Goal: Information Seeking & Learning: Learn about a topic

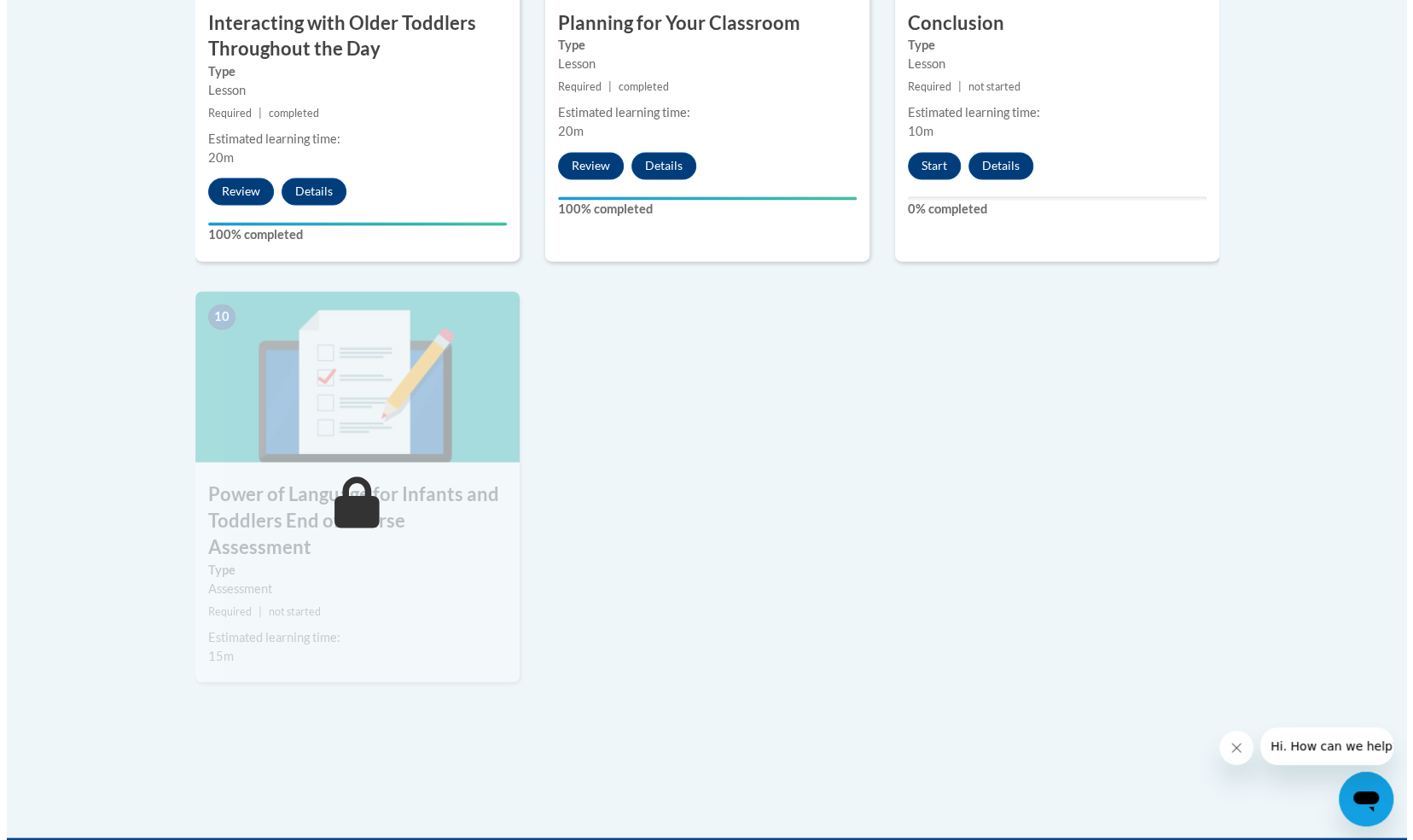
scroll to position [1701, 0]
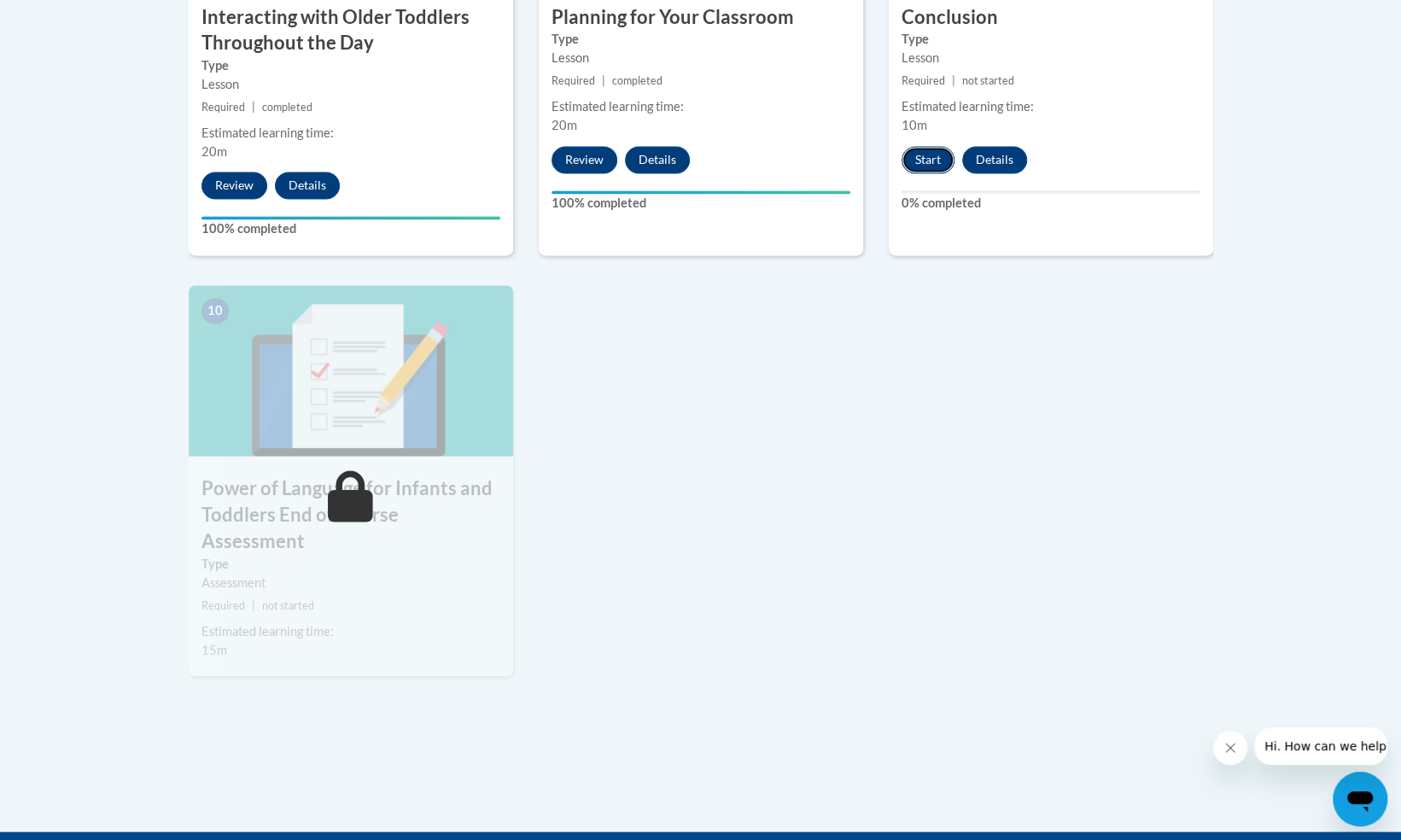
click at [931, 146] on button "Start" at bounding box center [927, 159] width 53 height 28
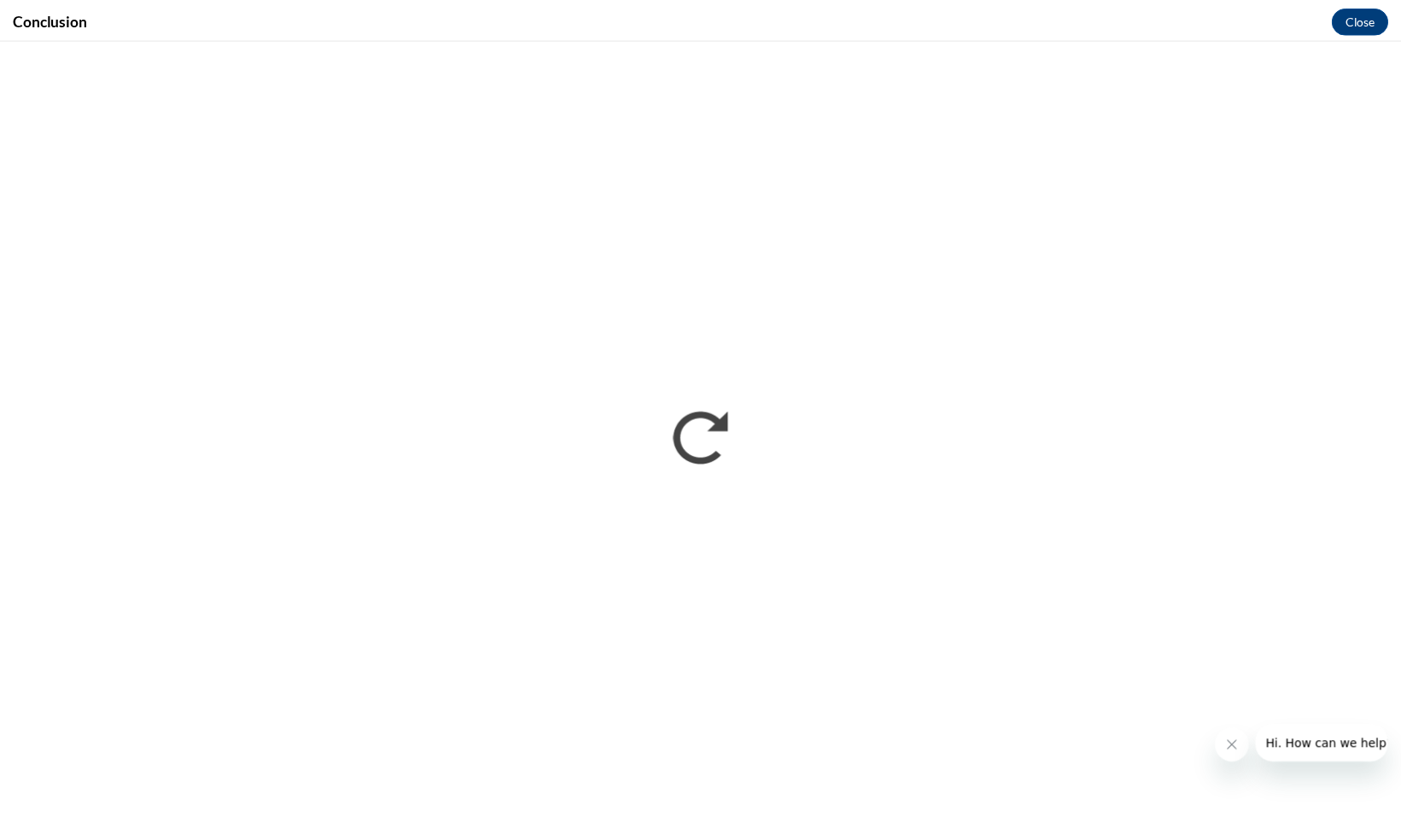
scroll to position [0, 0]
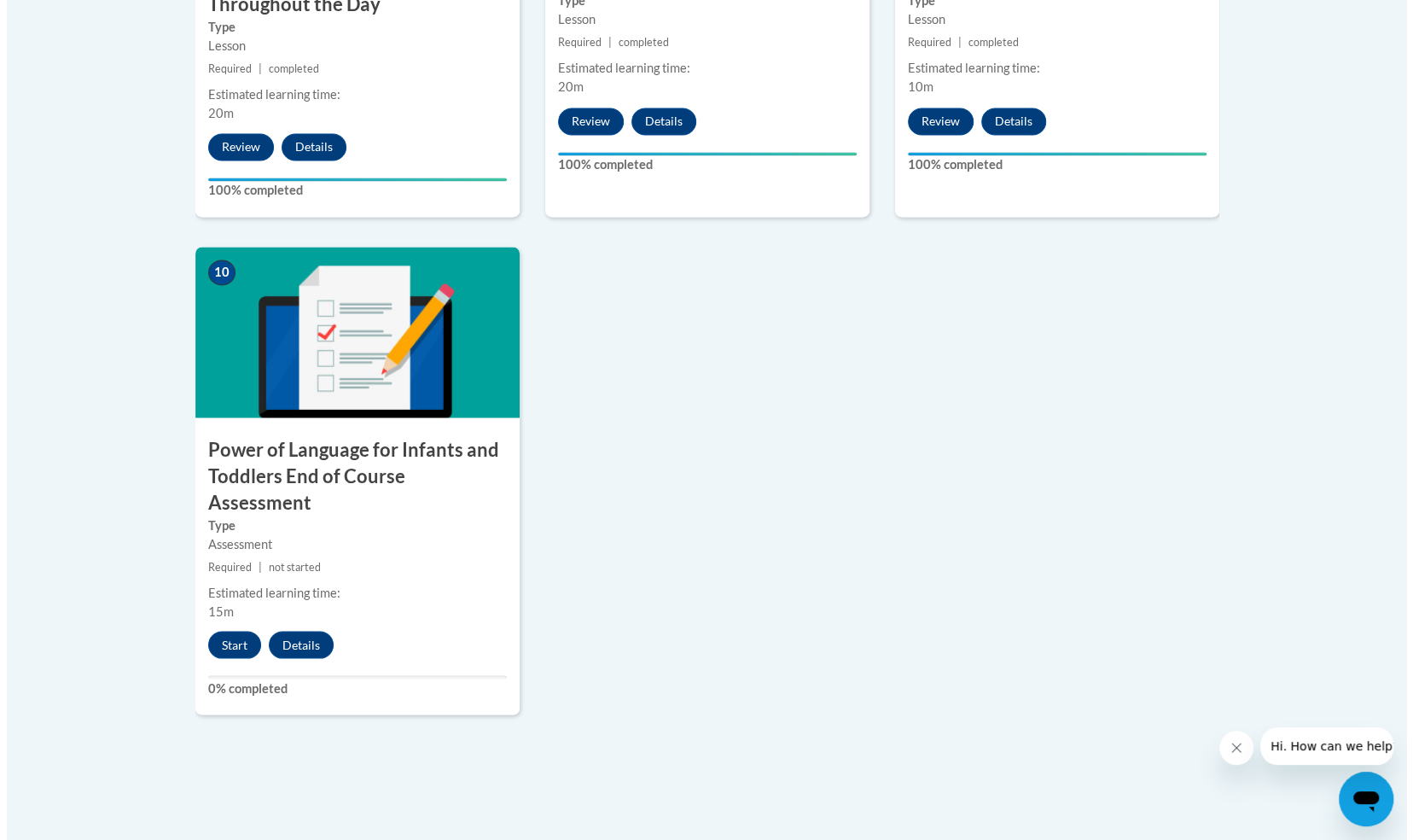
scroll to position [1791, 0]
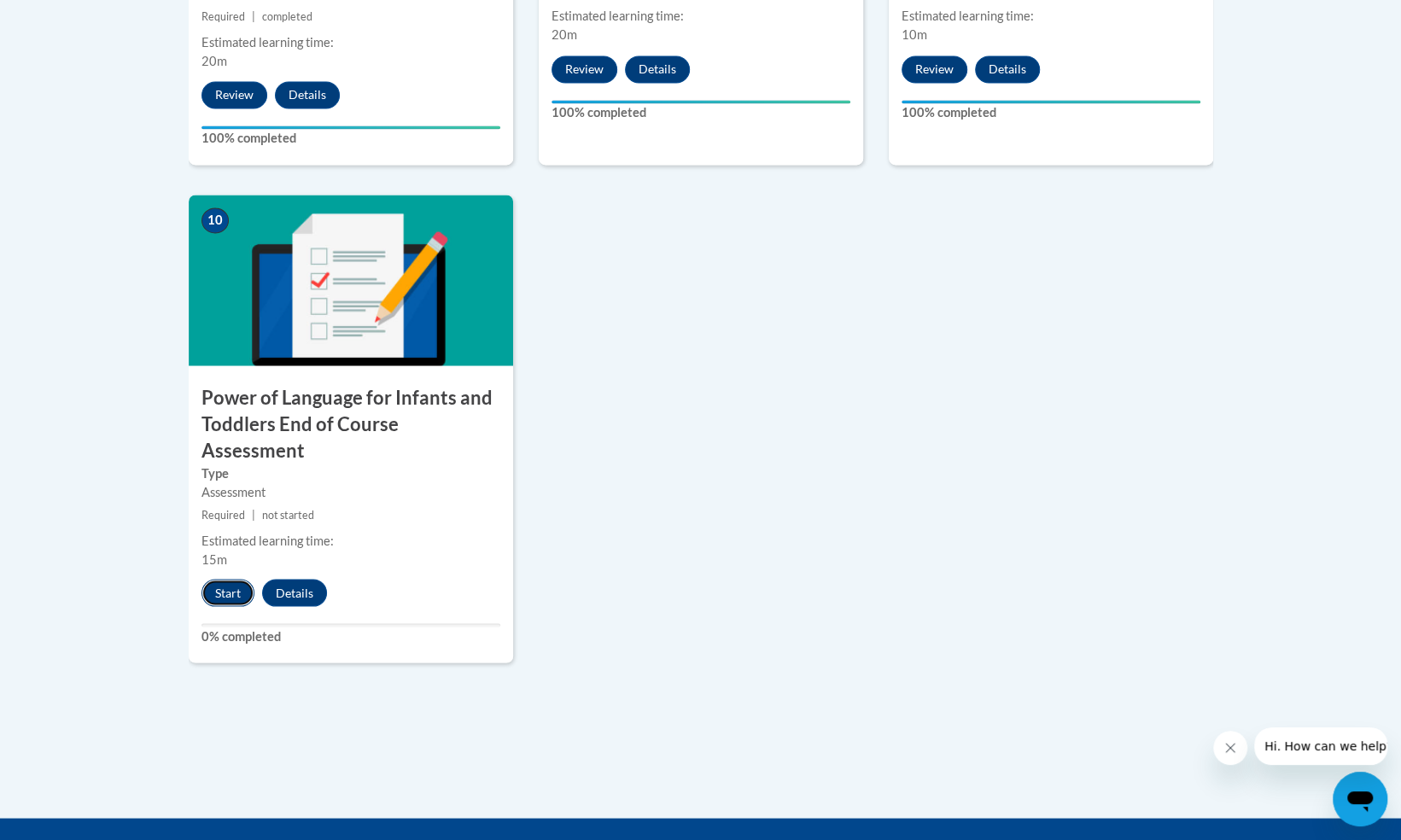
click at [227, 579] on button "Start" at bounding box center [227, 593] width 53 height 28
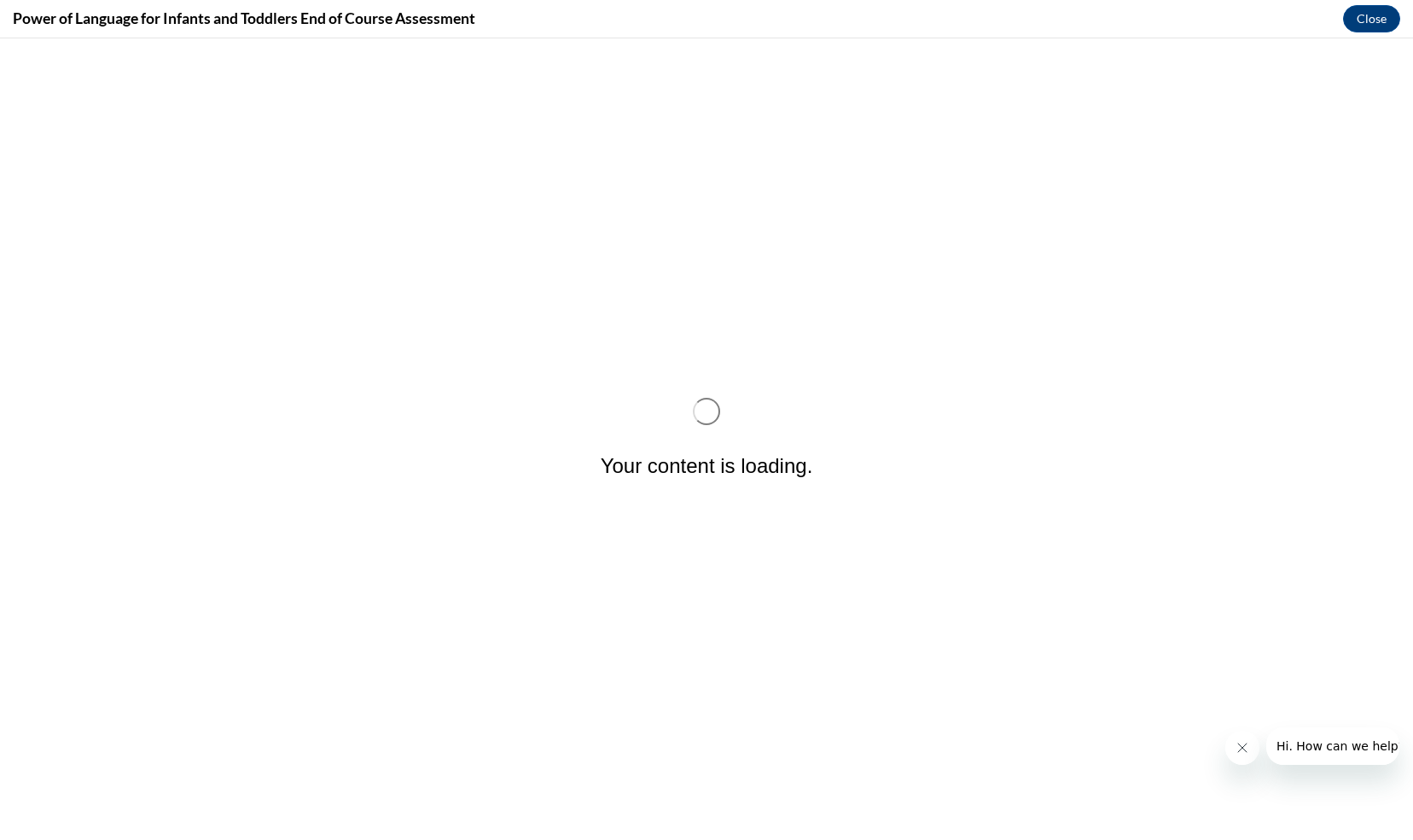
scroll to position [0, 0]
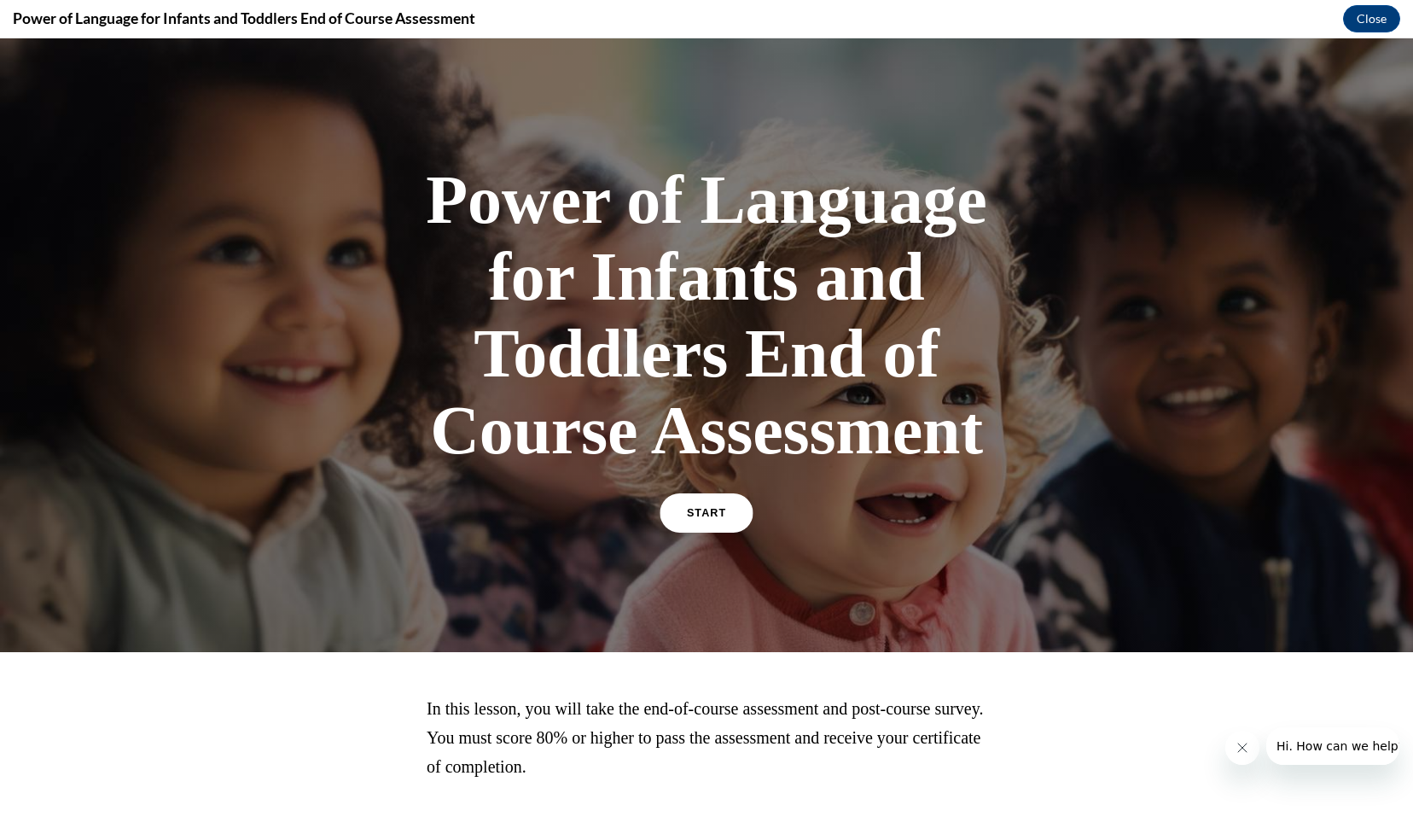
click at [688, 516] on span "START" at bounding box center [706, 513] width 40 height 13
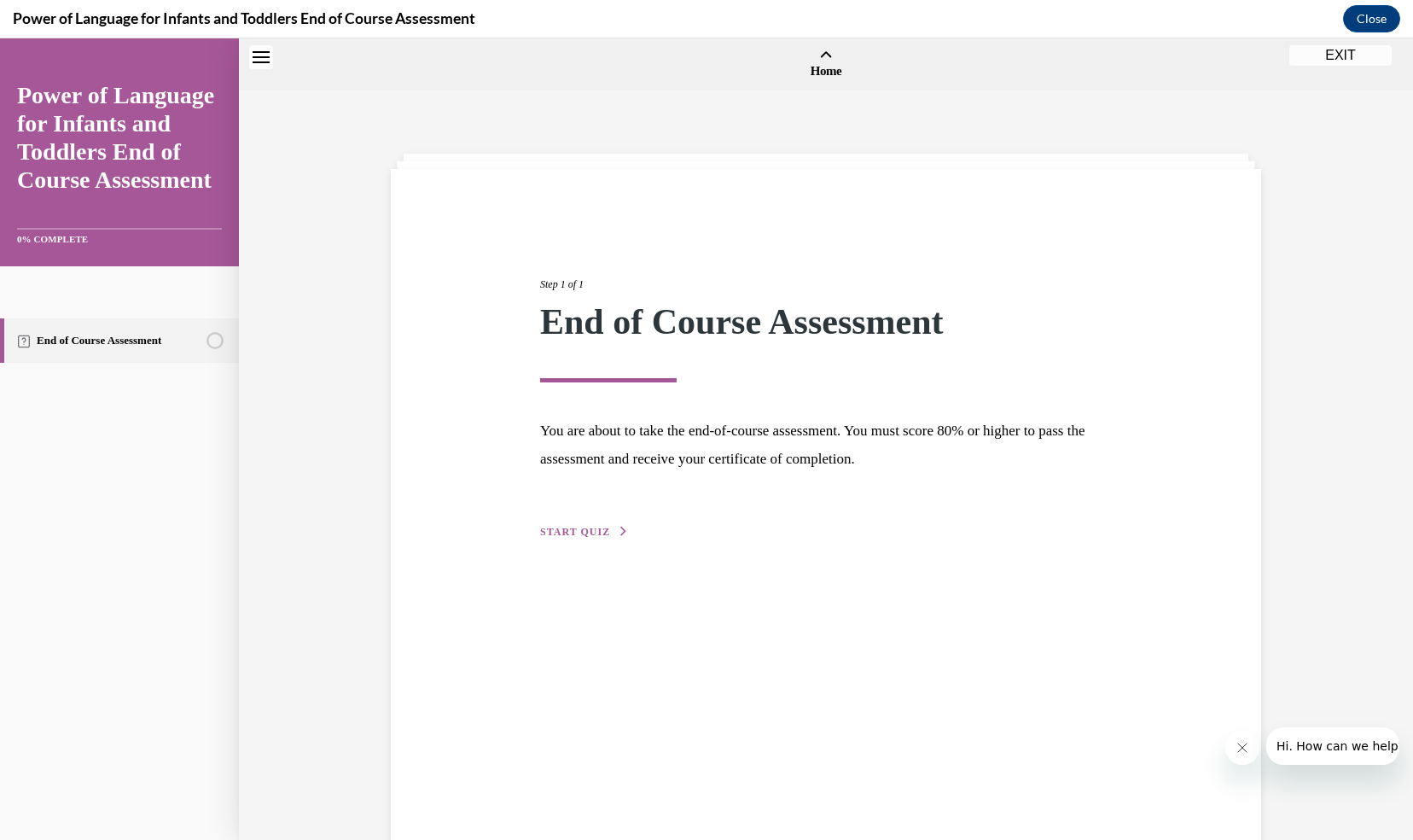
scroll to position [53, 0]
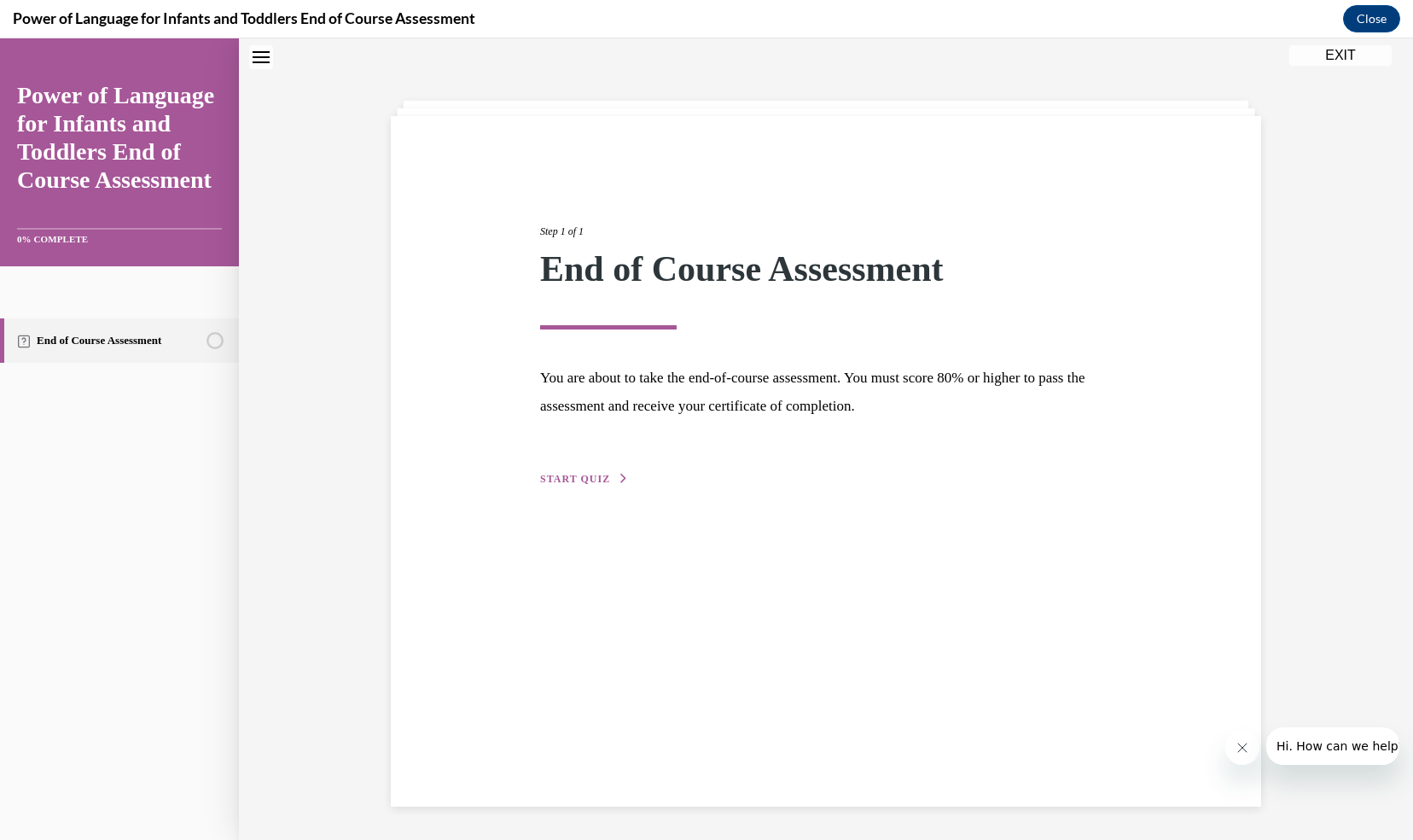
click at [584, 482] on span "START QUIZ" at bounding box center [575, 479] width 70 height 12
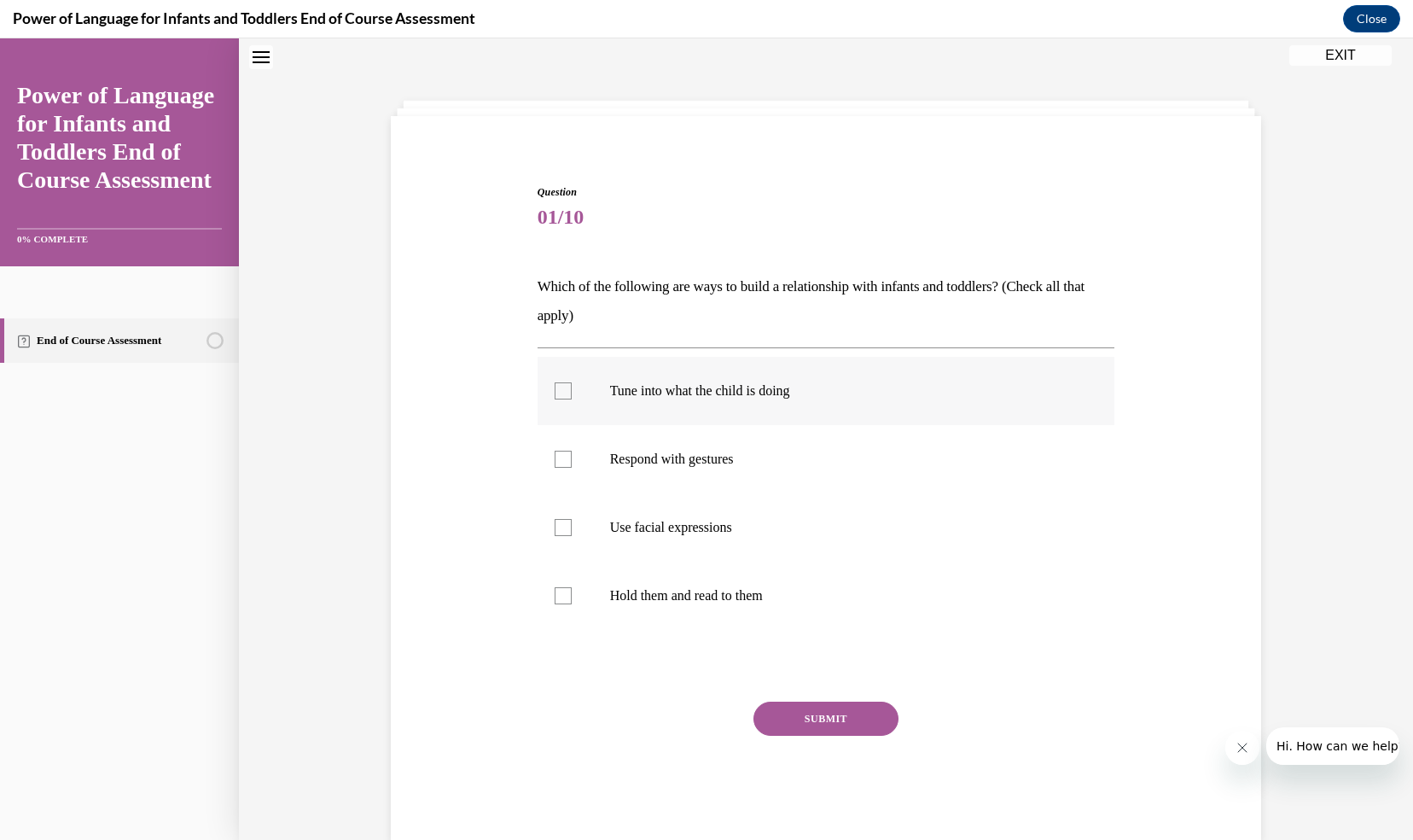
click at [555, 397] on div at bounding box center [563, 391] width 17 height 17
click at [555, 397] on input "Tune into what the child is doing" at bounding box center [563, 391] width 17 height 17
checkbox input "true"
click at [557, 456] on div at bounding box center [563, 459] width 17 height 17
click at [557, 456] on input "Respond with gestures" at bounding box center [563, 459] width 17 height 17
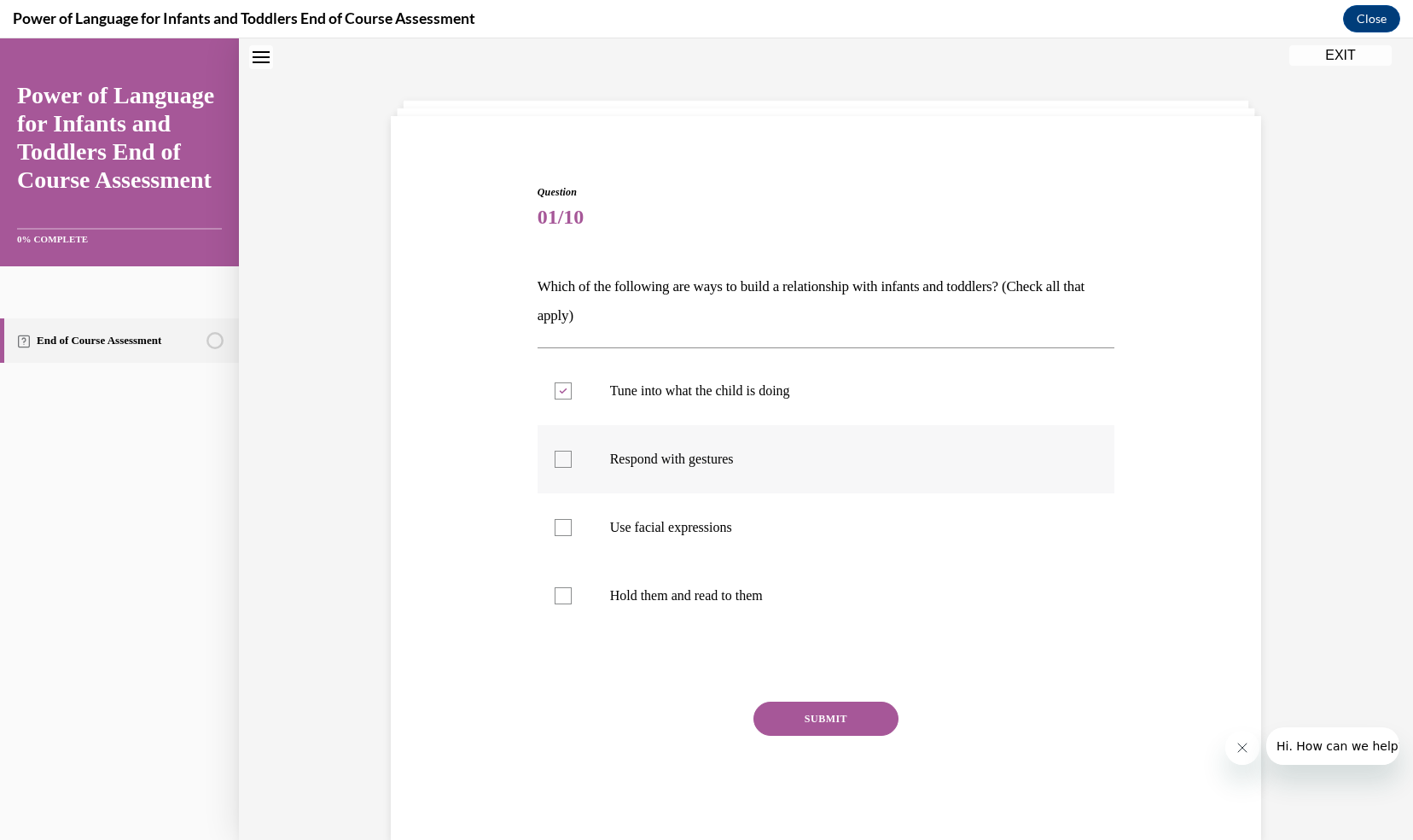
checkbox input "true"
click at [560, 520] on div at bounding box center [563, 527] width 17 height 17
click at [560, 520] on input "Use facial expressions" at bounding box center [563, 527] width 17 height 17
checkbox input "true"
click at [560, 598] on div at bounding box center [563, 596] width 17 height 17
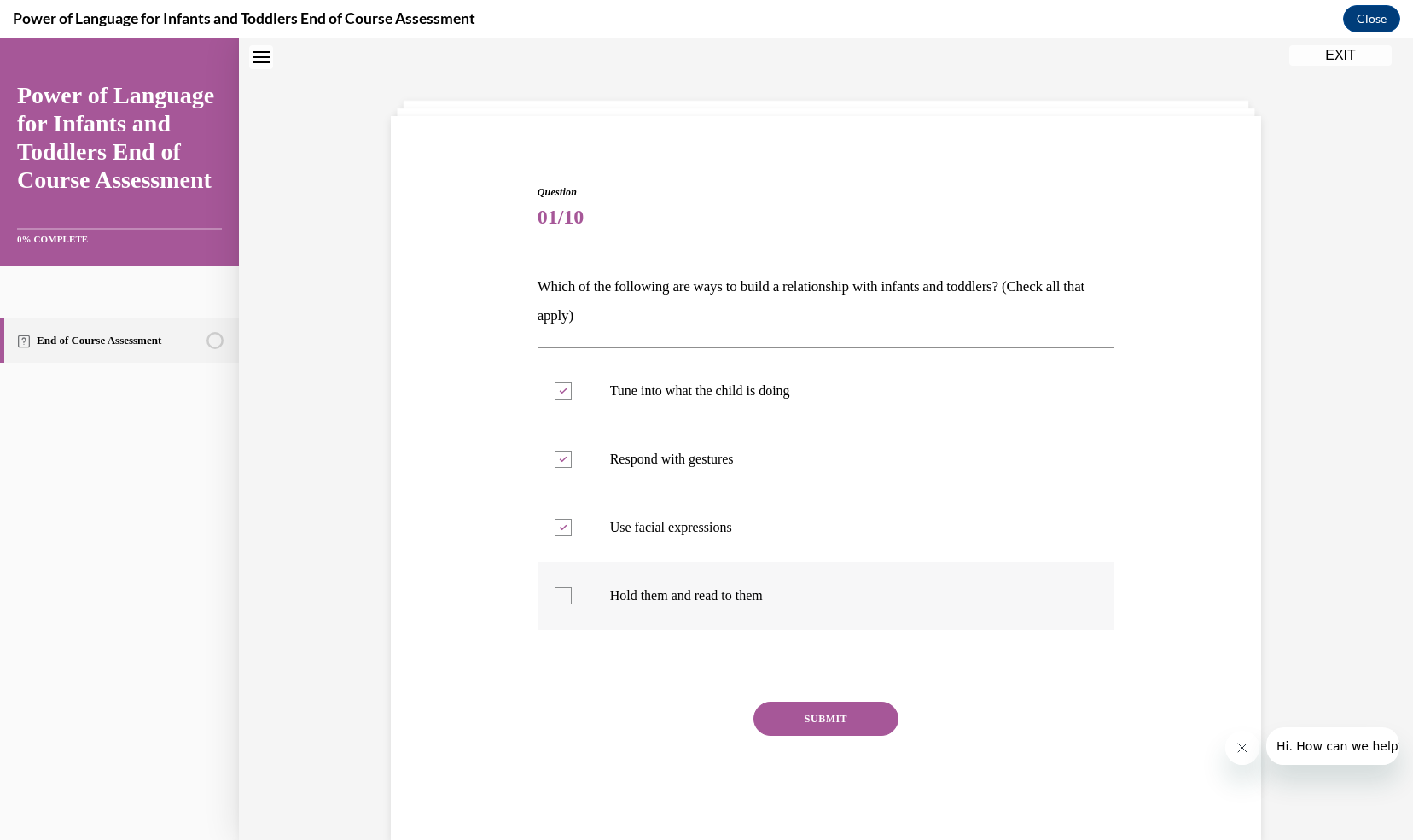
click at [560, 598] on input "Hold them and read to them" at bounding box center [563, 596] width 17 height 17
checkbox input "true"
click at [810, 727] on button "SUBMIT" at bounding box center [826, 719] width 145 height 34
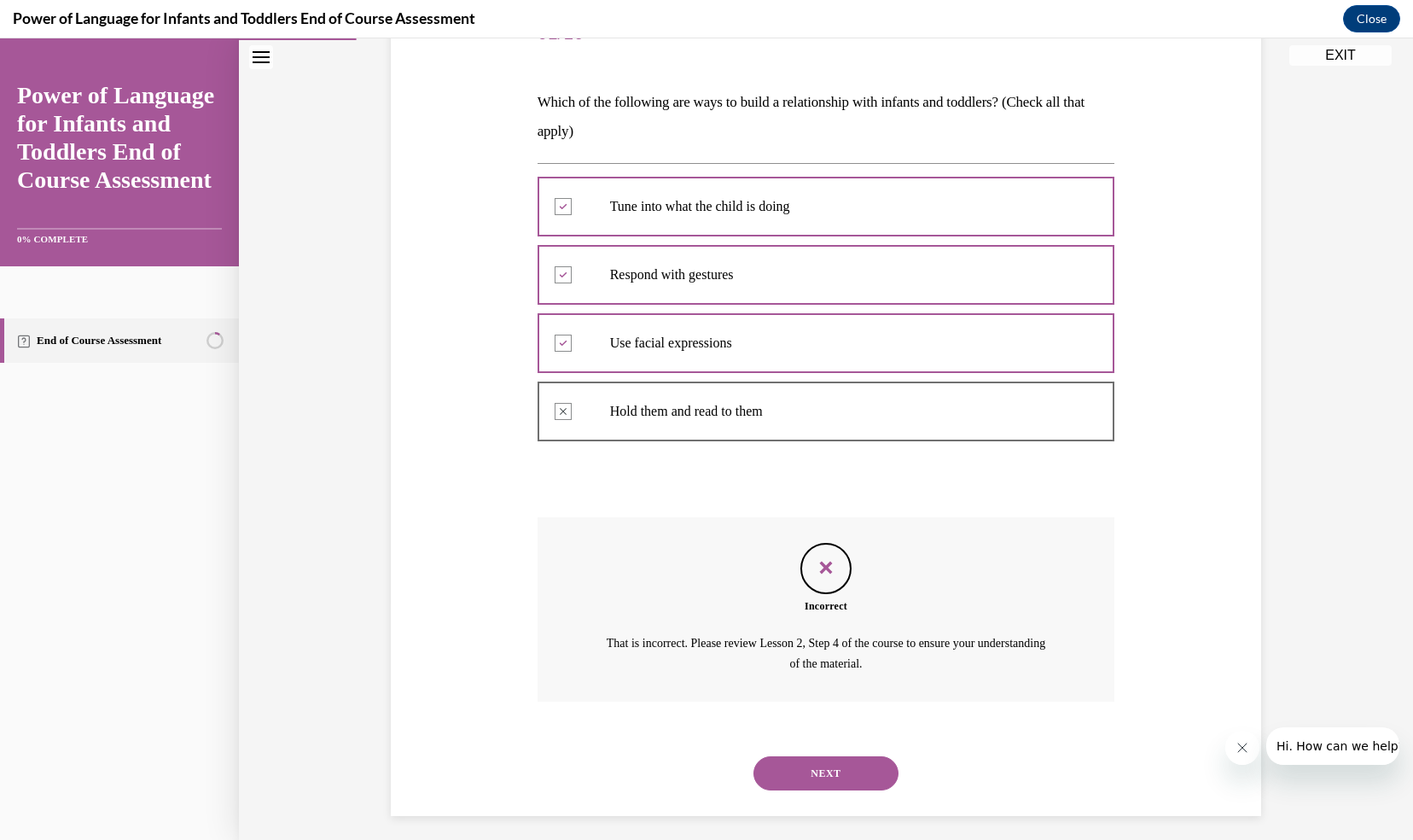
scroll to position [246, 0]
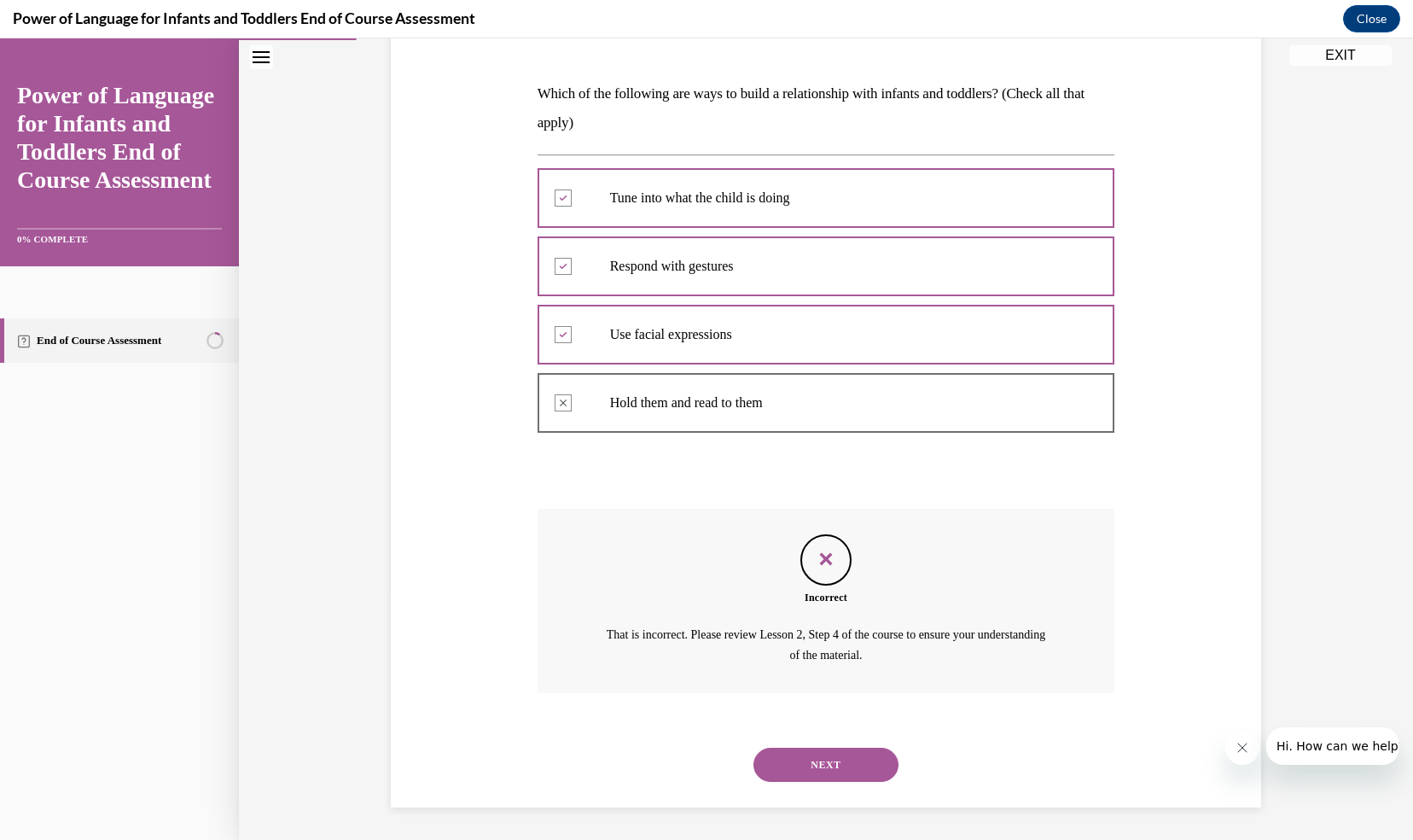
click at [837, 760] on button "NEXT" at bounding box center [826, 765] width 145 height 34
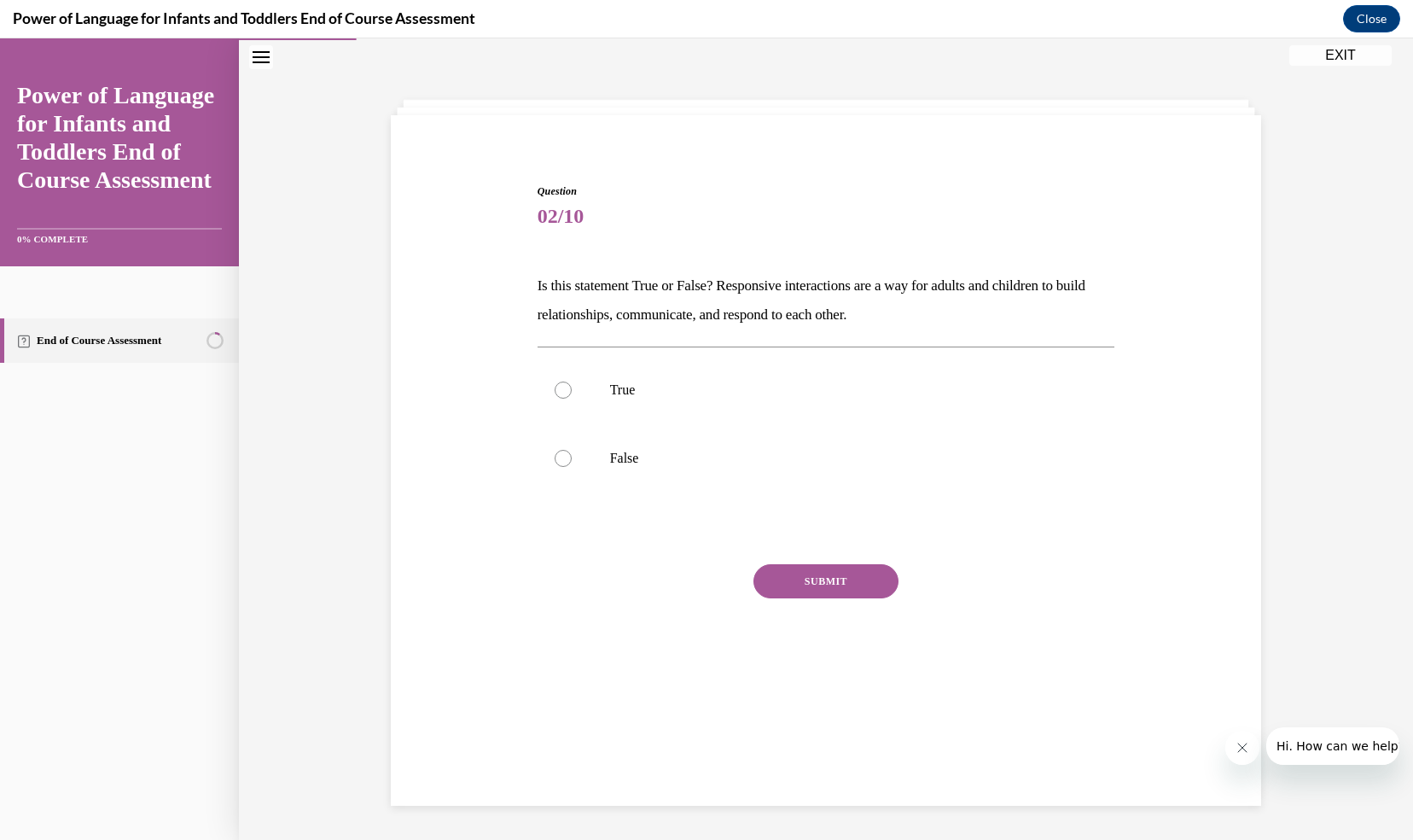
scroll to position [53, 0]
click at [556, 393] on div at bounding box center [563, 390] width 17 height 17
click at [556, 393] on input "True" at bounding box center [563, 390] width 17 height 17
radio input "true"
click at [792, 576] on button "SUBMIT" at bounding box center [826, 582] width 145 height 34
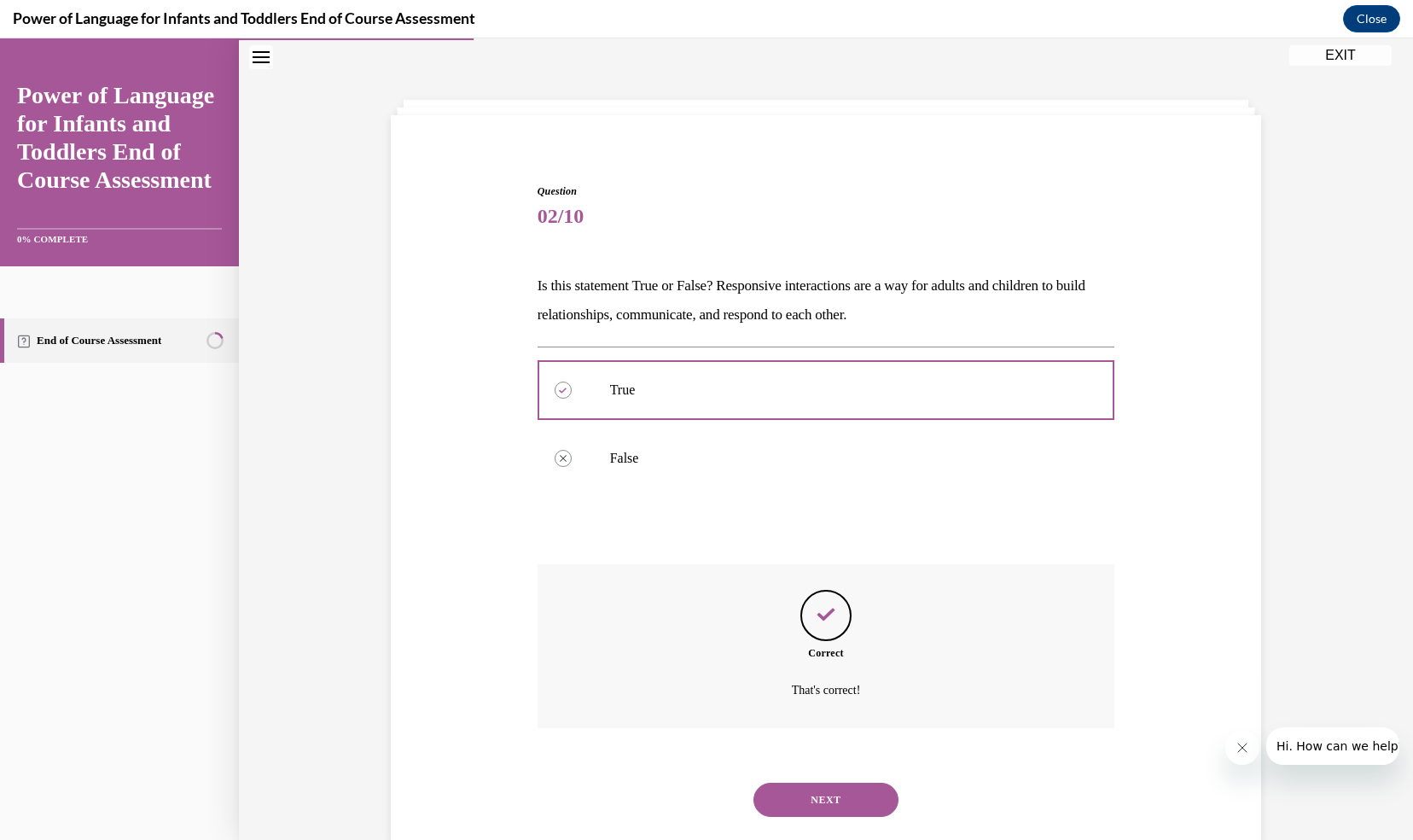
scroll to position [90, 0]
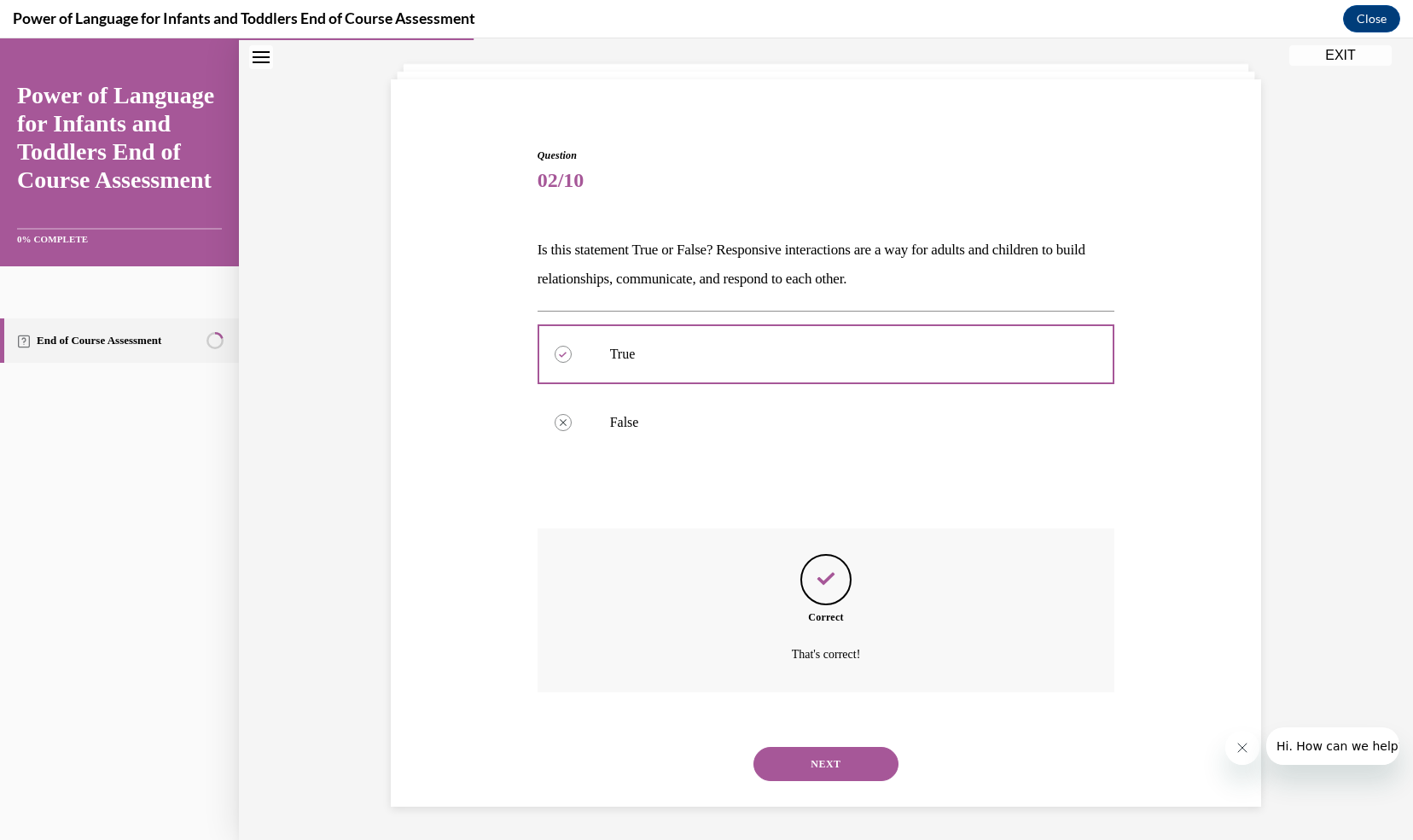
click at [826, 764] on button "NEXT" at bounding box center [826, 764] width 145 height 34
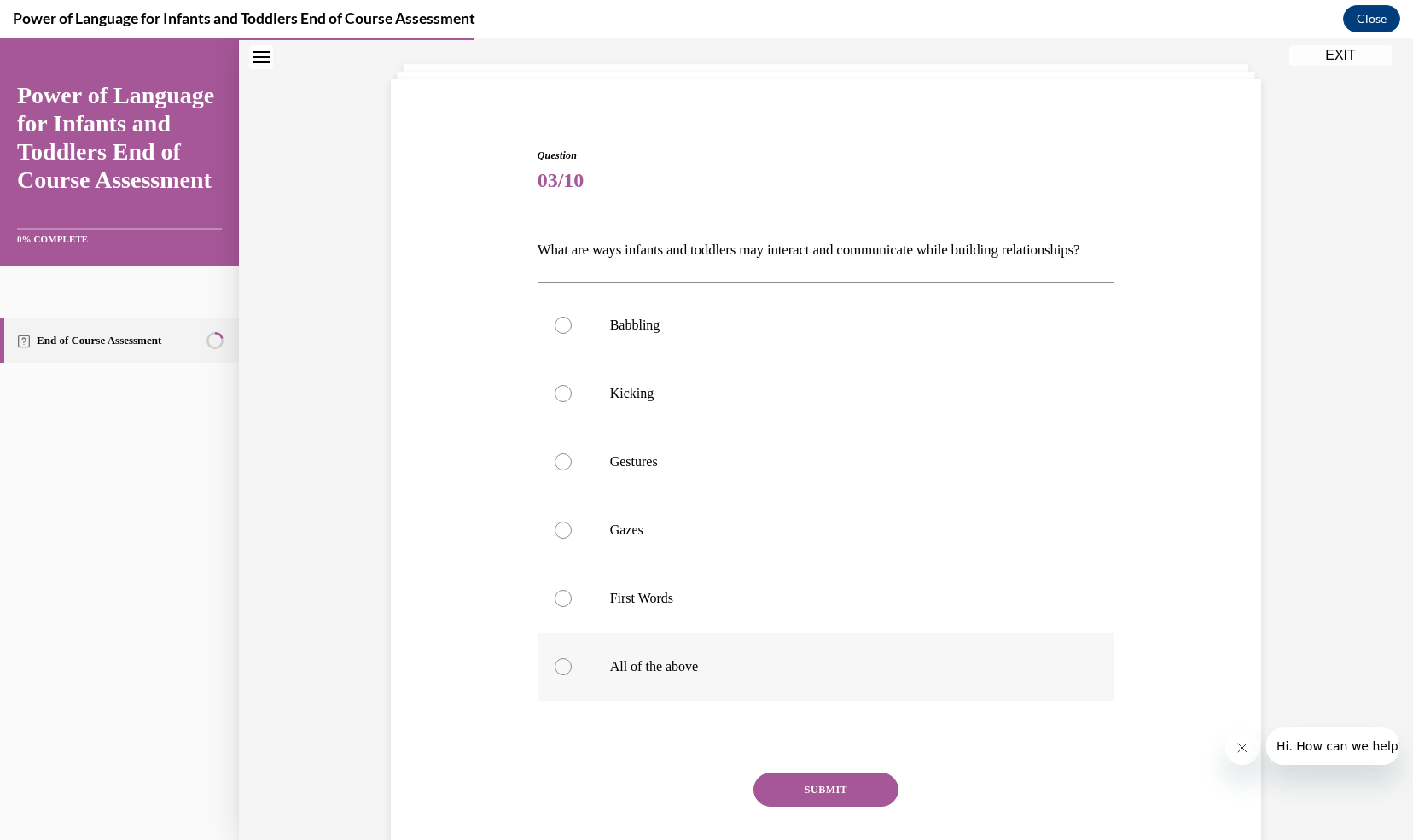
click at [558, 675] on div at bounding box center [563, 667] width 17 height 17
click at [558, 675] on input "All of the above" at bounding box center [563, 667] width 17 height 17
radio input "true"
click at [798, 806] on button "SUBMIT" at bounding box center [826, 789] width 145 height 34
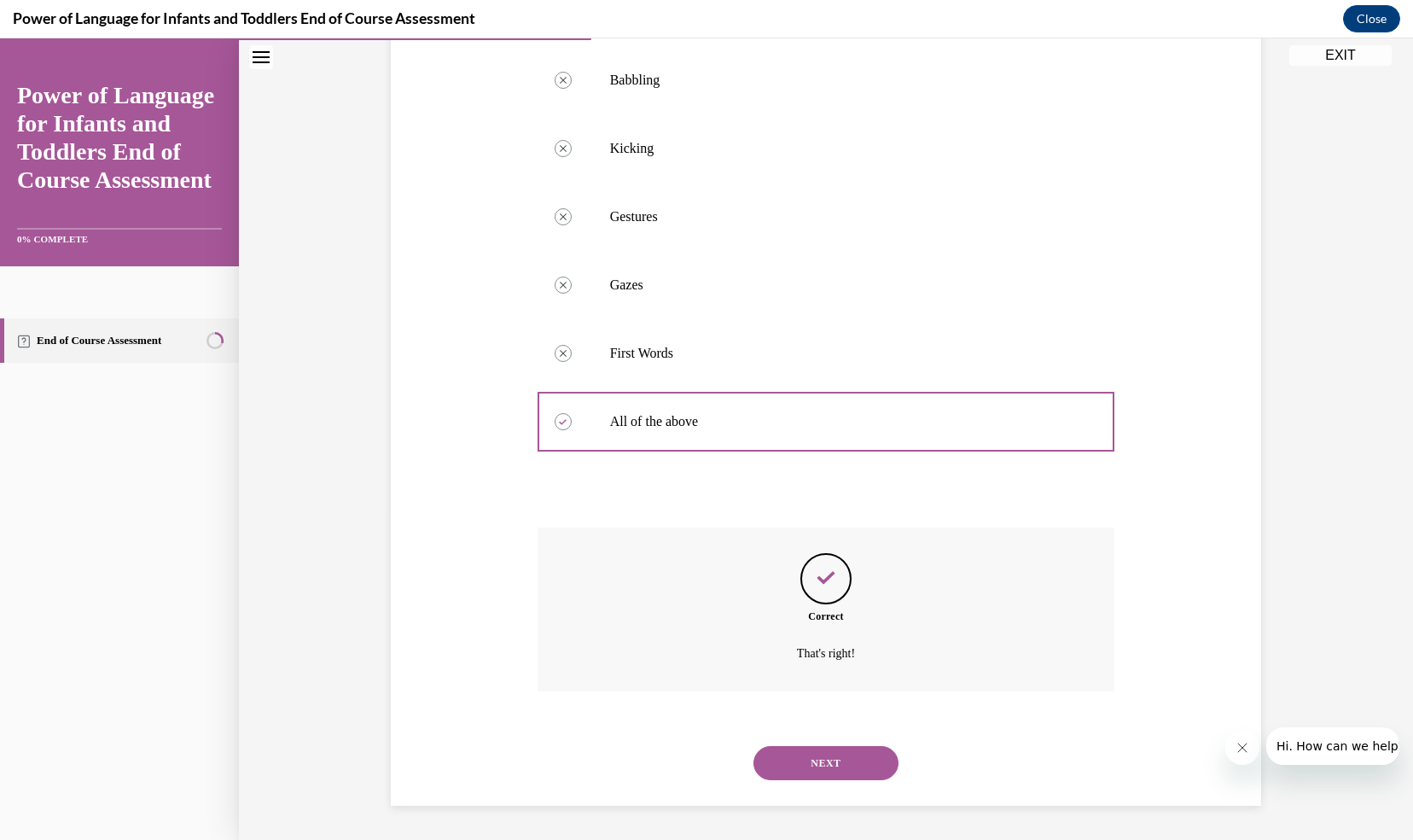
scroll to position [363, 0]
click at [770, 755] on button "NEXT" at bounding box center [826, 763] width 145 height 34
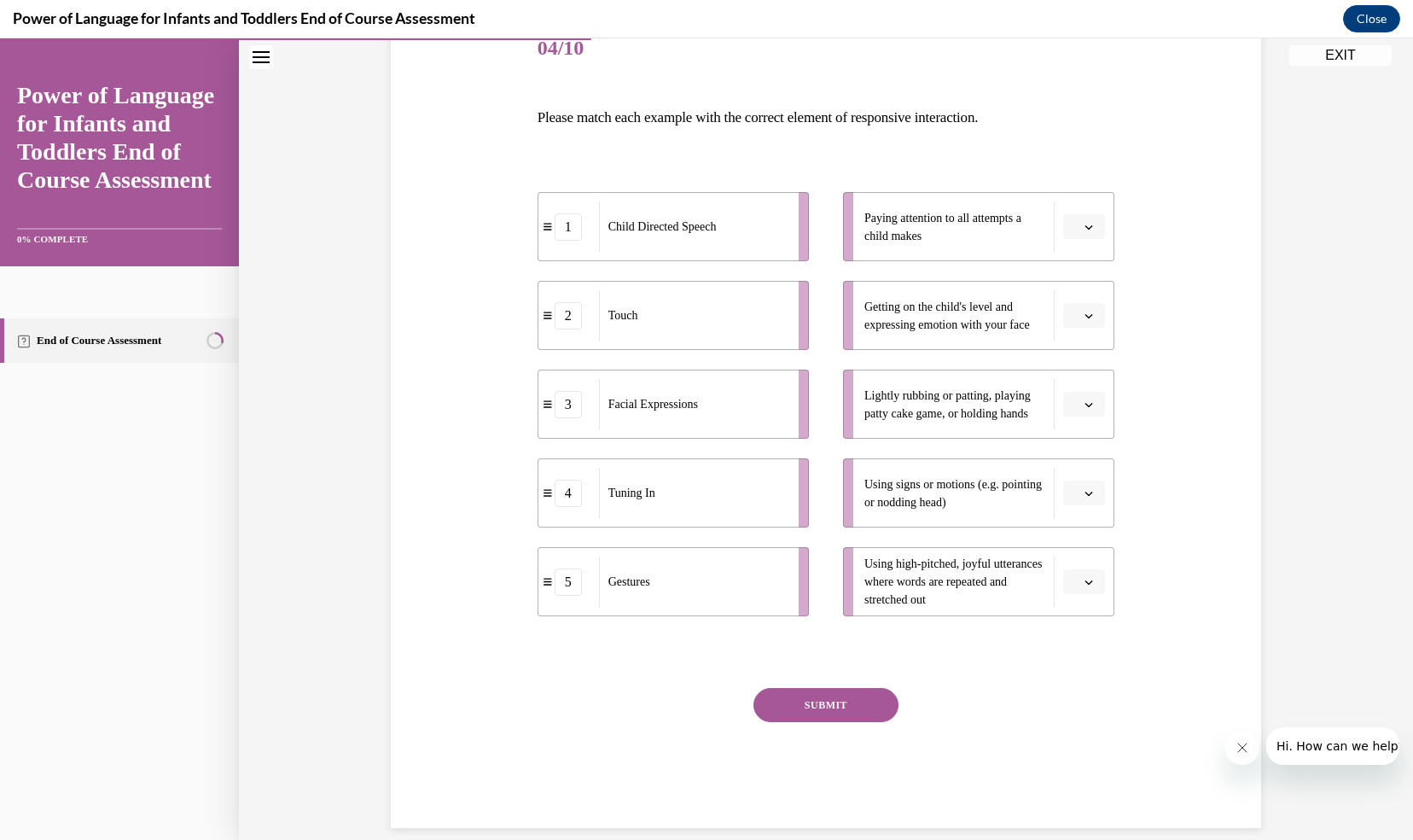
scroll to position [233, 0]
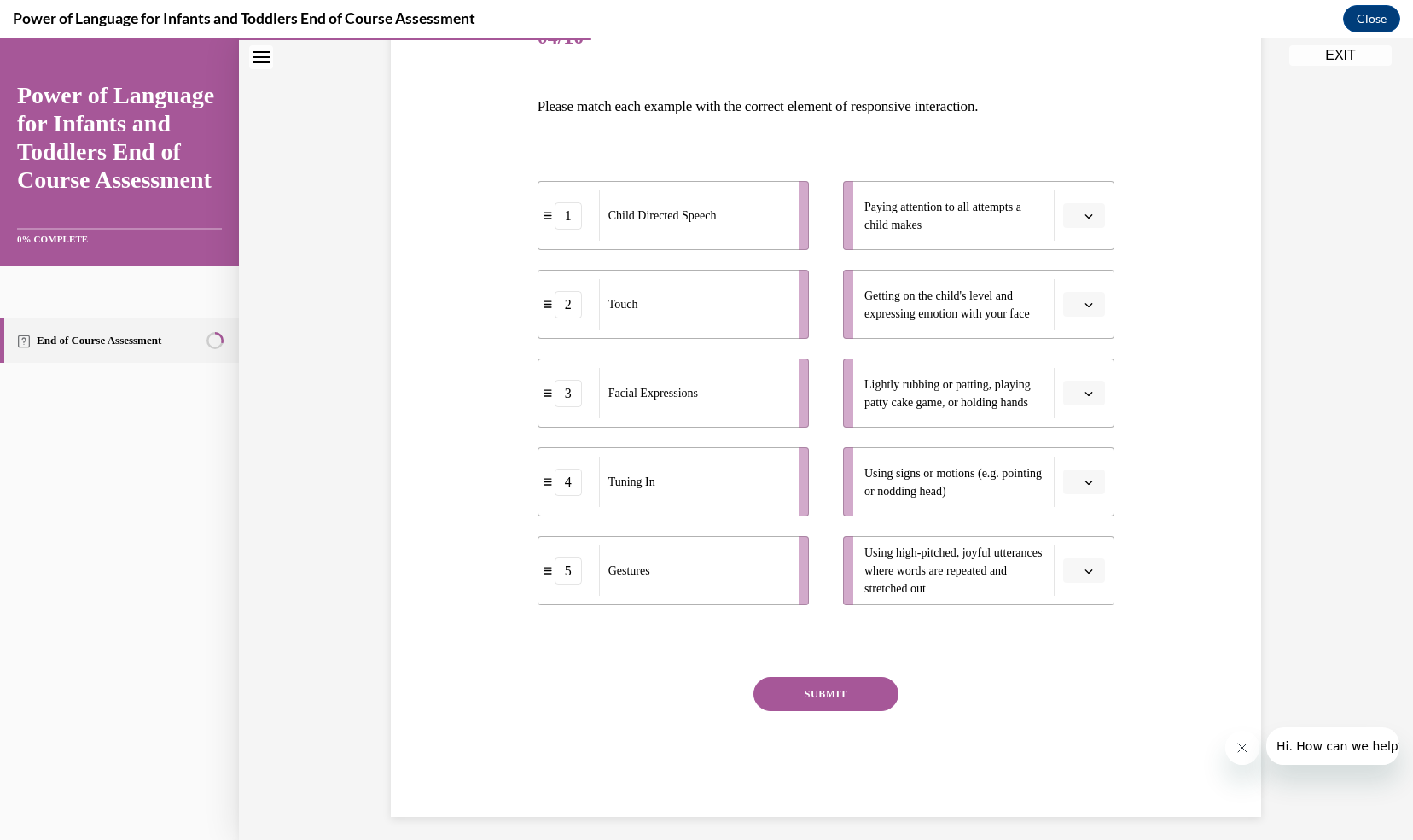
click at [1086, 216] on icon "button" at bounding box center [1089, 216] width 8 height 4
click at [1077, 383] on div "4" at bounding box center [1075, 390] width 42 height 34
click at [1085, 391] on icon "button" at bounding box center [1089, 394] width 9 height 9
click at [1067, 500] on div "2" at bounding box center [1075, 500] width 42 height 34
click at [1085, 570] on icon "button" at bounding box center [1089, 571] width 9 height 9
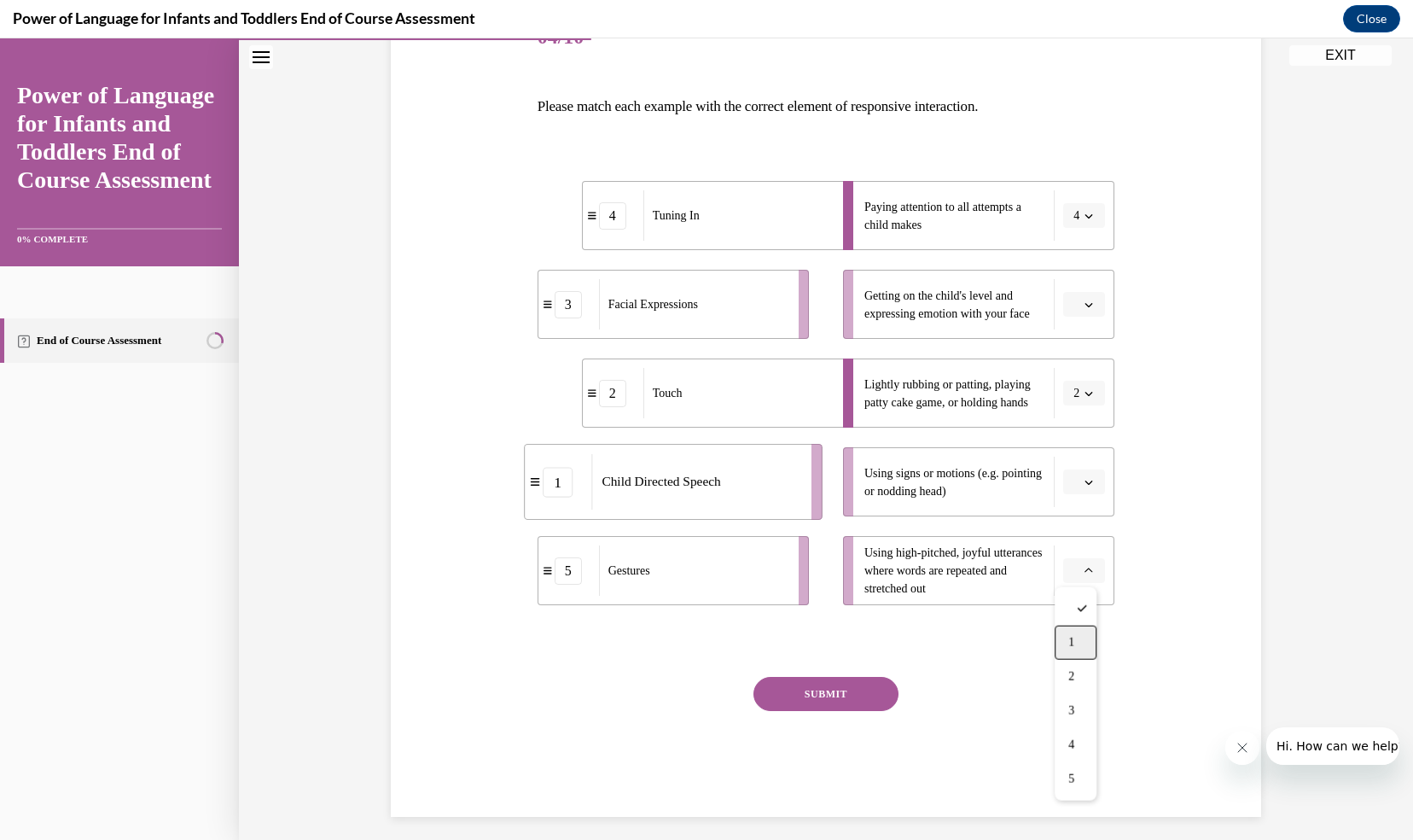
click at [1086, 644] on div "1" at bounding box center [1075, 643] width 42 height 34
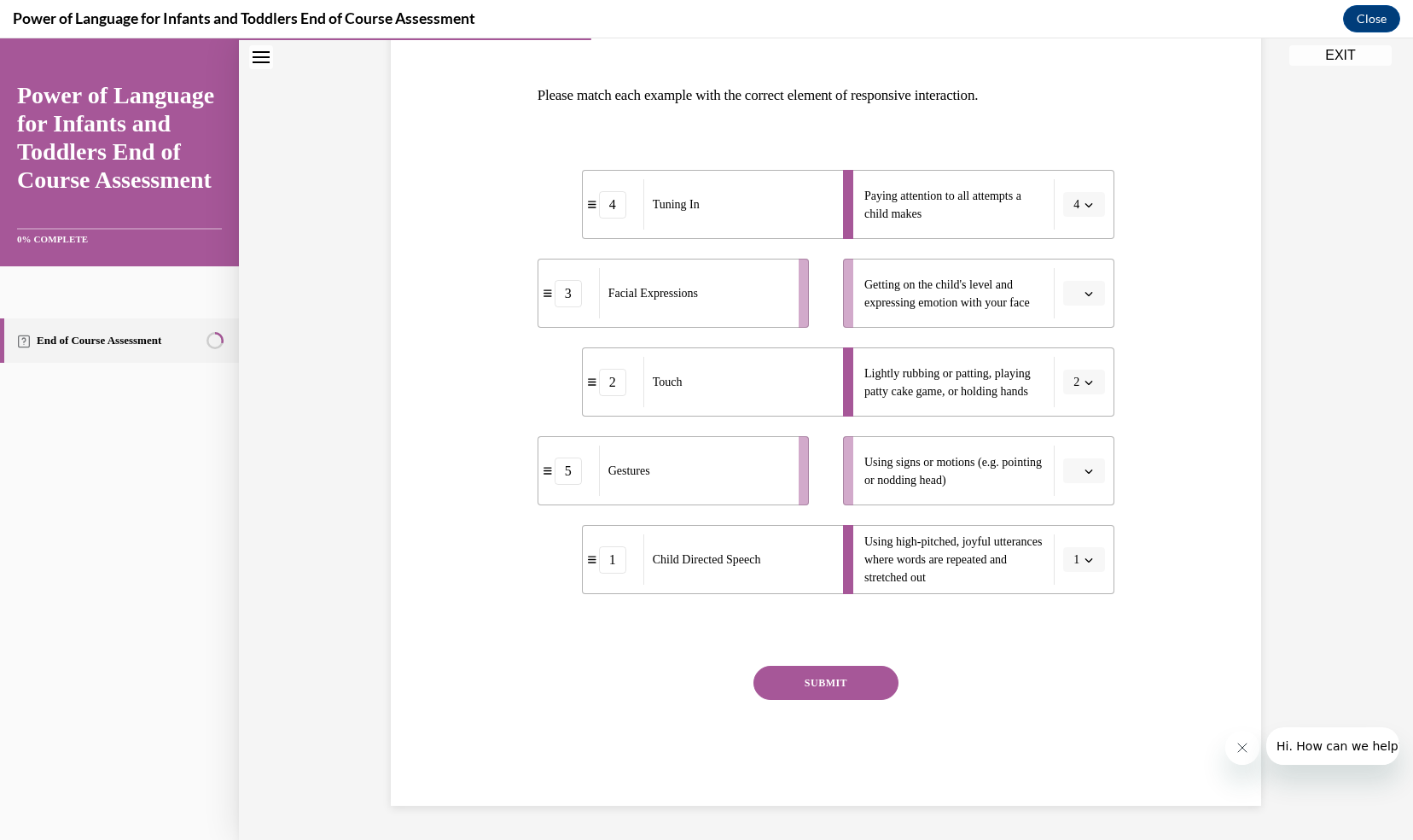
click at [1084, 465] on span "button" at bounding box center [1089, 471] width 12 height 12
click at [1068, 678] on div "5" at bounding box center [1075, 680] width 42 height 34
click at [1087, 289] on icon "button" at bounding box center [1089, 294] width 9 height 9
click at [1073, 429] on span "3" at bounding box center [1071, 433] width 6 height 14
click at [822, 684] on button "SUBMIT" at bounding box center [826, 683] width 145 height 34
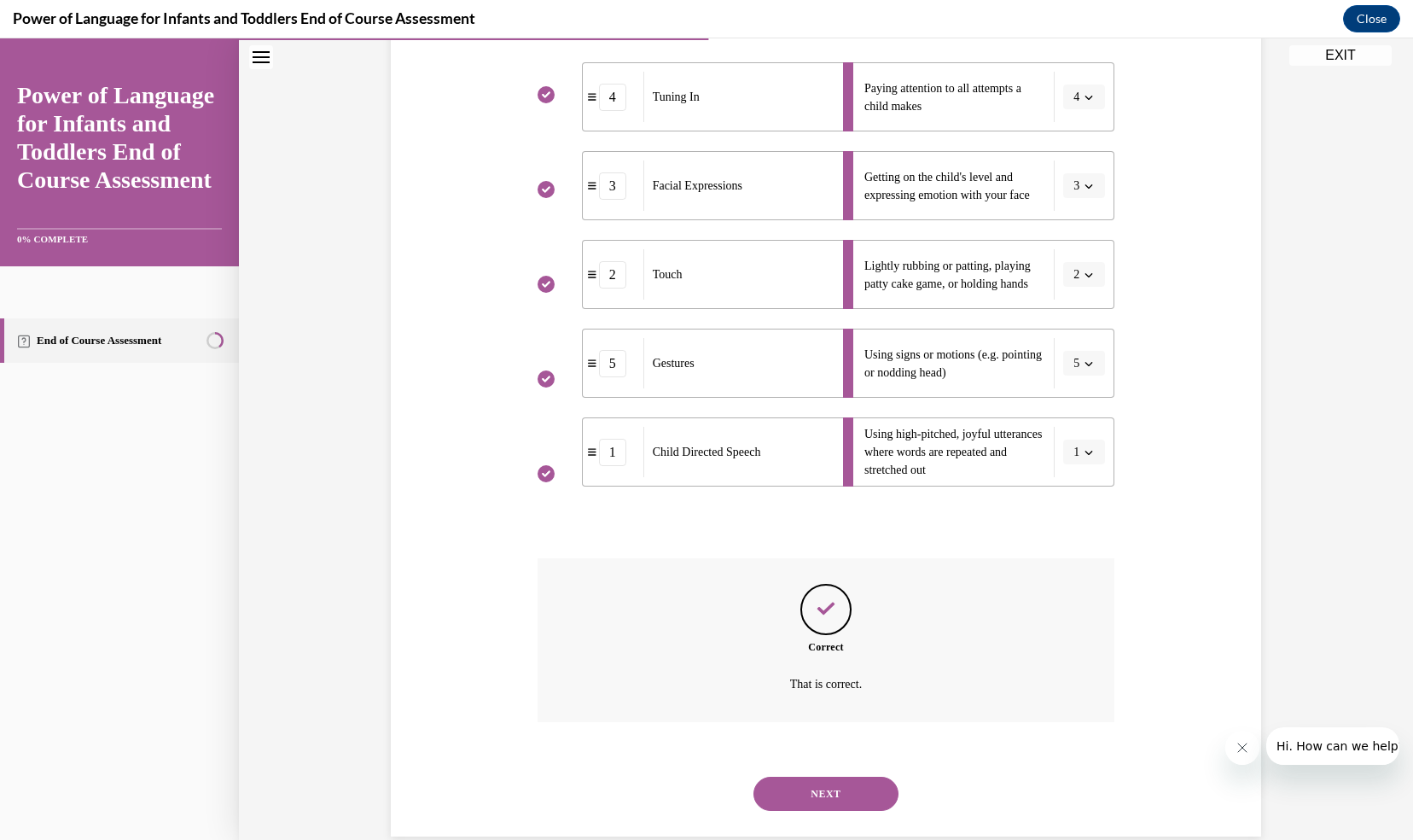
scroll to position [382, 0]
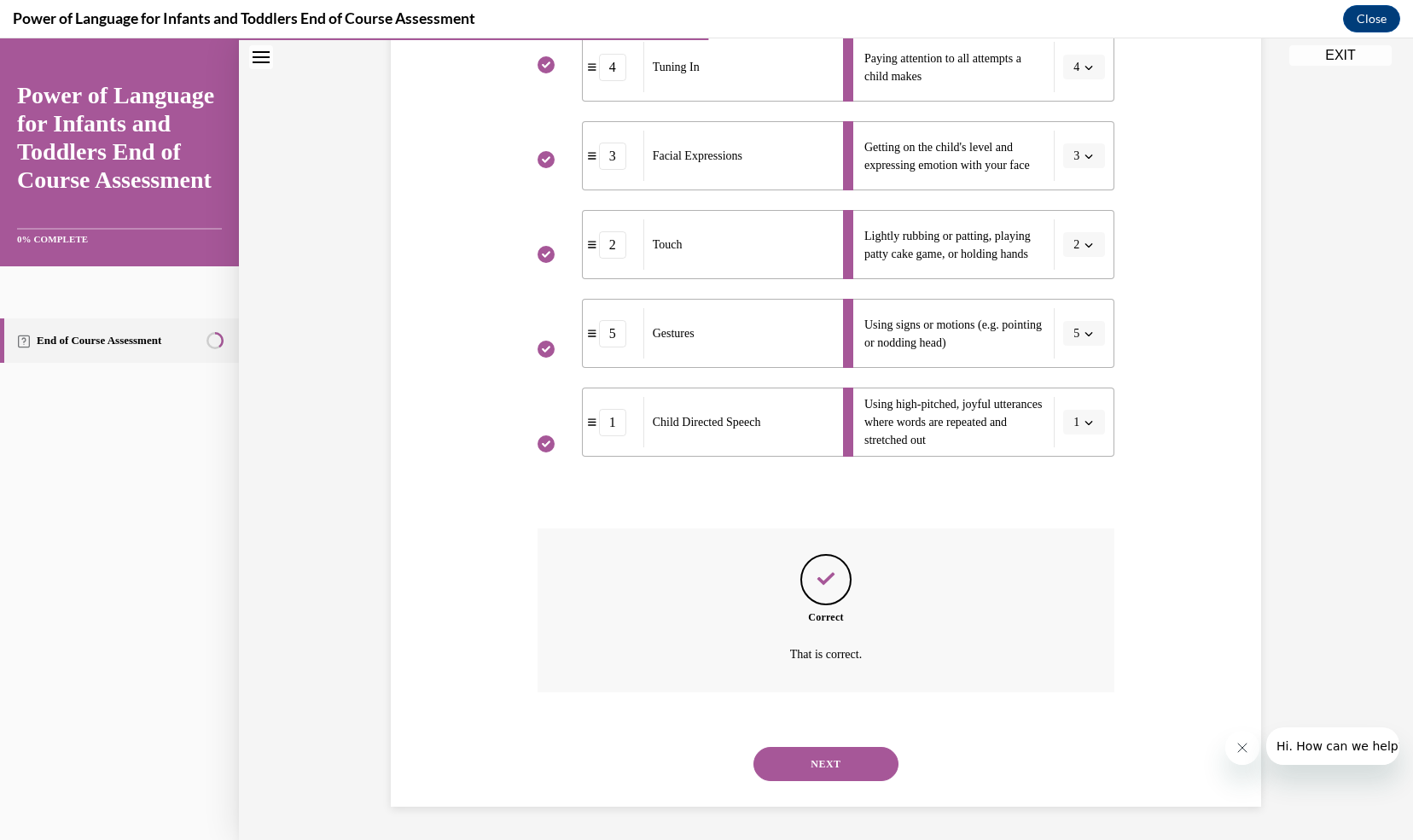
click at [790, 763] on button "NEXT" at bounding box center [826, 764] width 145 height 34
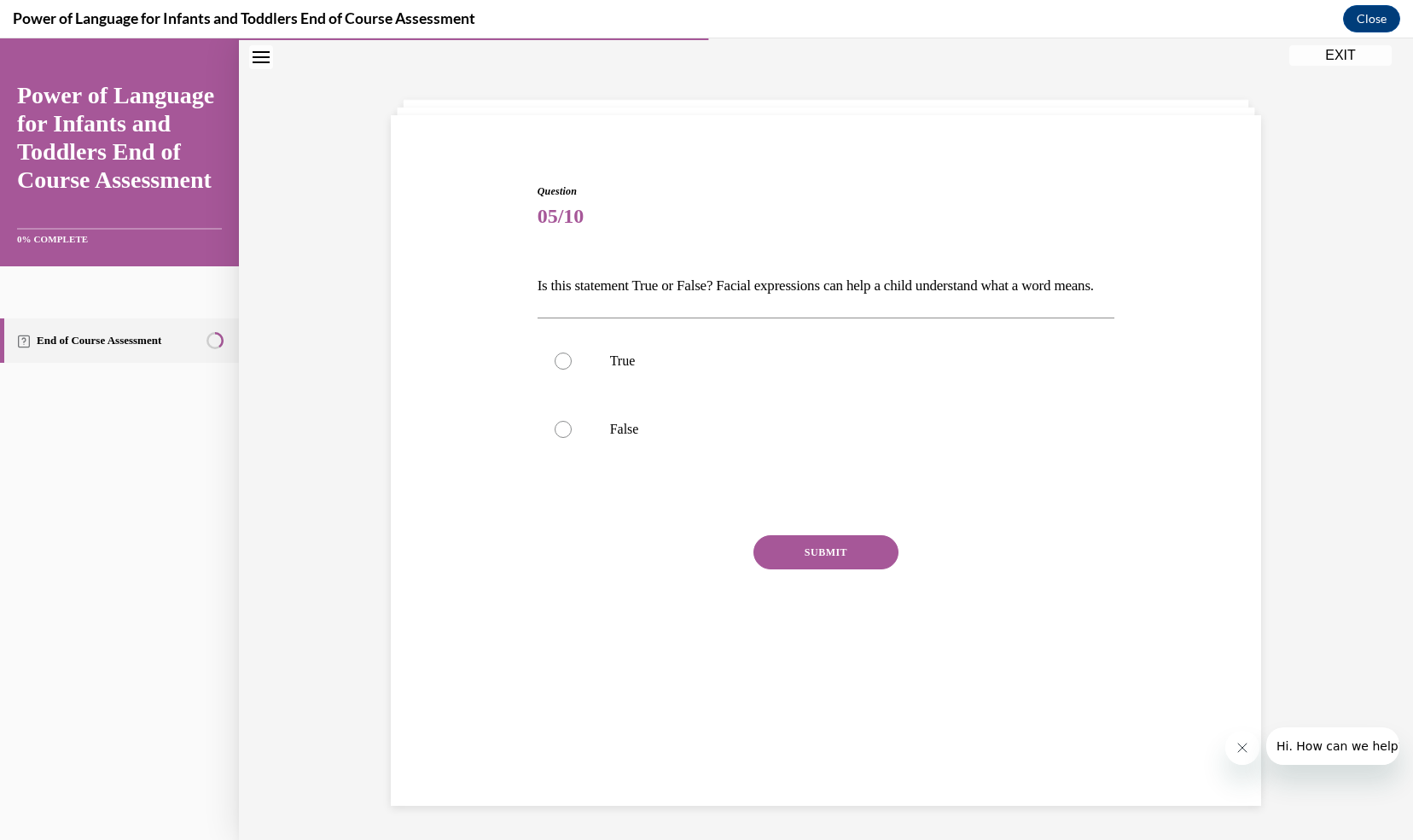
scroll to position [53, 0]
click at [555, 370] on div at bounding box center [563, 361] width 17 height 17
click at [555, 370] on input "True" at bounding box center [563, 361] width 17 height 17
radio input "true"
click at [778, 569] on button "SUBMIT" at bounding box center [826, 552] width 145 height 34
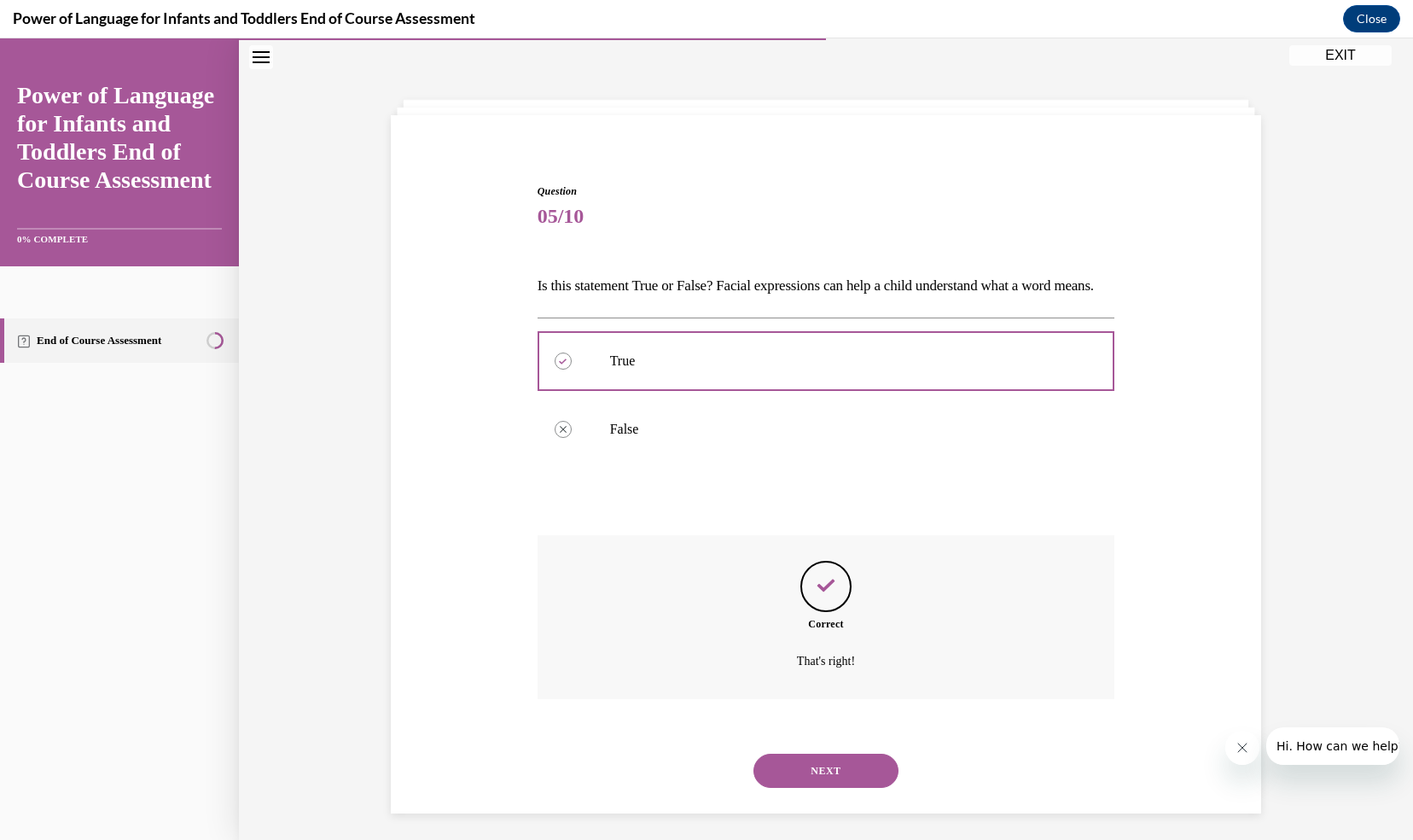
scroll to position [90, 0]
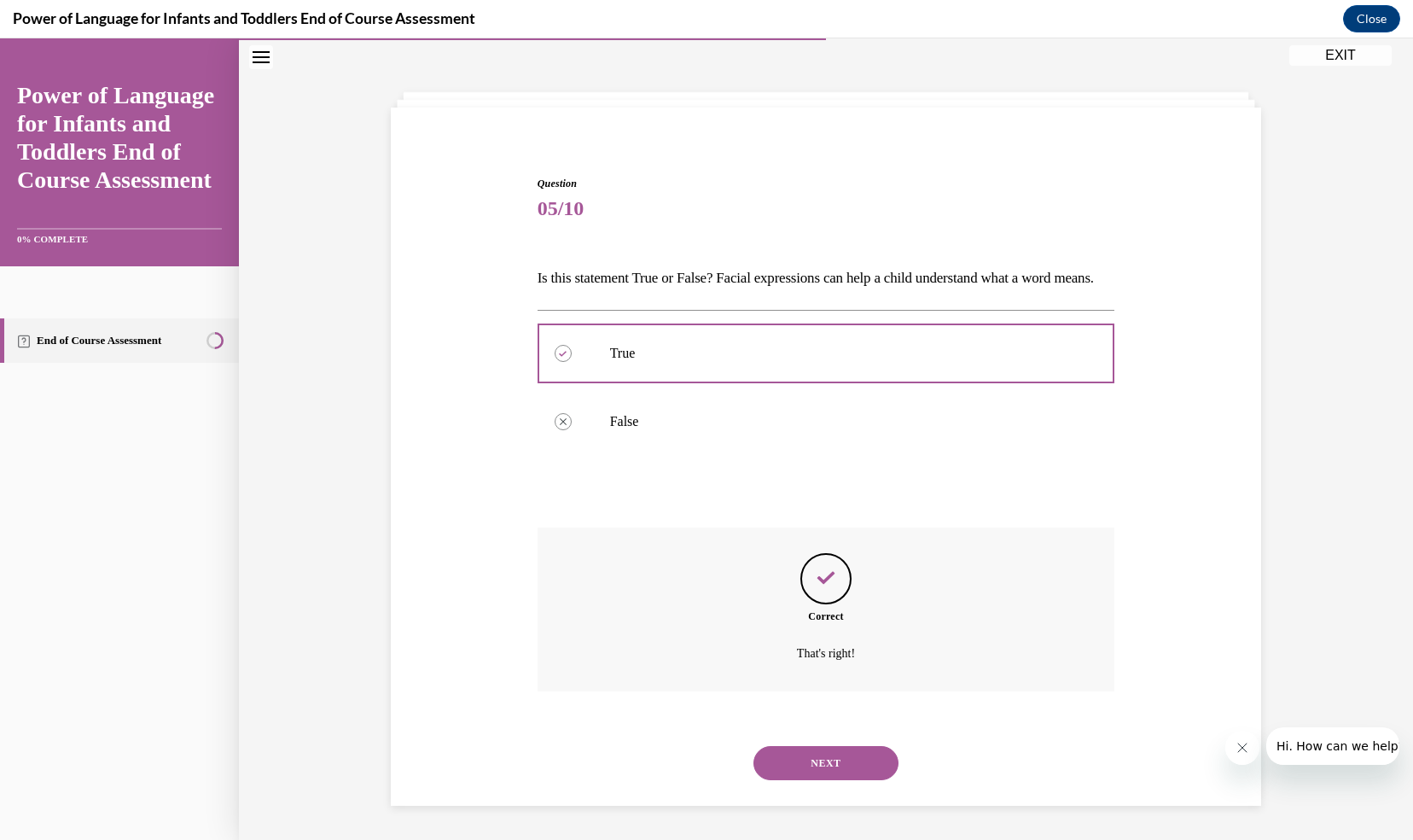
click at [801, 765] on button "NEXT" at bounding box center [826, 763] width 145 height 34
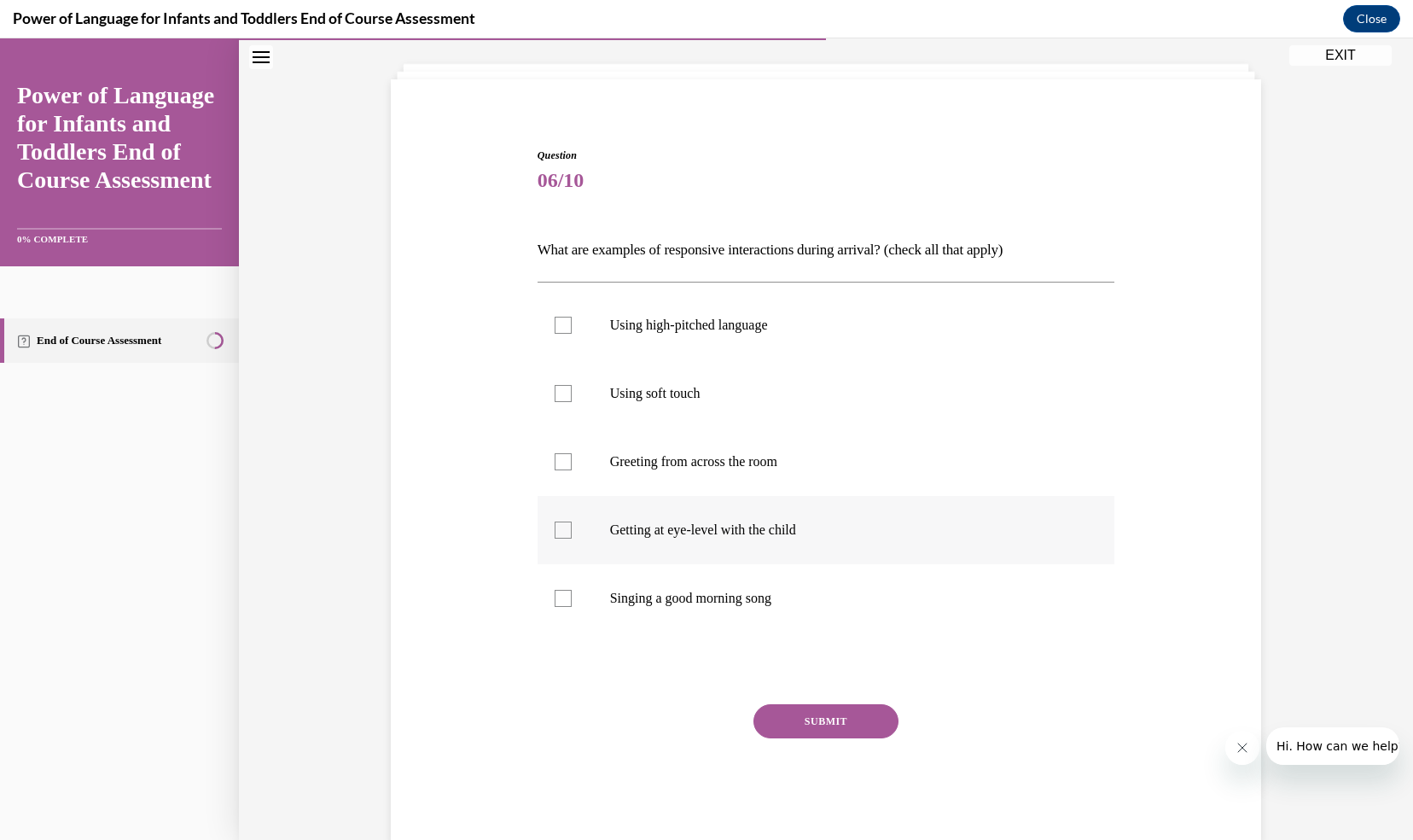
click at [555, 534] on div at bounding box center [563, 530] width 17 height 17
click at [555, 534] on input "Getting at eye-level with the child" at bounding box center [563, 530] width 17 height 17
checkbox input "true"
click at [556, 596] on div at bounding box center [563, 598] width 17 height 17
click at [556, 596] on input "Singing a good morning song" at bounding box center [563, 598] width 17 height 17
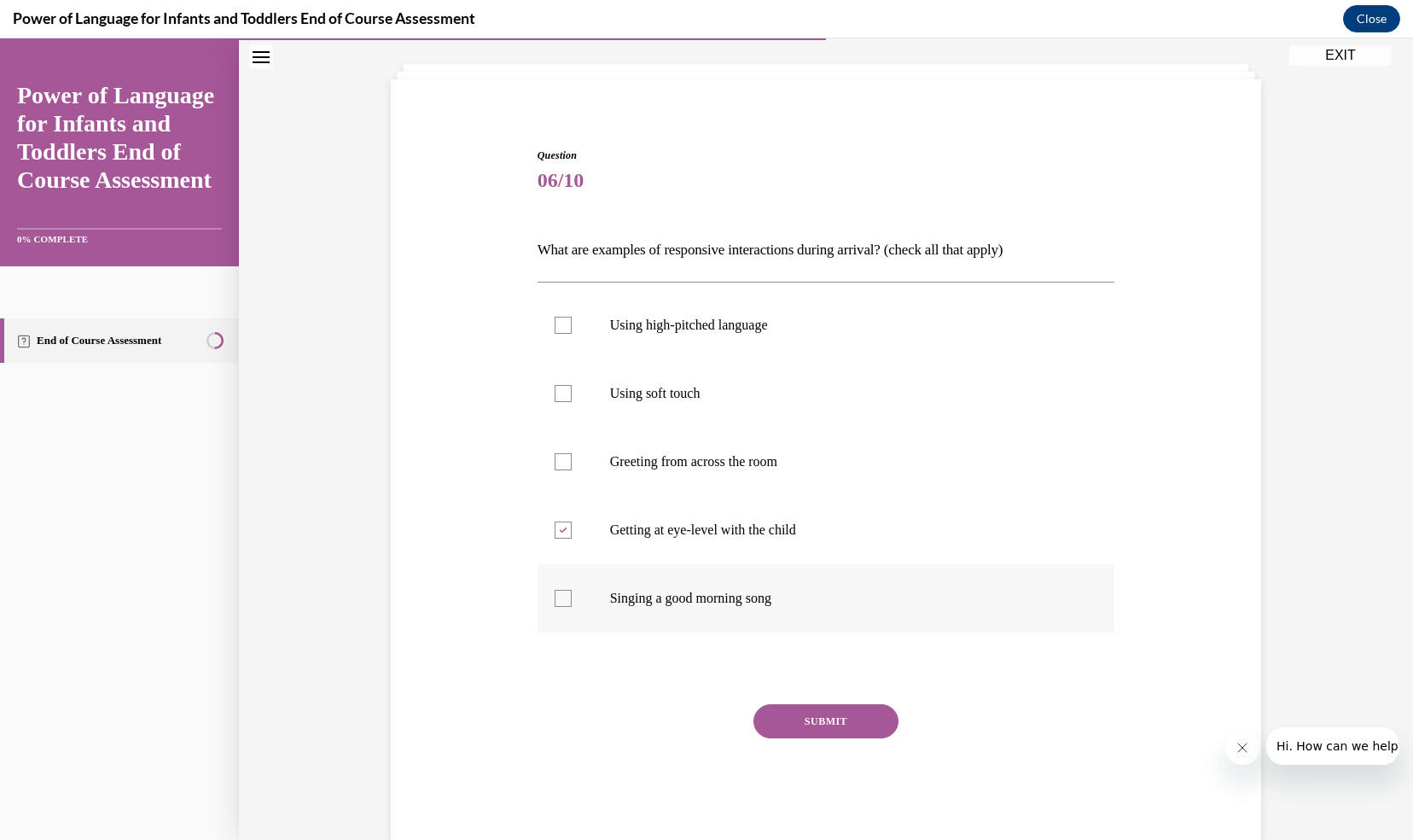
checkbox input "true"
click at [555, 394] on div at bounding box center [563, 394] width 17 height 17
click at [555, 394] on input "Using soft touch" at bounding box center [563, 394] width 17 height 17
checkbox input "true"
click at [555, 326] on div at bounding box center [563, 326] width 17 height 17
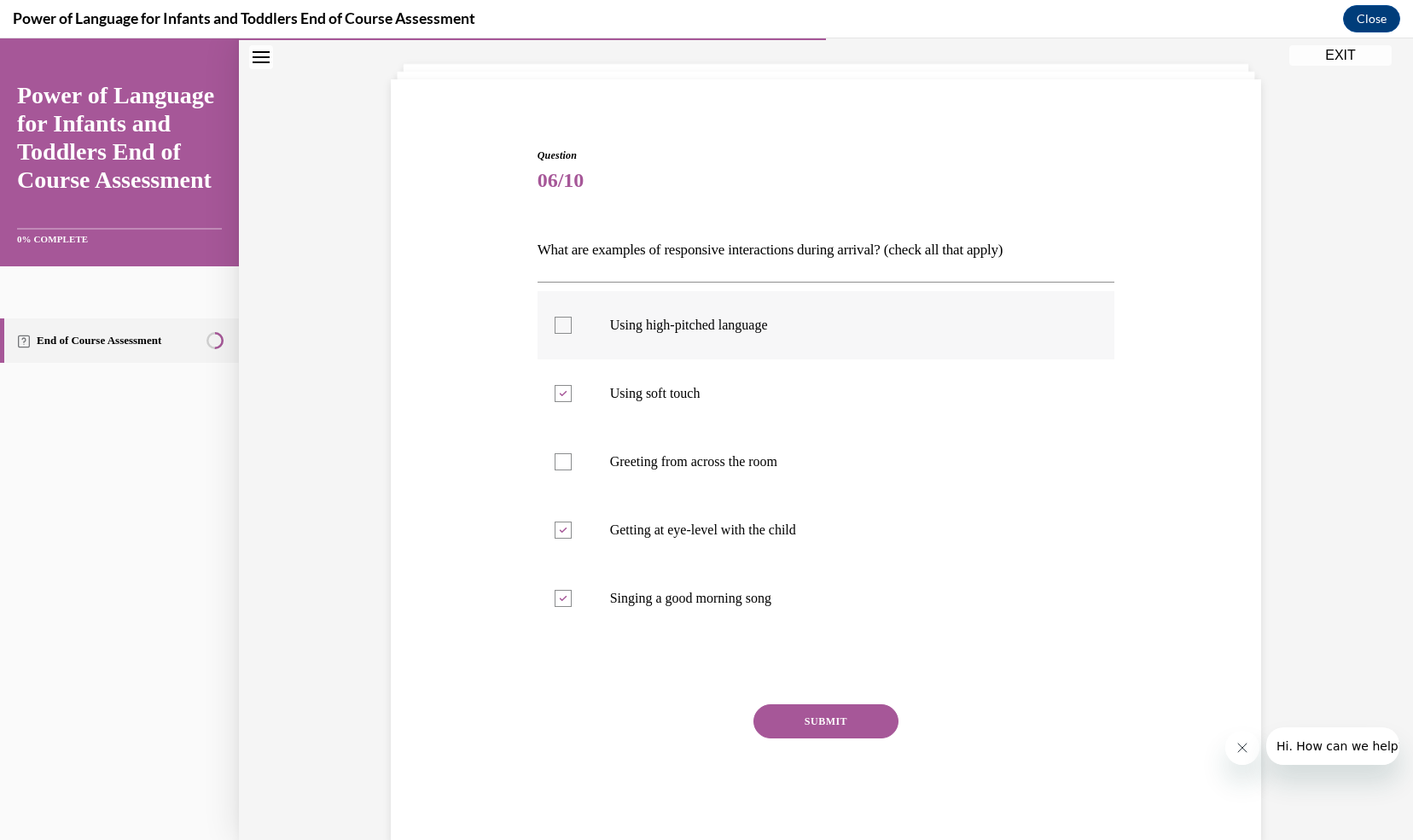
click at [555, 326] on input "Using high-pitched language" at bounding box center [563, 326] width 17 height 17
checkbox input "true"
click at [809, 722] on button "SUBMIT" at bounding box center [826, 721] width 145 height 34
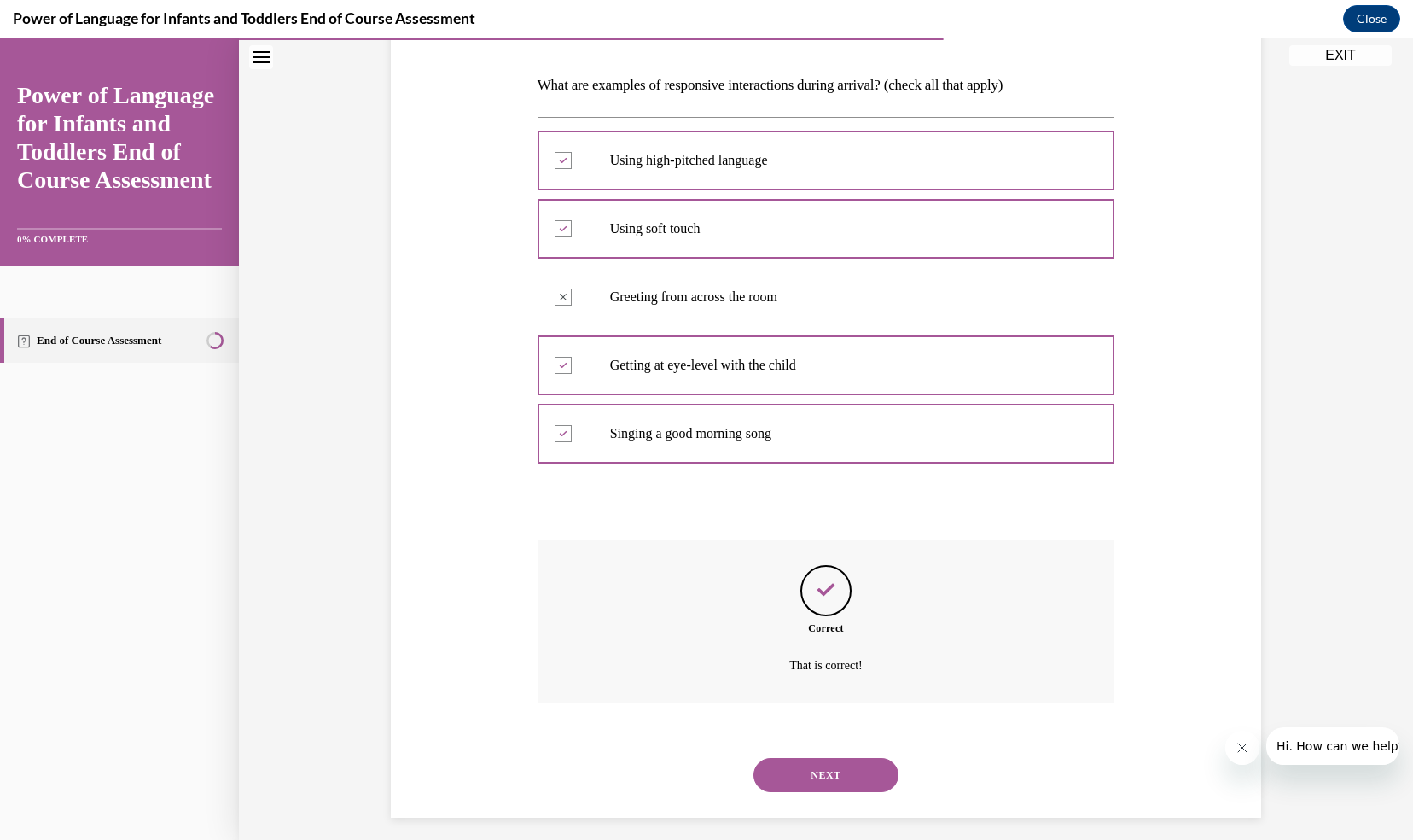
scroll to position [265, 0]
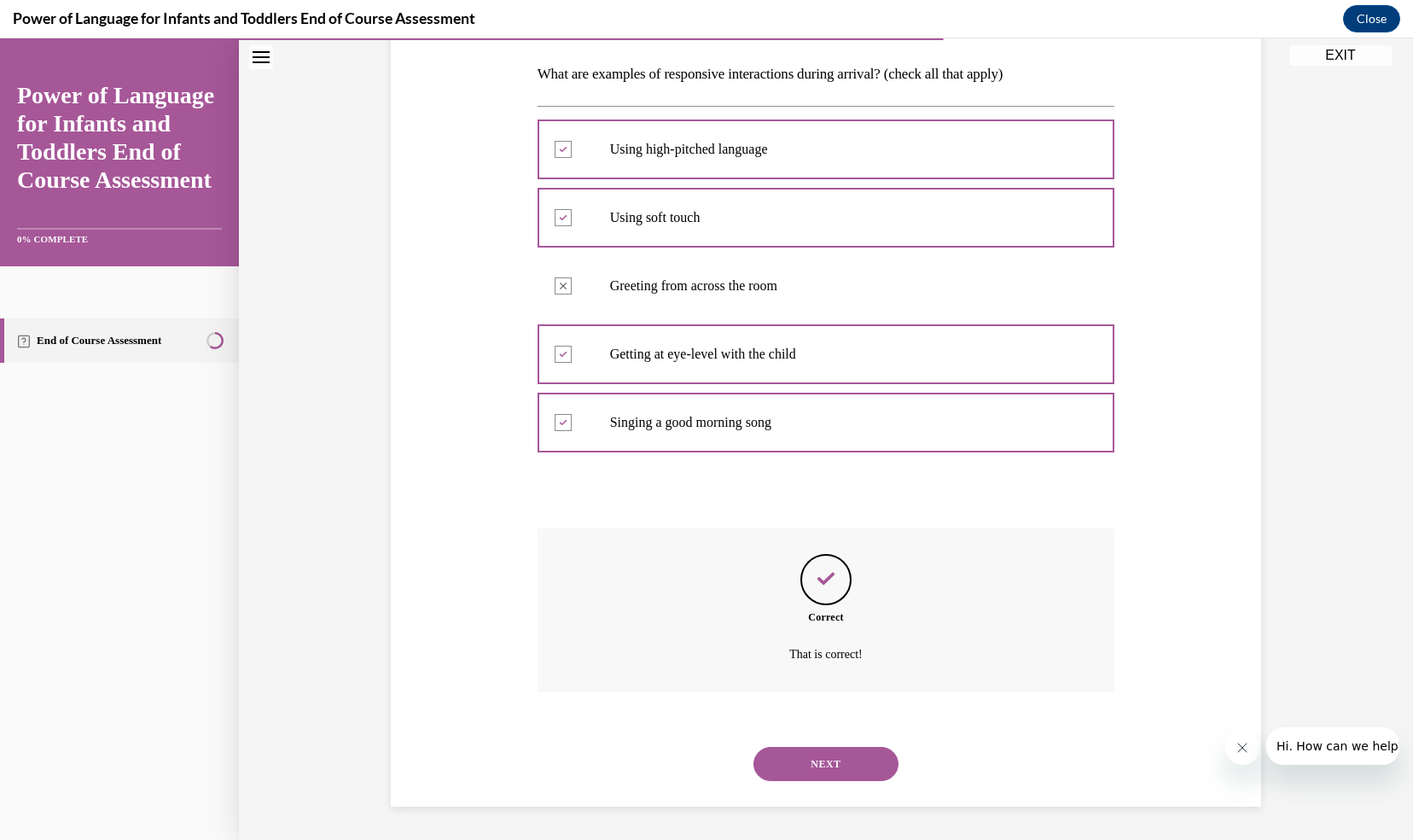
click at [792, 756] on button "NEXT" at bounding box center [826, 764] width 145 height 34
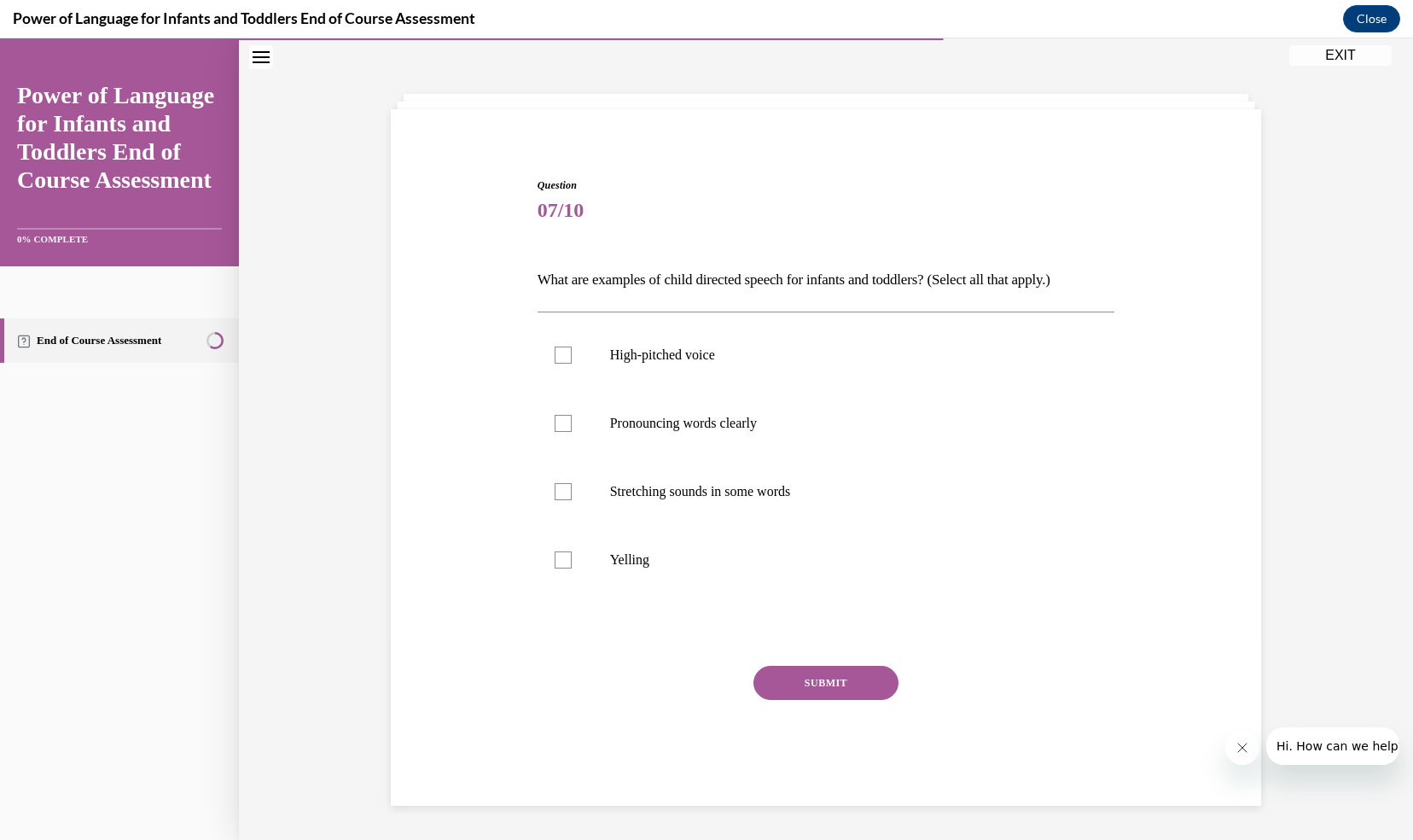
scroll to position [59, 0]
click at [555, 353] on div at bounding box center [563, 356] width 17 height 17
click at [555, 353] on input "High-pitched voice" at bounding box center [563, 356] width 17 height 17
checkbox input "true"
click at [557, 423] on div at bounding box center [563, 424] width 17 height 17
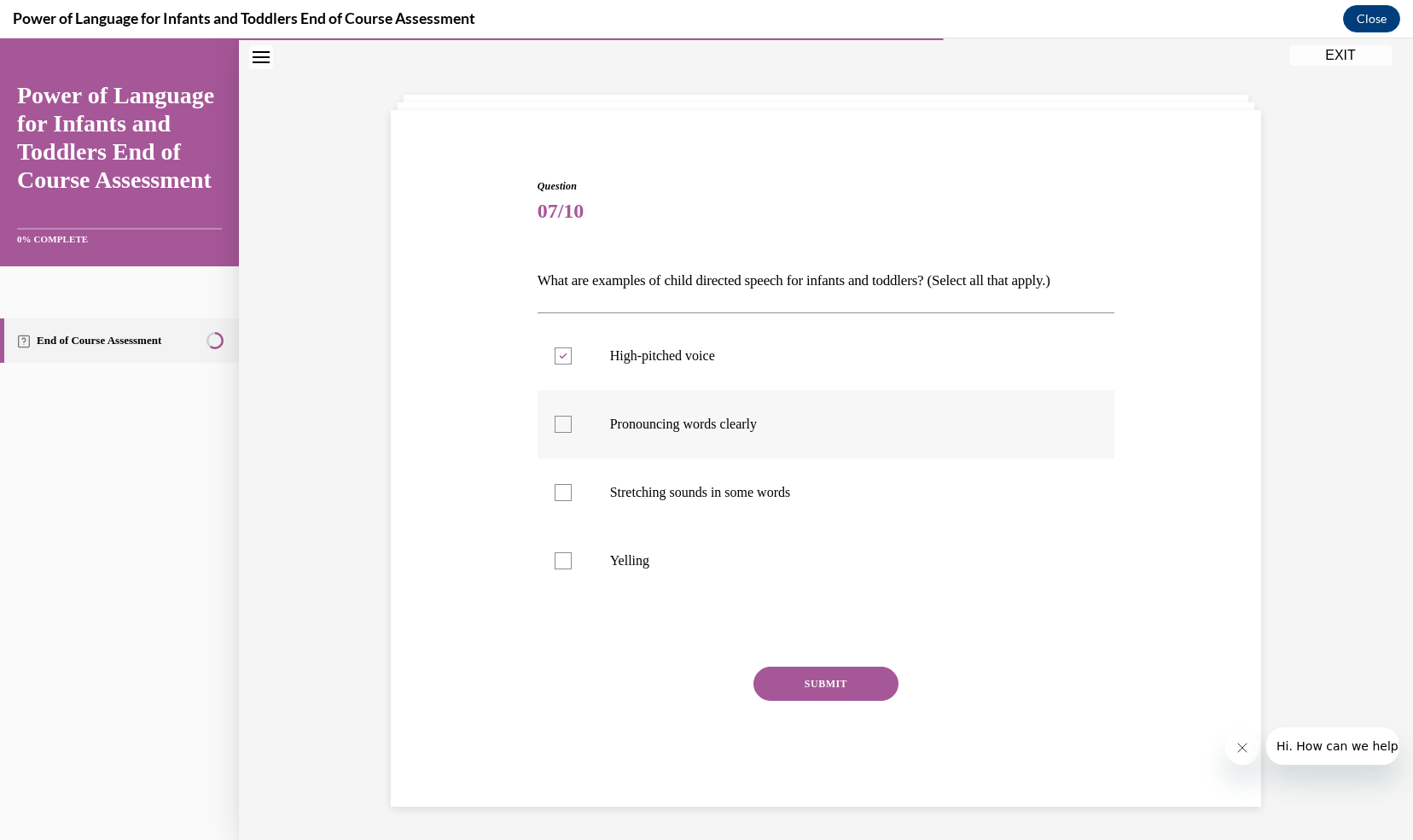
click at [557, 423] on input "Pronouncing words clearly" at bounding box center [563, 424] width 17 height 17
checkbox input "true"
click at [559, 495] on div at bounding box center [563, 493] width 17 height 17
click at [559, 495] on input "Stretching sounds in some words" at bounding box center [563, 493] width 17 height 17
checkbox input "true"
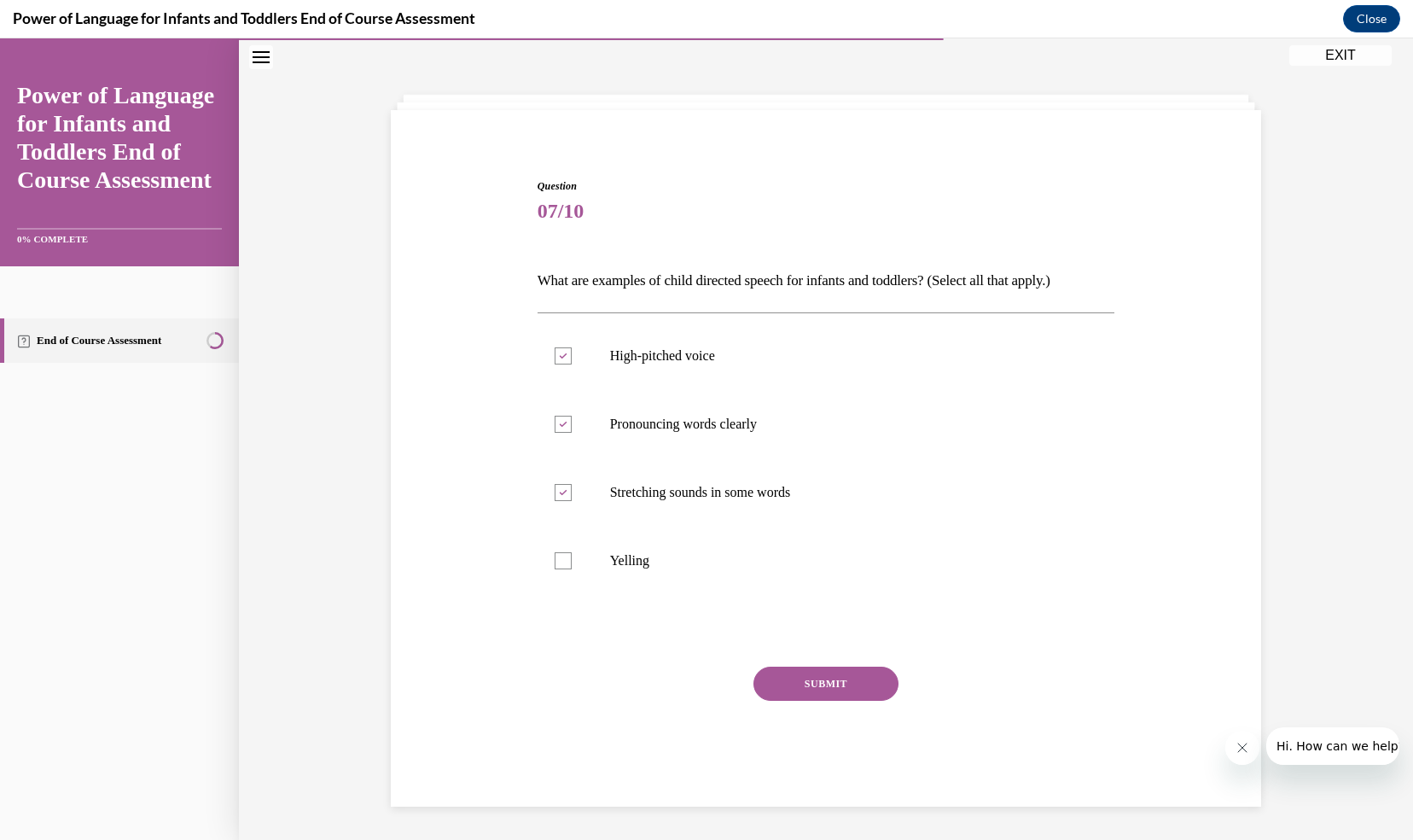
click at [789, 678] on button "SUBMIT" at bounding box center [826, 684] width 145 height 34
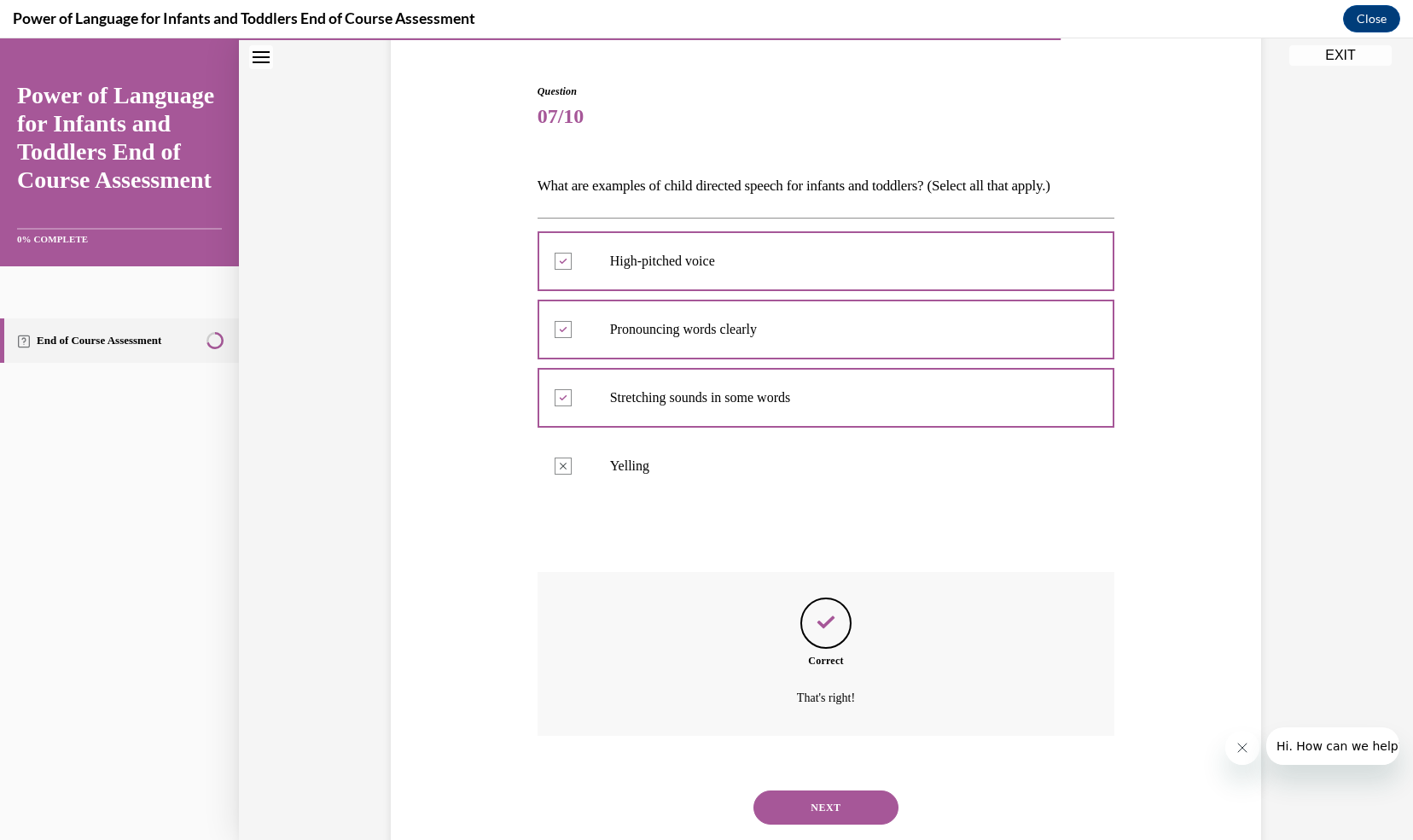
scroll to position [197, 0]
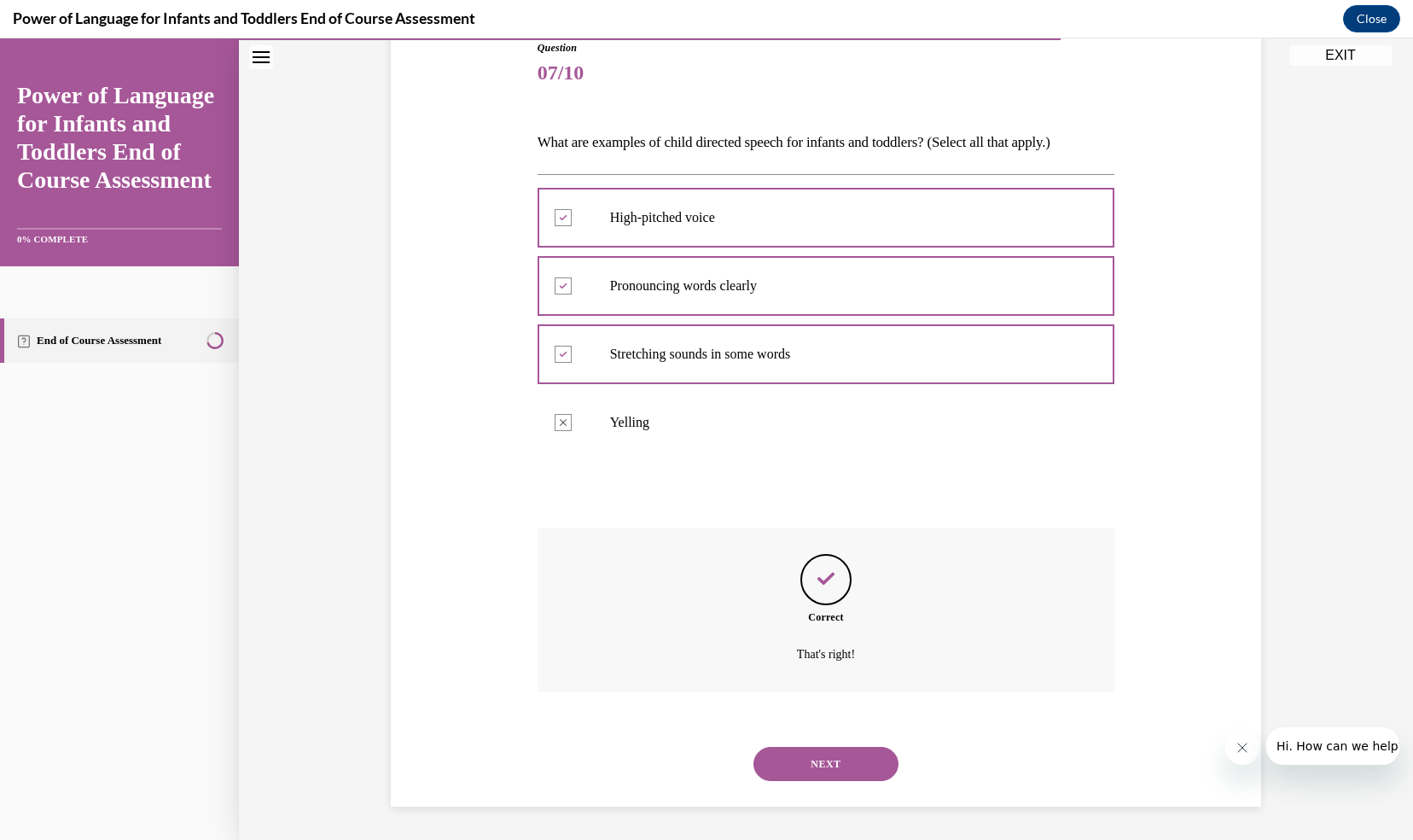
click at [799, 760] on button "NEXT" at bounding box center [826, 764] width 145 height 34
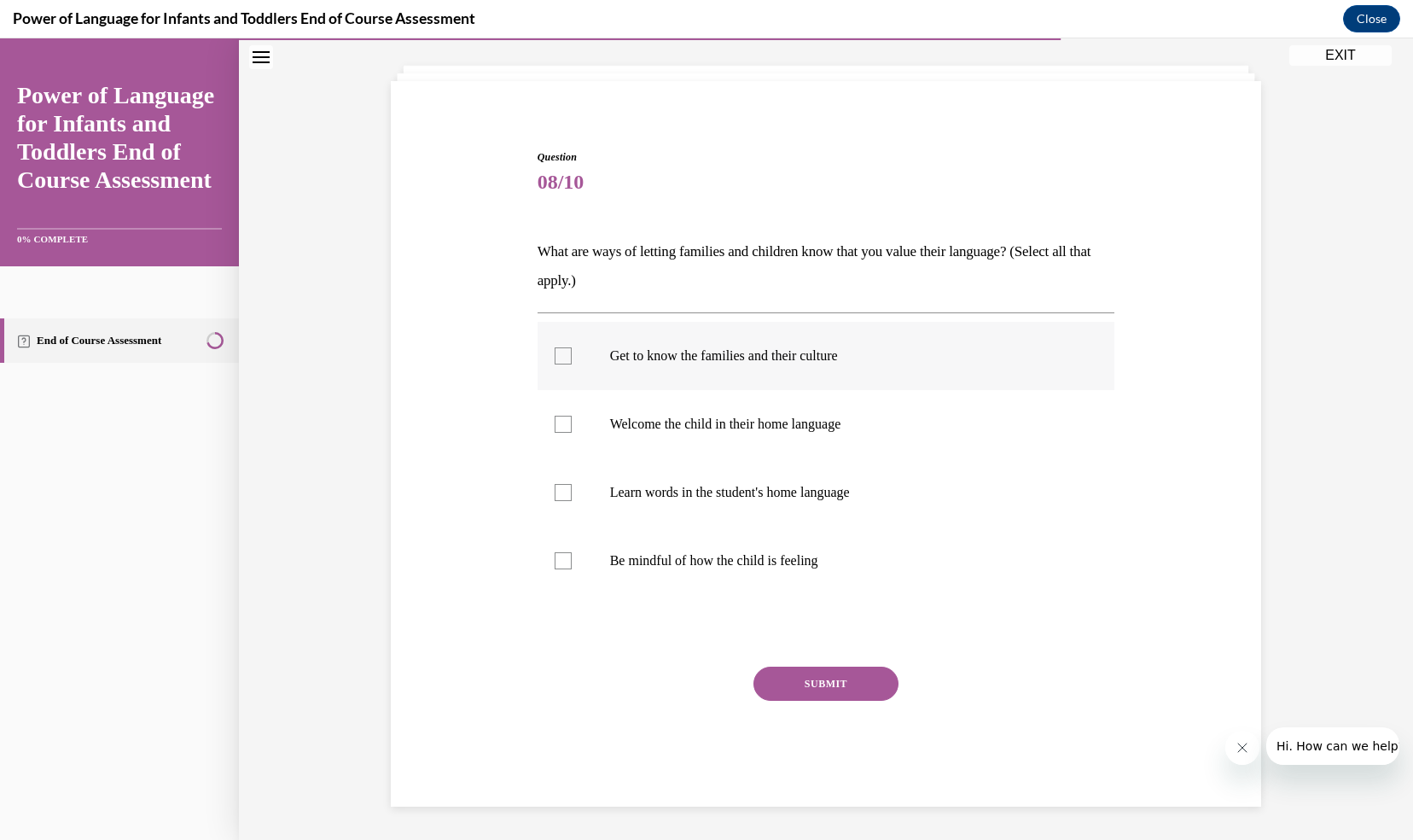
click at [555, 355] on div at bounding box center [563, 356] width 17 height 17
click at [555, 355] on input "Get to know the families and their culture" at bounding box center [563, 356] width 17 height 17
checkbox input "true"
click at [555, 421] on div at bounding box center [563, 424] width 17 height 17
click at [555, 421] on input "Welcome the child in their home language" at bounding box center [563, 424] width 17 height 17
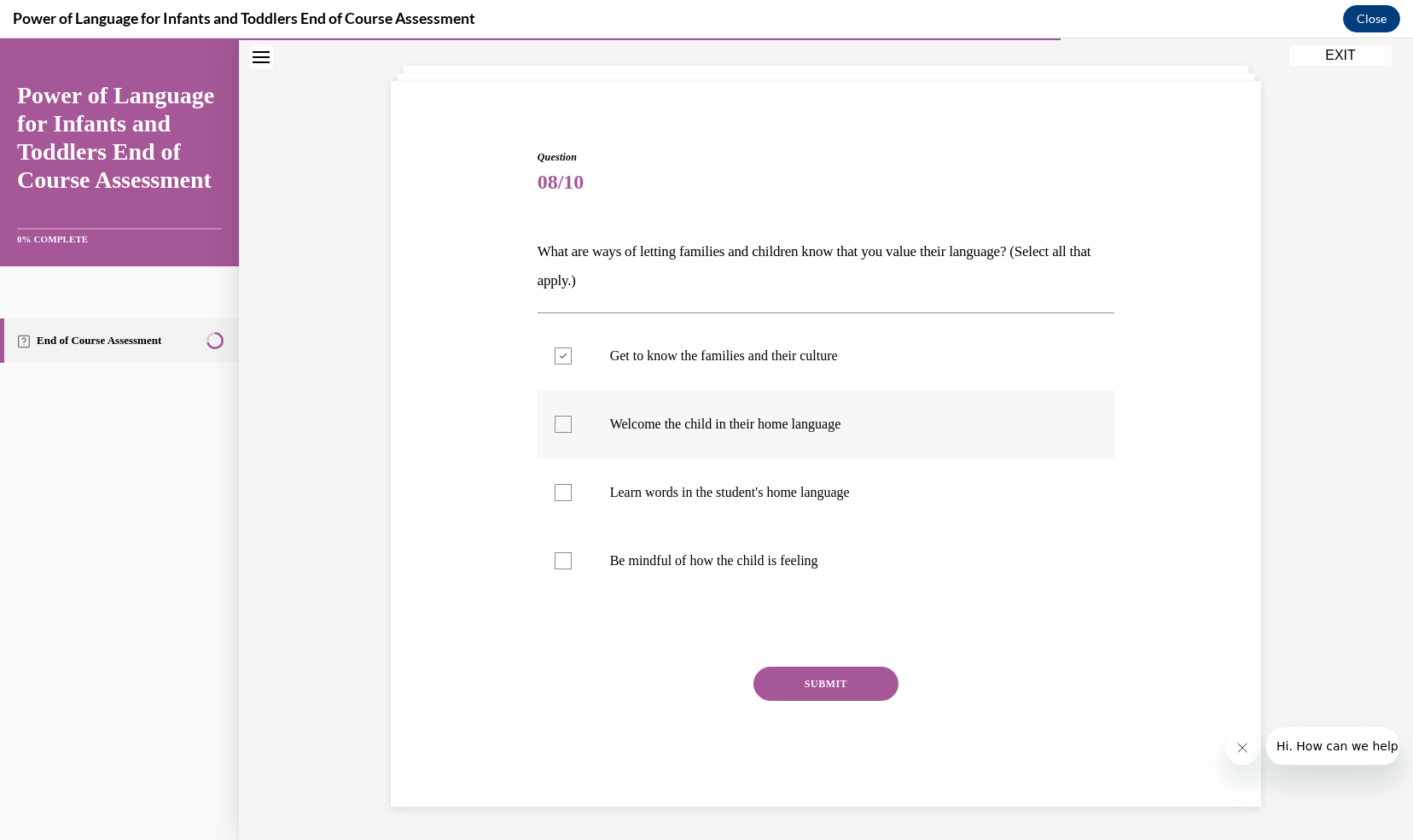
checkbox input "true"
click at [555, 488] on div at bounding box center [563, 493] width 17 height 17
click at [555, 488] on input "Learn words in the student's home language" at bounding box center [563, 493] width 17 height 17
checkbox input "true"
click at [557, 559] on div at bounding box center [563, 561] width 17 height 17
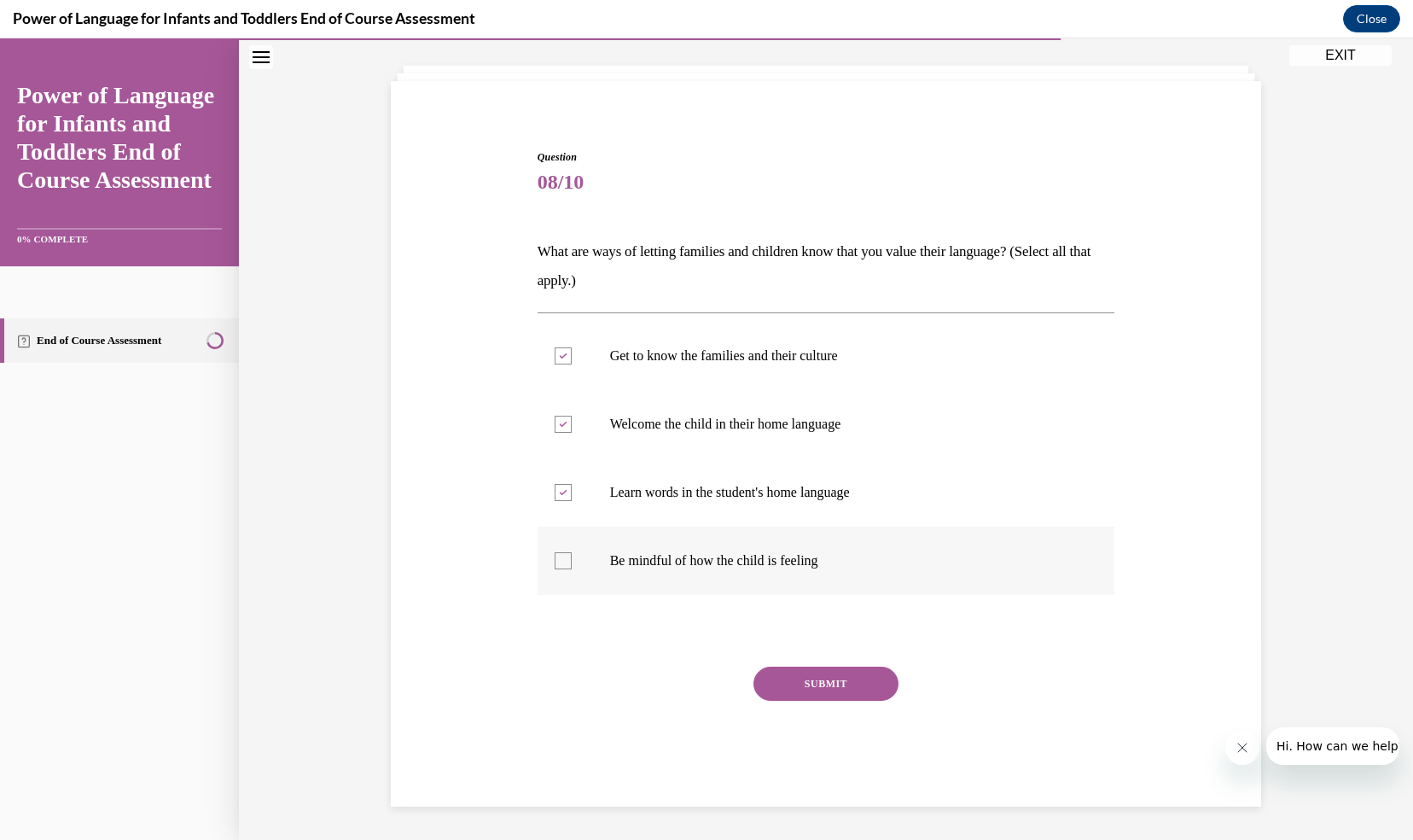
click at [557, 559] on input "Be mindful of how the child is feeling" at bounding box center [563, 561] width 17 height 17
checkbox input "true"
click at [784, 688] on button "SUBMIT" at bounding box center [826, 684] width 145 height 34
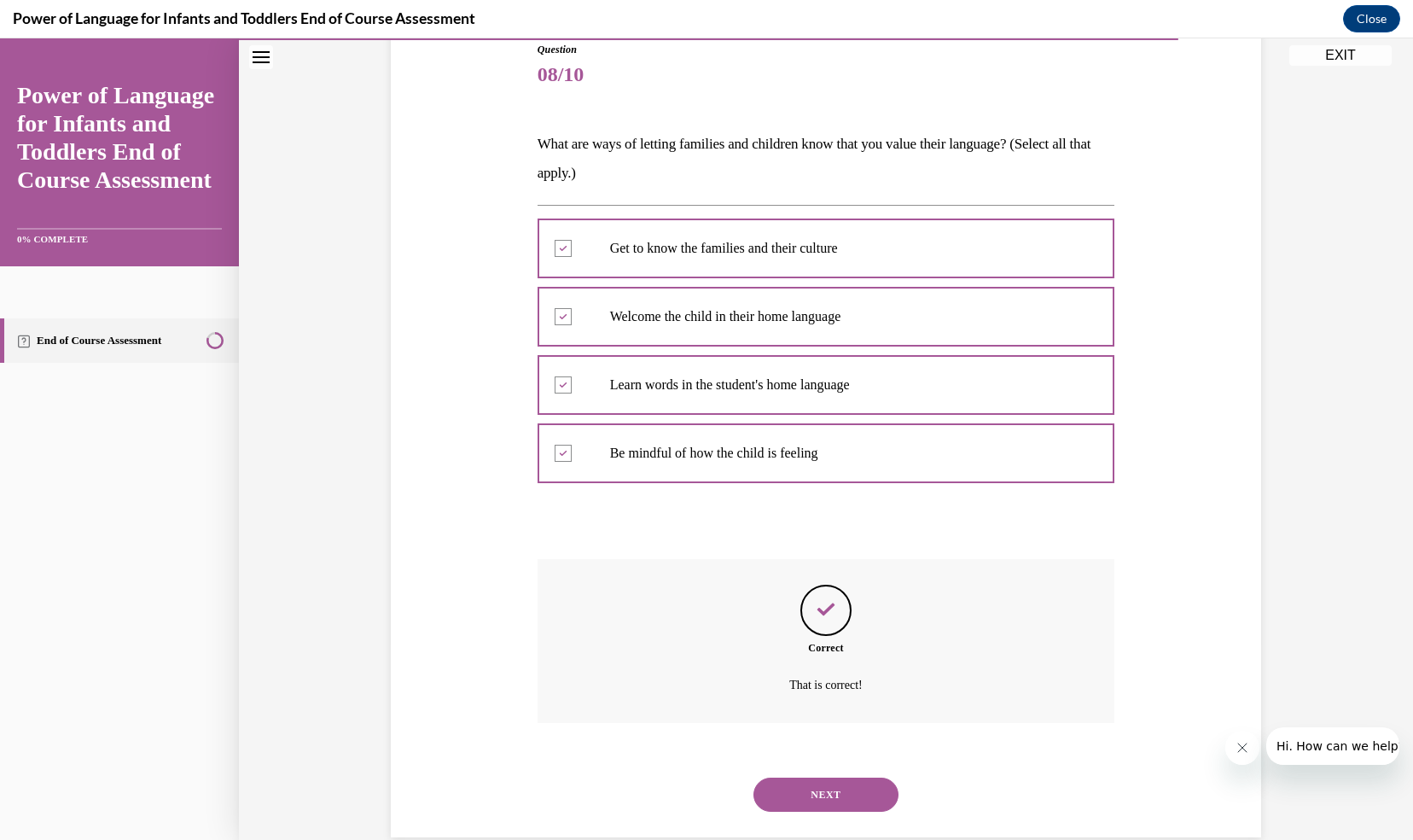
scroll to position [227, 0]
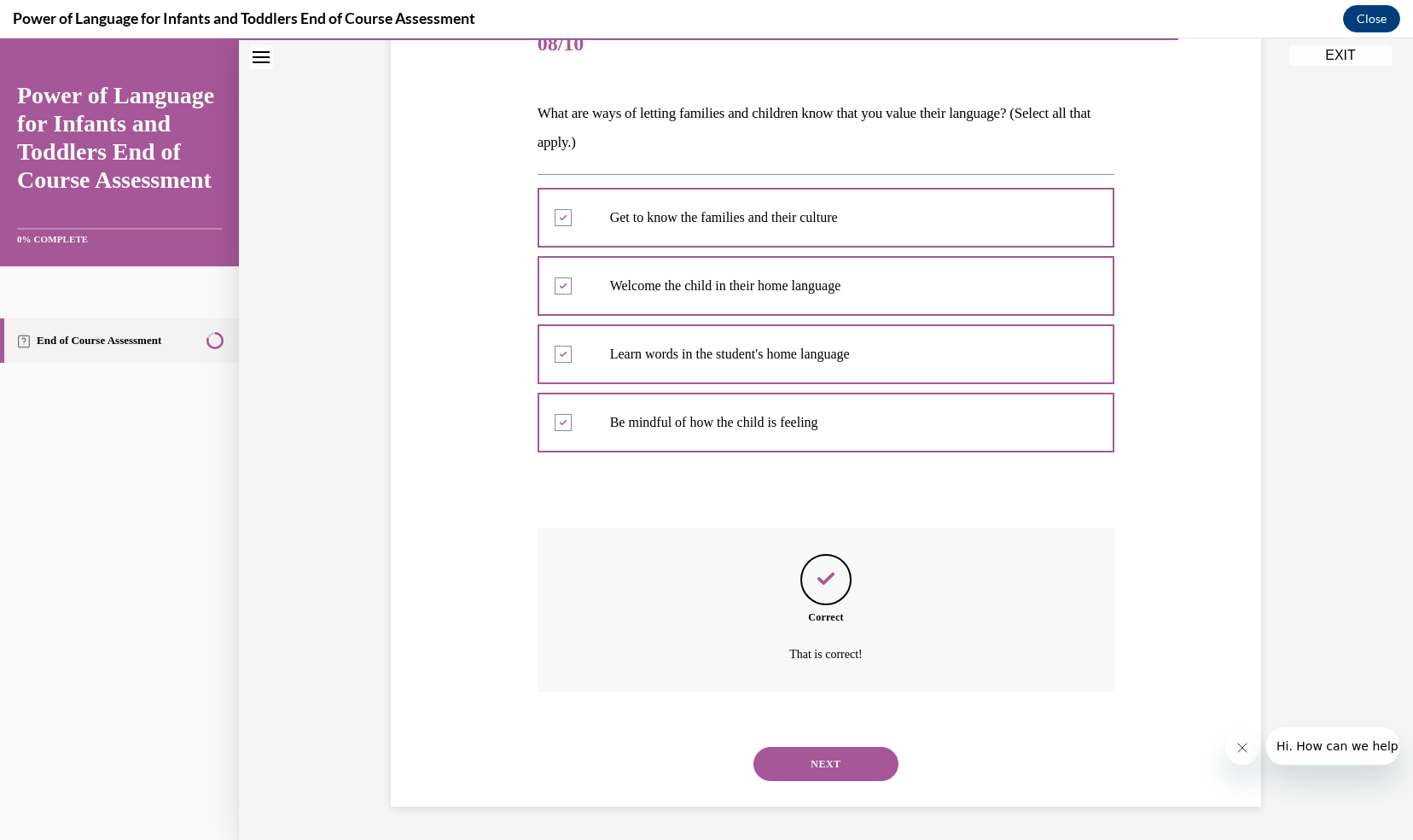
click at [838, 755] on button "NEXT" at bounding box center [826, 764] width 145 height 34
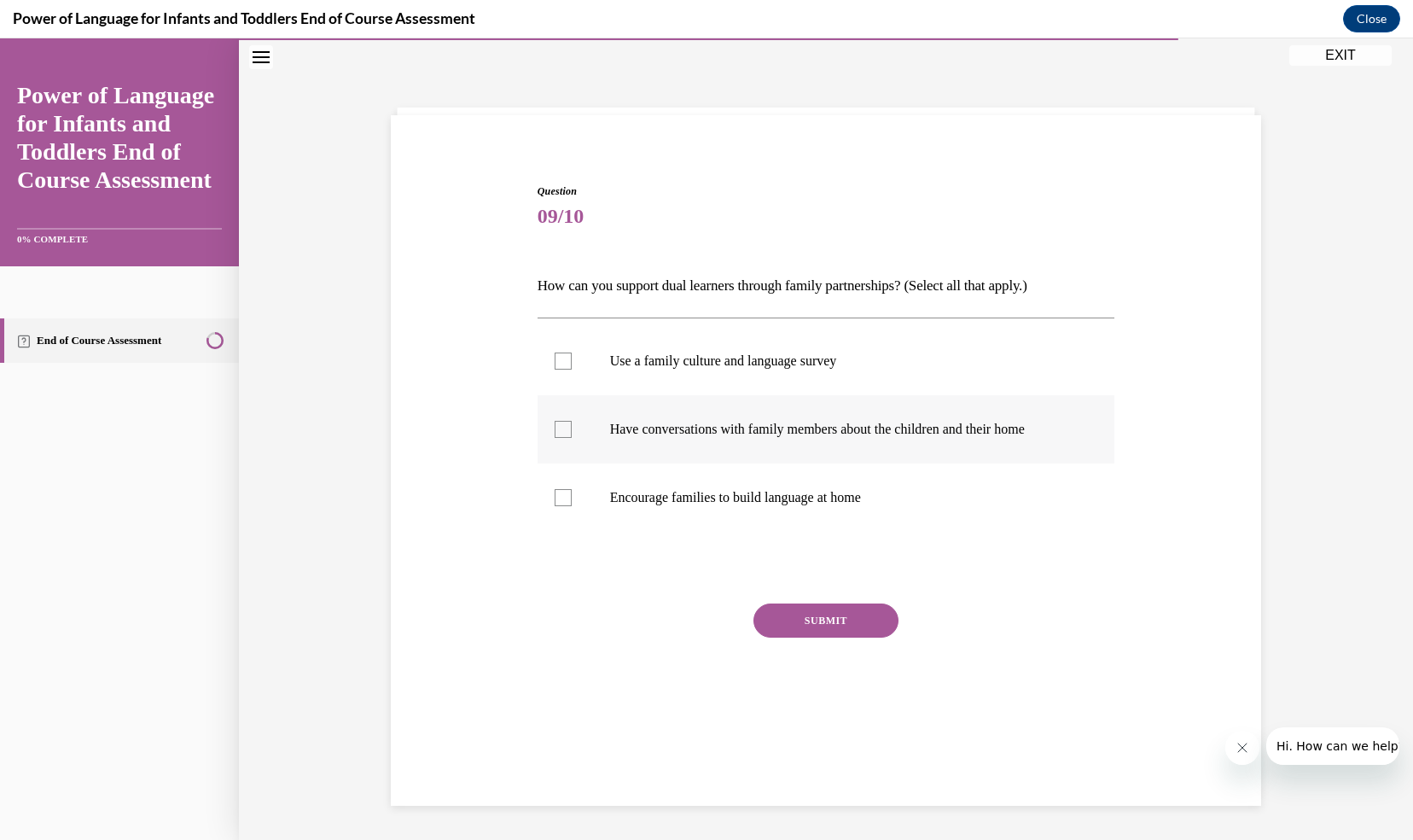
click at [557, 430] on div at bounding box center [563, 429] width 17 height 17
click at [557, 430] on input "Have conversations with family members about the children and their home" at bounding box center [563, 429] width 17 height 17
checkbox input "true"
click at [555, 366] on div at bounding box center [563, 361] width 17 height 17
click at [555, 366] on input "Use a family culture and language survey" at bounding box center [563, 361] width 17 height 17
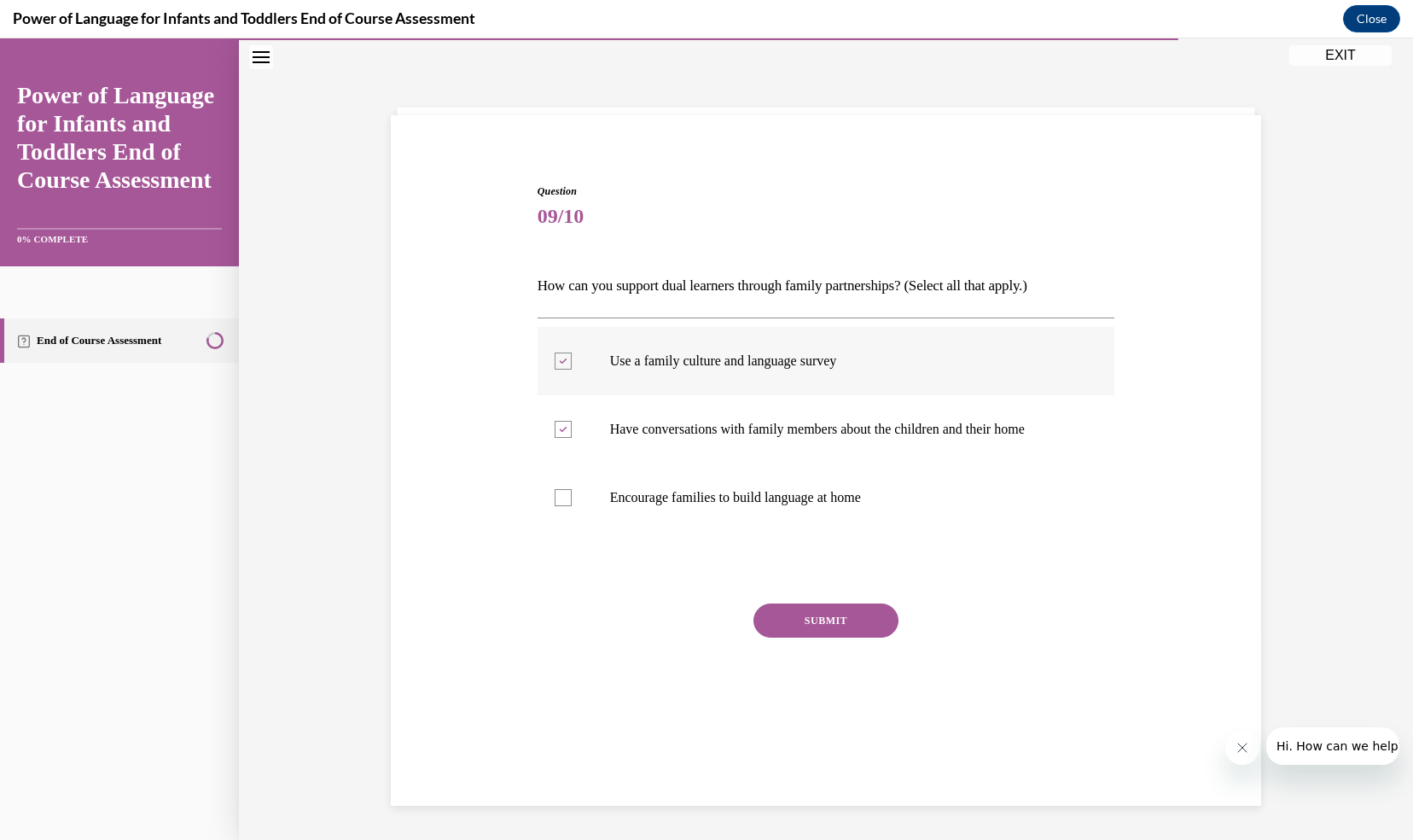
click at [555, 366] on div at bounding box center [563, 361] width 17 height 17
click at [555, 366] on input "Use a family culture and language survey" at bounding box center [563, 361] width 17 height 17
click at [557, 364] on div at bounding box center [563, 361] width 17 height 17
click at [557, 364] on input "Use a family culture and language survey" at bounding box center [563, 361] width 17 height 17
checkbox input "true"
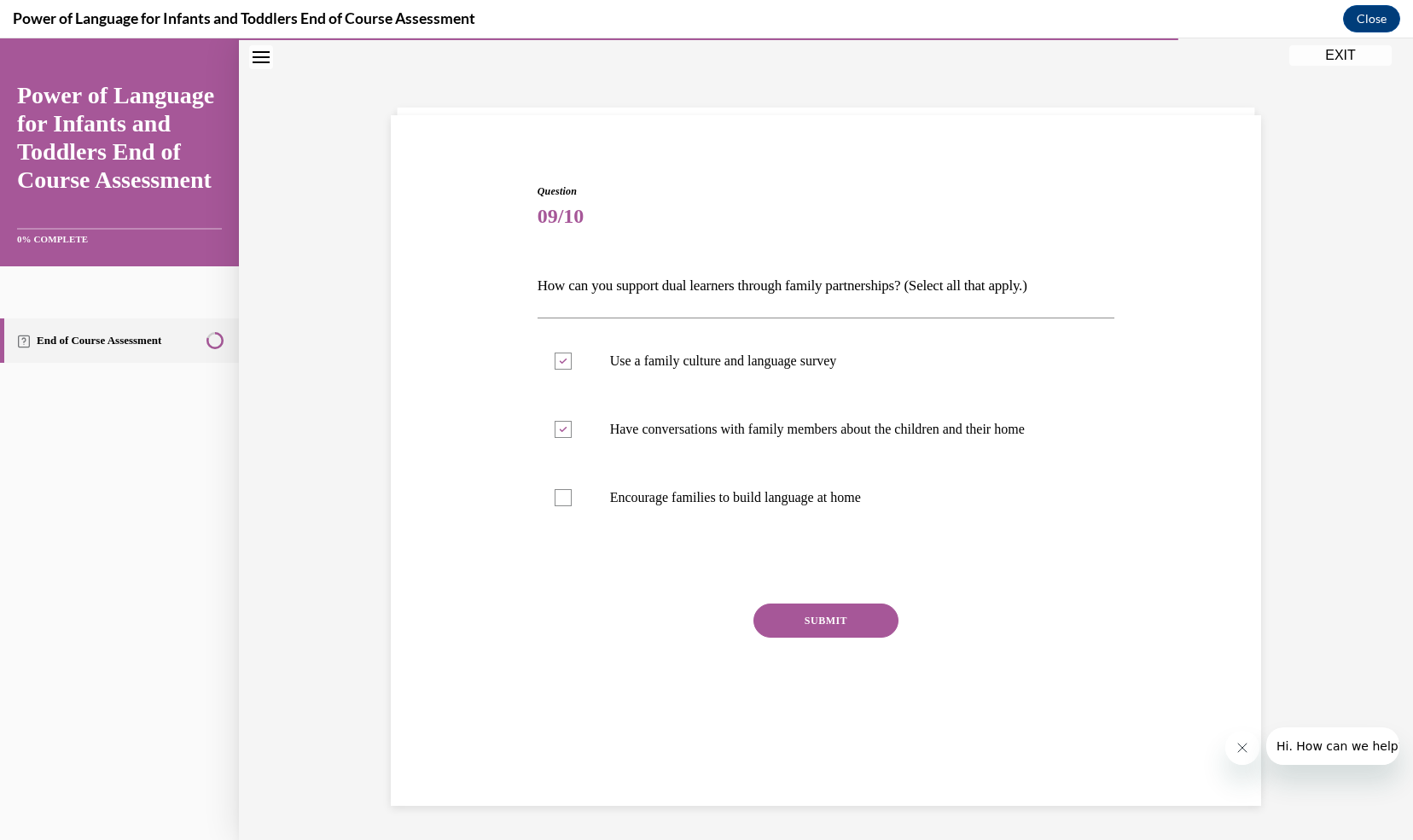
click at [796, 634] on button "SUBMIT" at bounding box center [826, 620] width 145 height 34
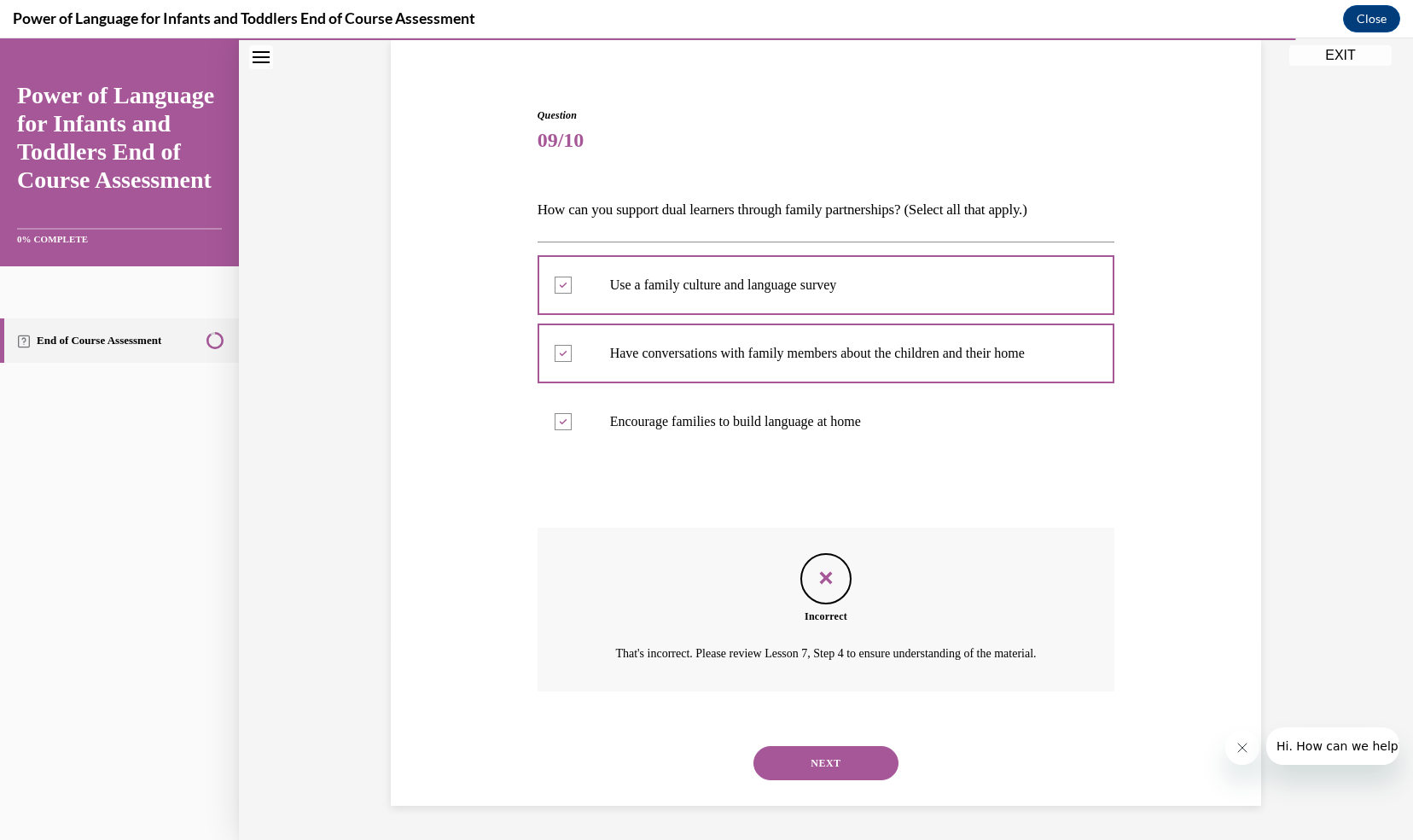
scroll to position [148, 0]
click at [807, 763] on button "NEXT" at bounding box center [826, 763] width 145 height 34
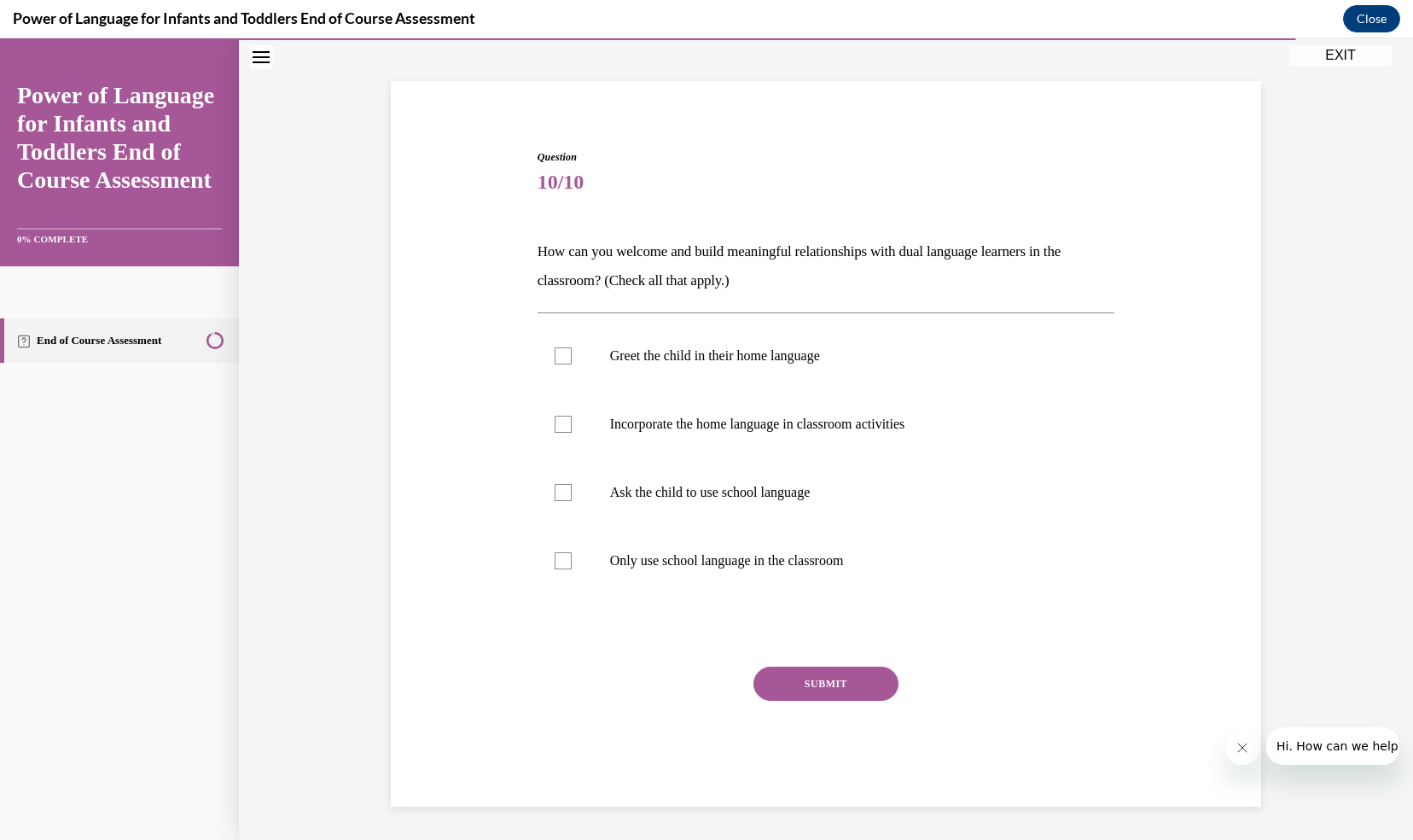
scroll to position [87, 0]
click at [558, 350] on div at bounding box center [563, 357] width 17 height 17
click at [558, 350] on input "Greet the child in their home language" at bounding box center [563, 357] width 17 height 17
checkbox input "true"
click at [559, 425] on div at bounding box center [563, 425] width 17 height 17
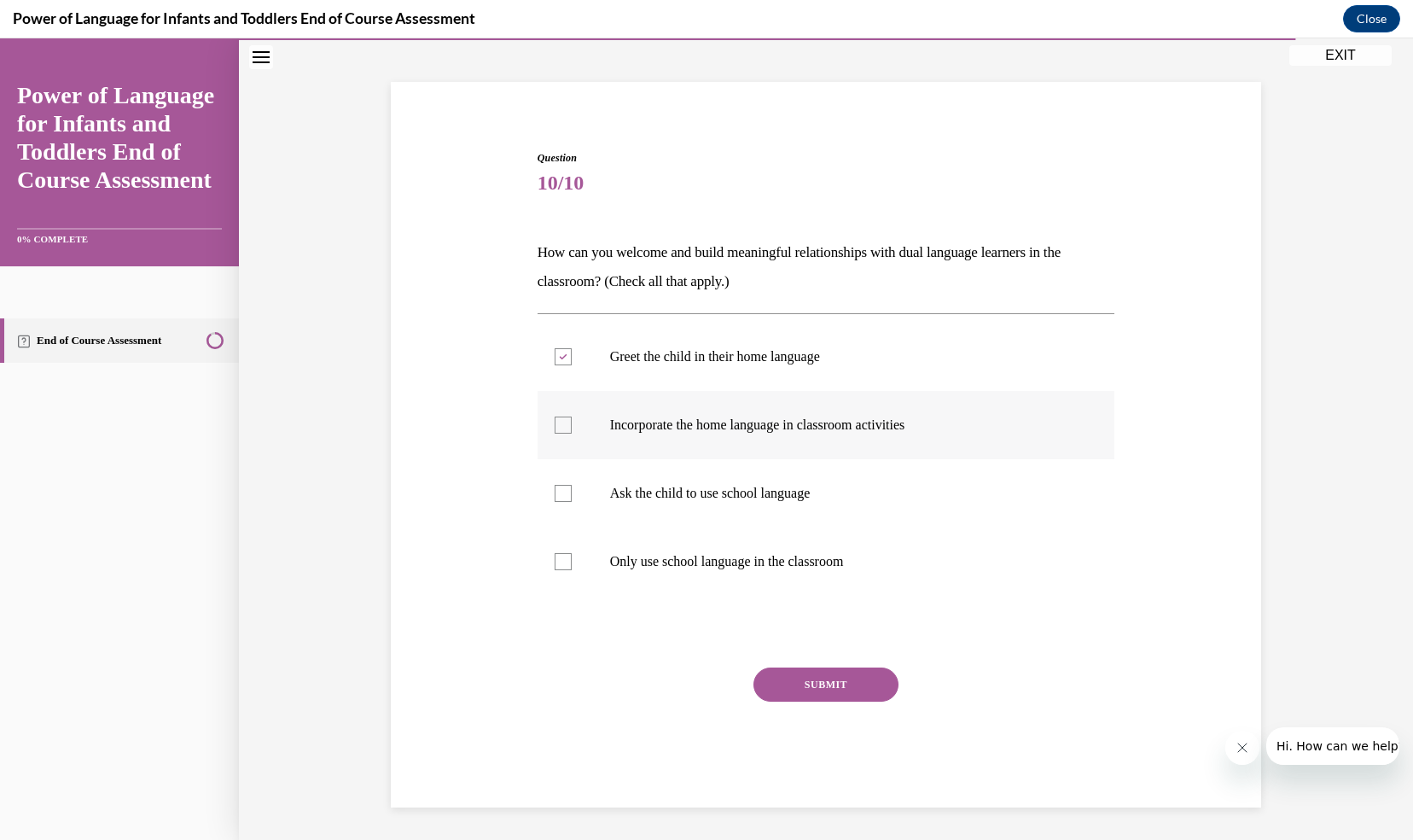
click at [559, 425] on input "Incorporate the home language in classroom activities" at bounding box center [563, 425] width 17 height 17
checkbox input "true"
click at [784, 679] on button "SUBMIT" at bounding box center [826, 685] width 145 height 34
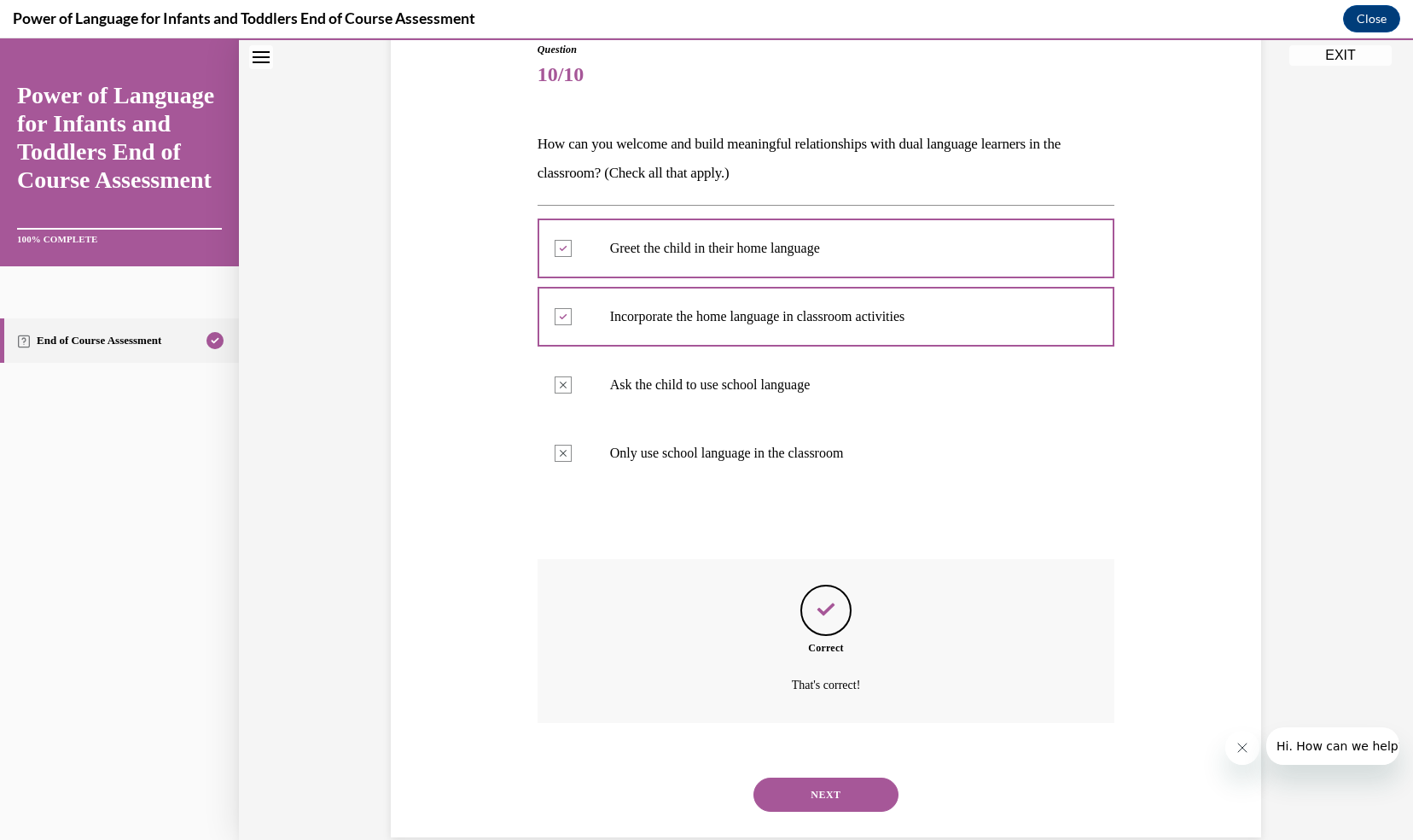
scroll to position [227, 0]
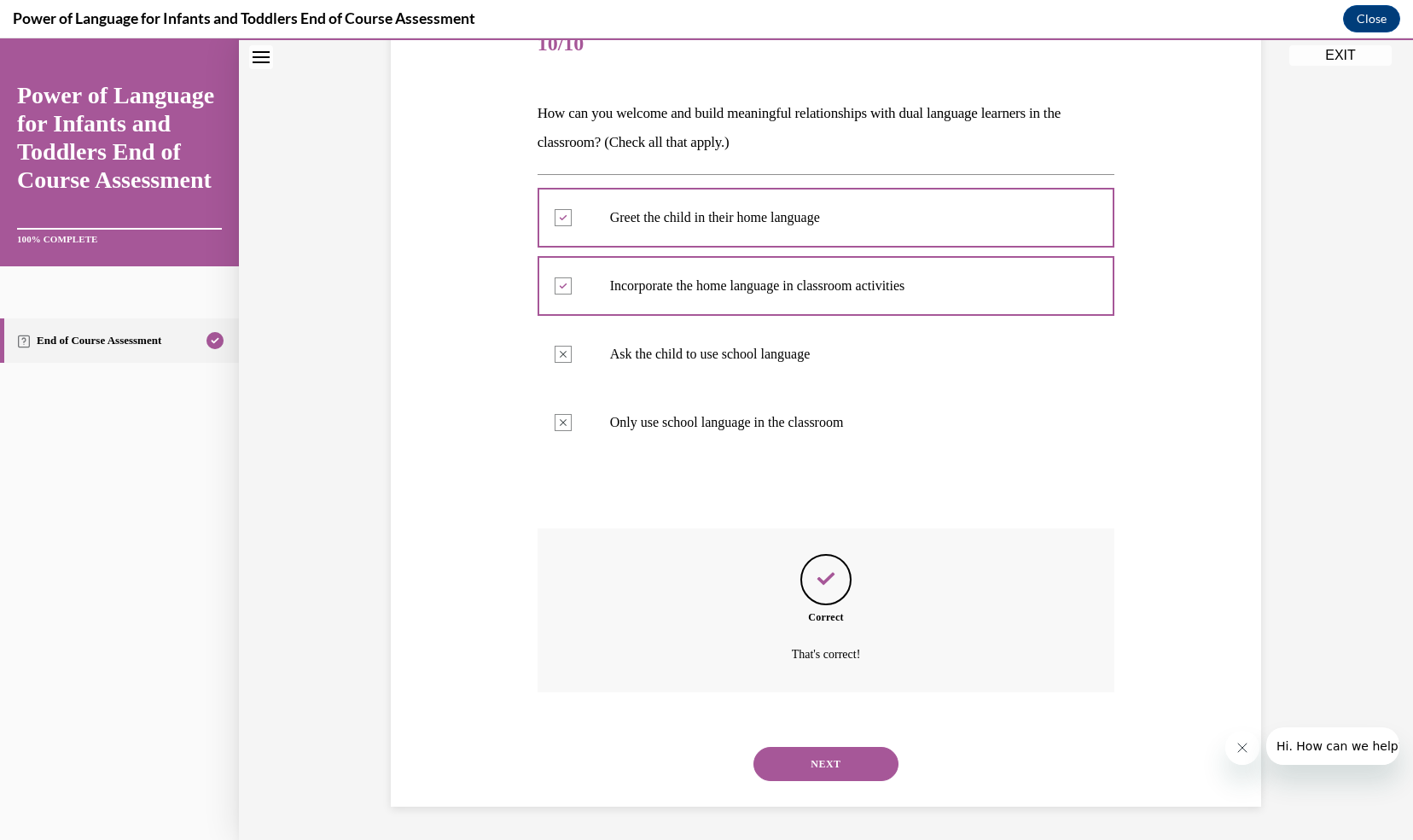
click at [800, 768] on button "NEXT" at bounding box center [826, 764] width 145 height 34
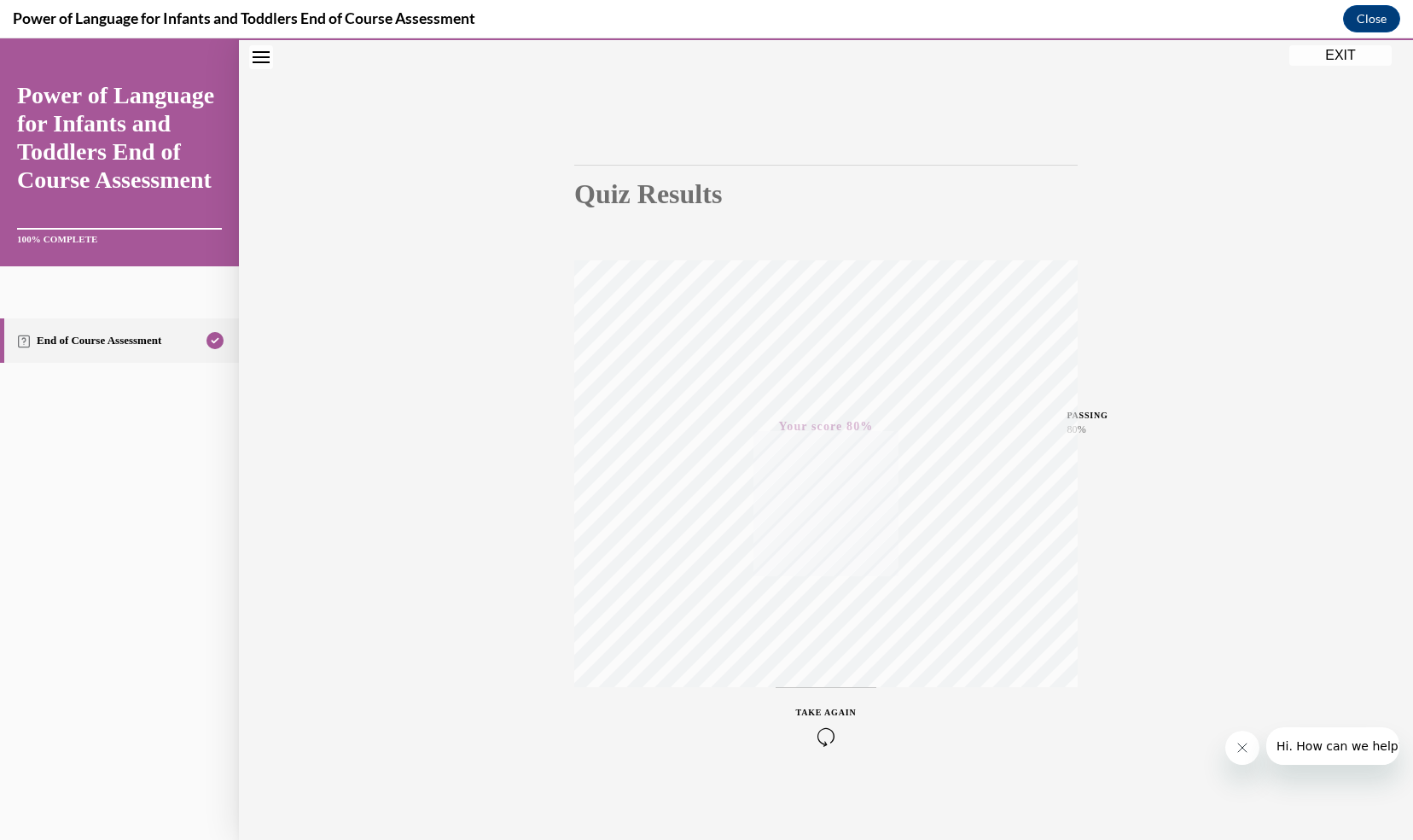
click at [1350, 53] on button "EXIT" at bounding box center [1341, 56] width 103 height 21
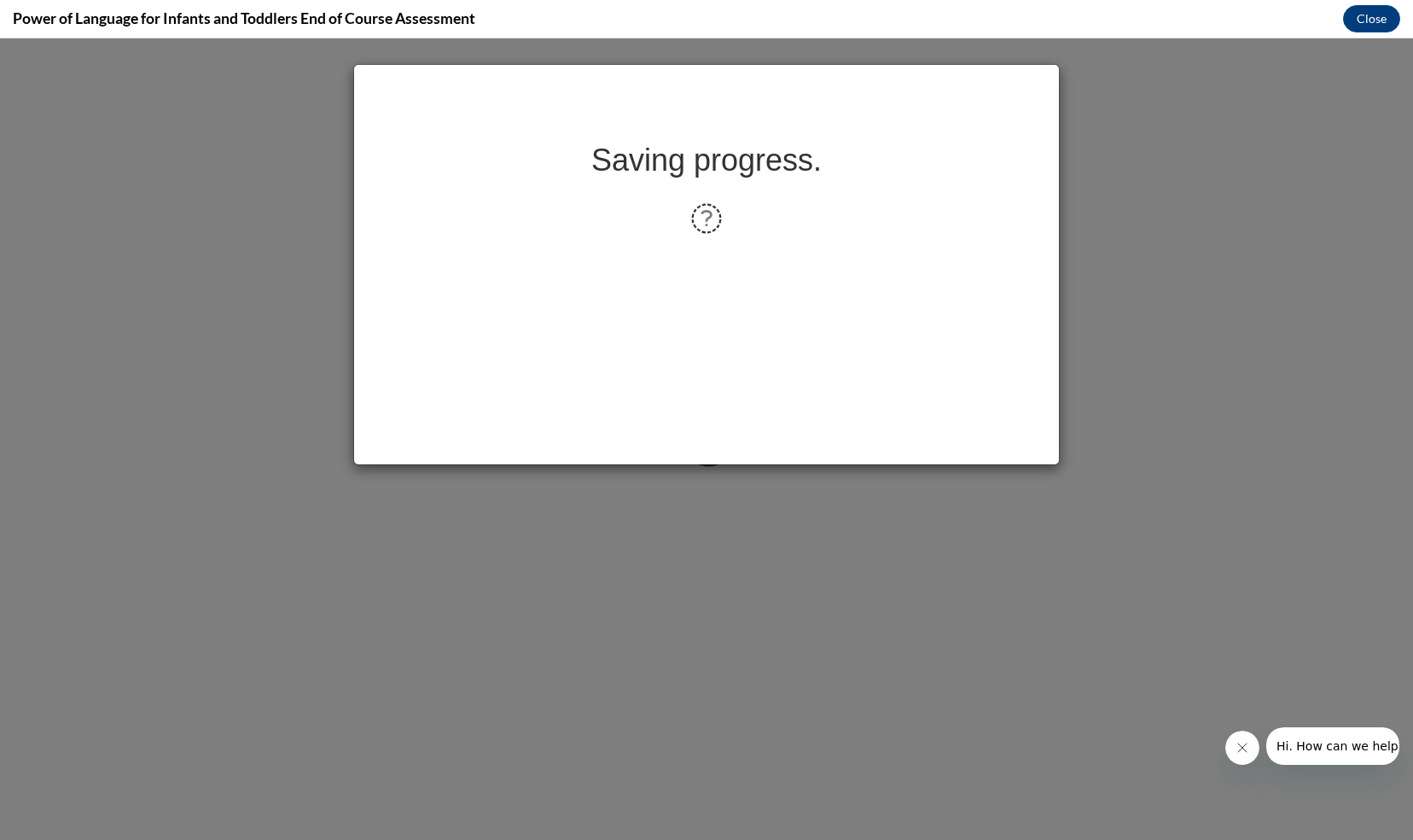
scroll to position [0, 0]
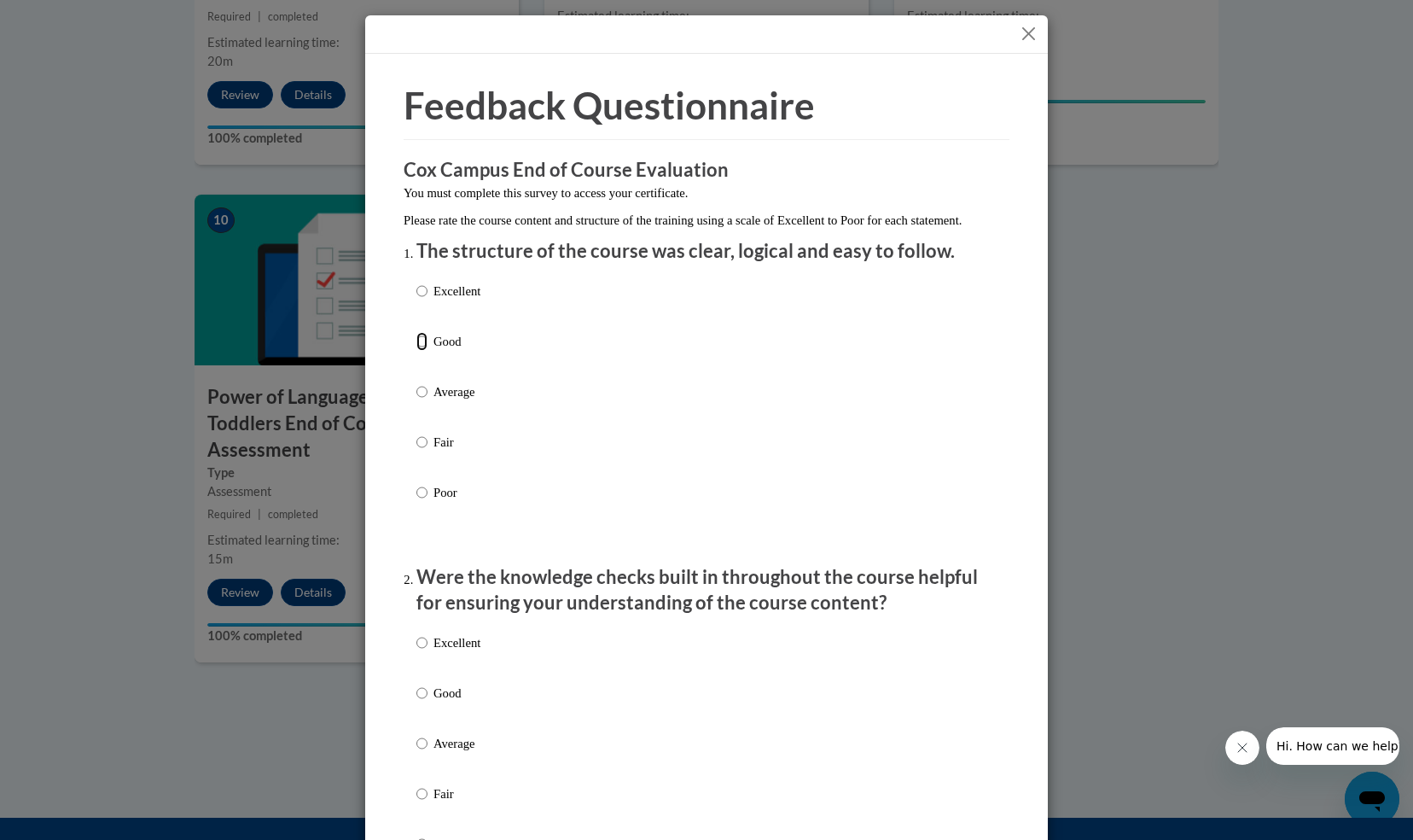
click at [416, 351] on input "Good" at bounding box center [421, 341] width 11 height 19
radio input "true"
click at [416, 702] on input "Good" at bounding box center [421, 693] width 11 height 19
radio input "true"
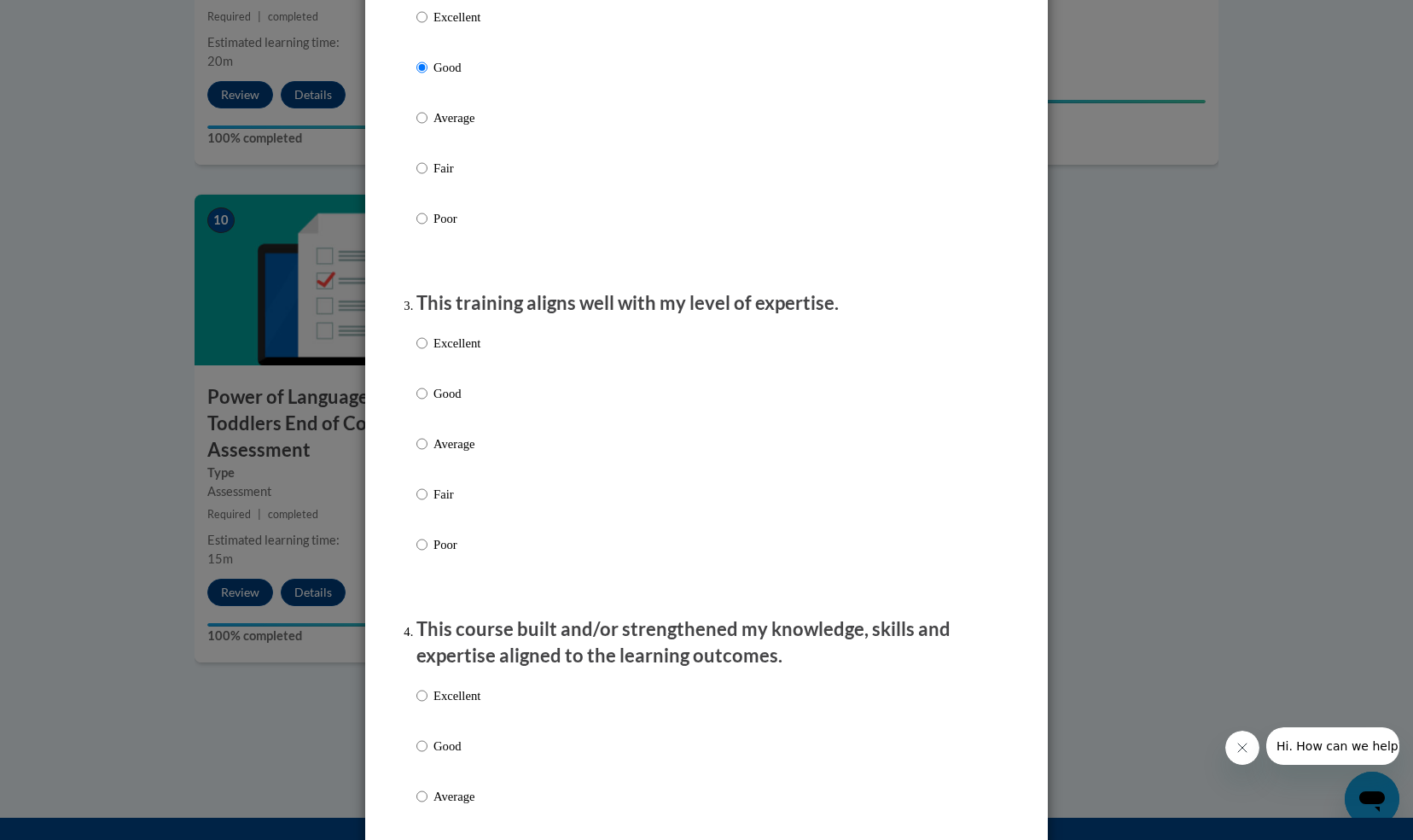
scroll to position [734, 0]
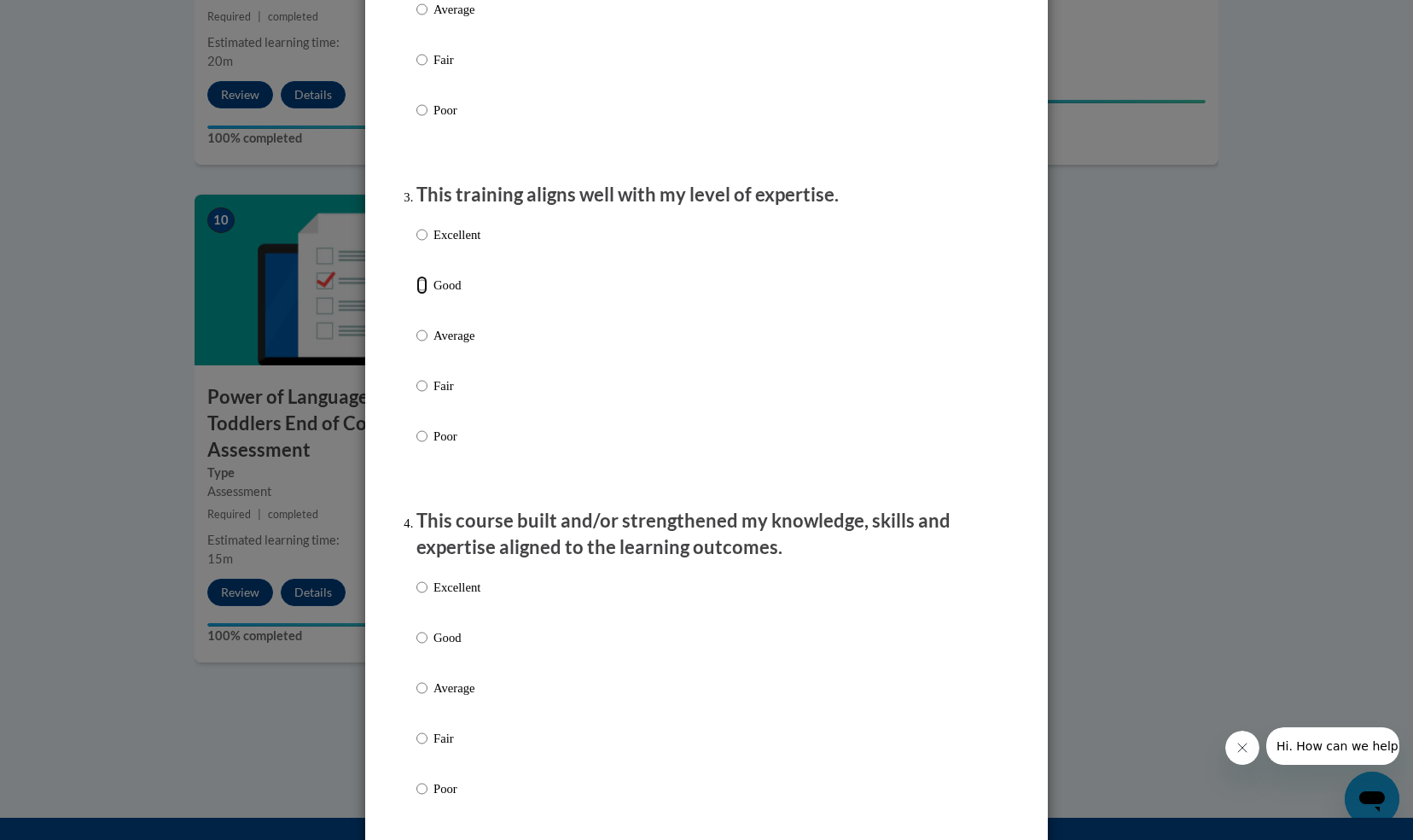
click at [418, 295] on input "Good" at bounding box center [421, 285] width 11 height 19
radio input "true"
click at [416, 647] on input "Good" at bounding box center [421, 638] width 11 height 19
radio input "true"
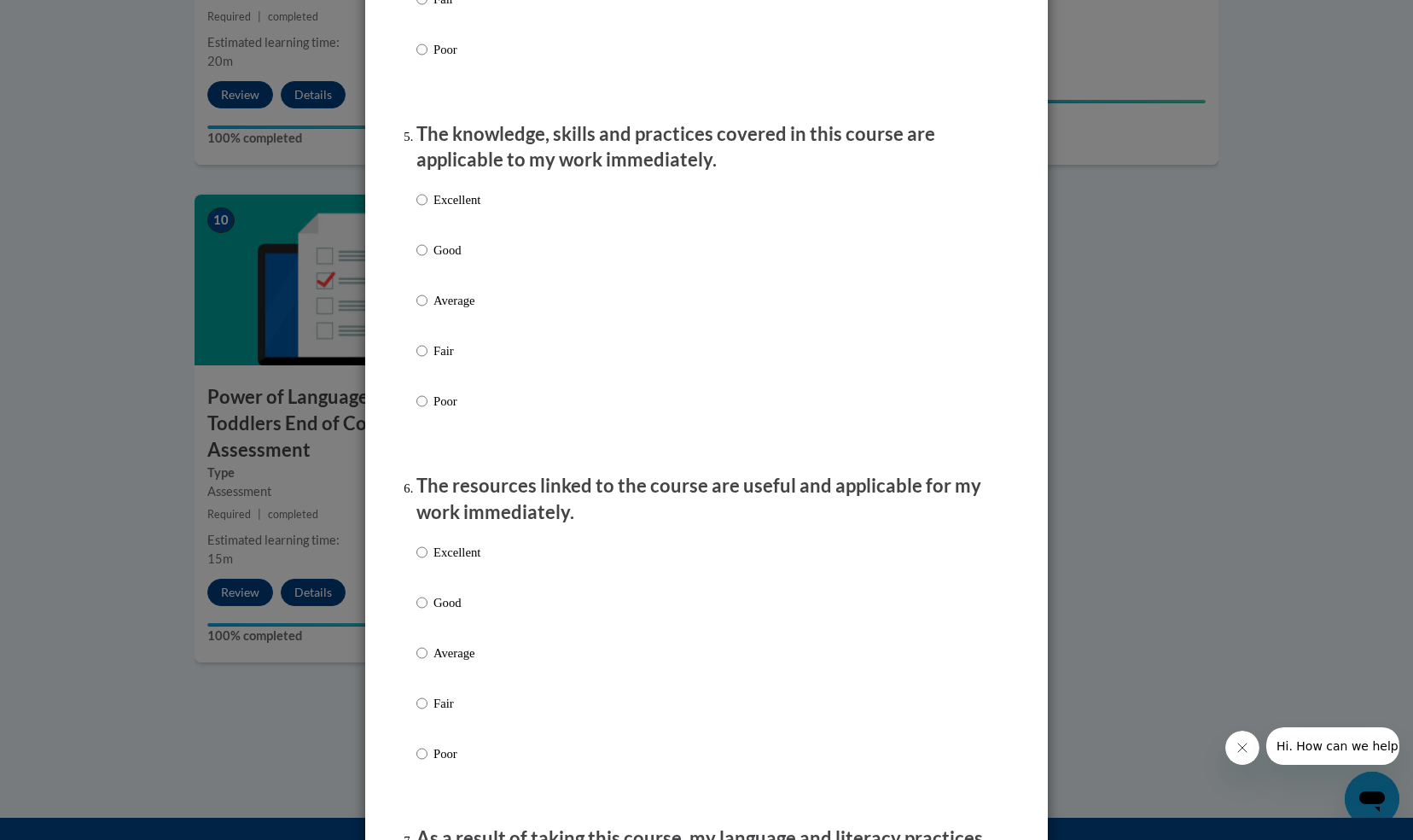
scroll to position [1479, 0]
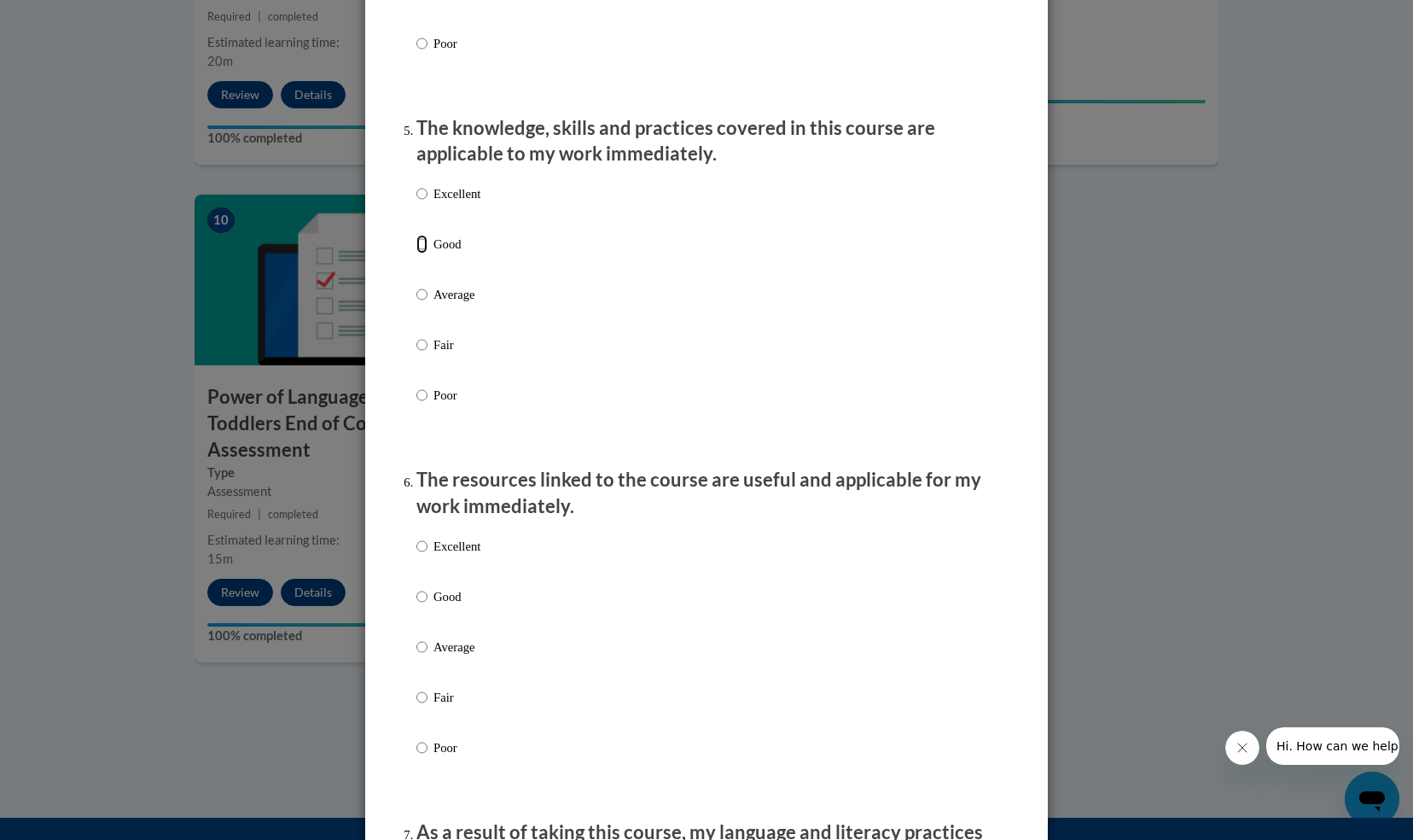
click at [416, 253] on input "Good" at bounding box center [421, 244] width 11 height 19
radio input "true"
click at [416, 606] on input "Good" at bounding box center [421, 597] width 11 height 19
radio input "true"
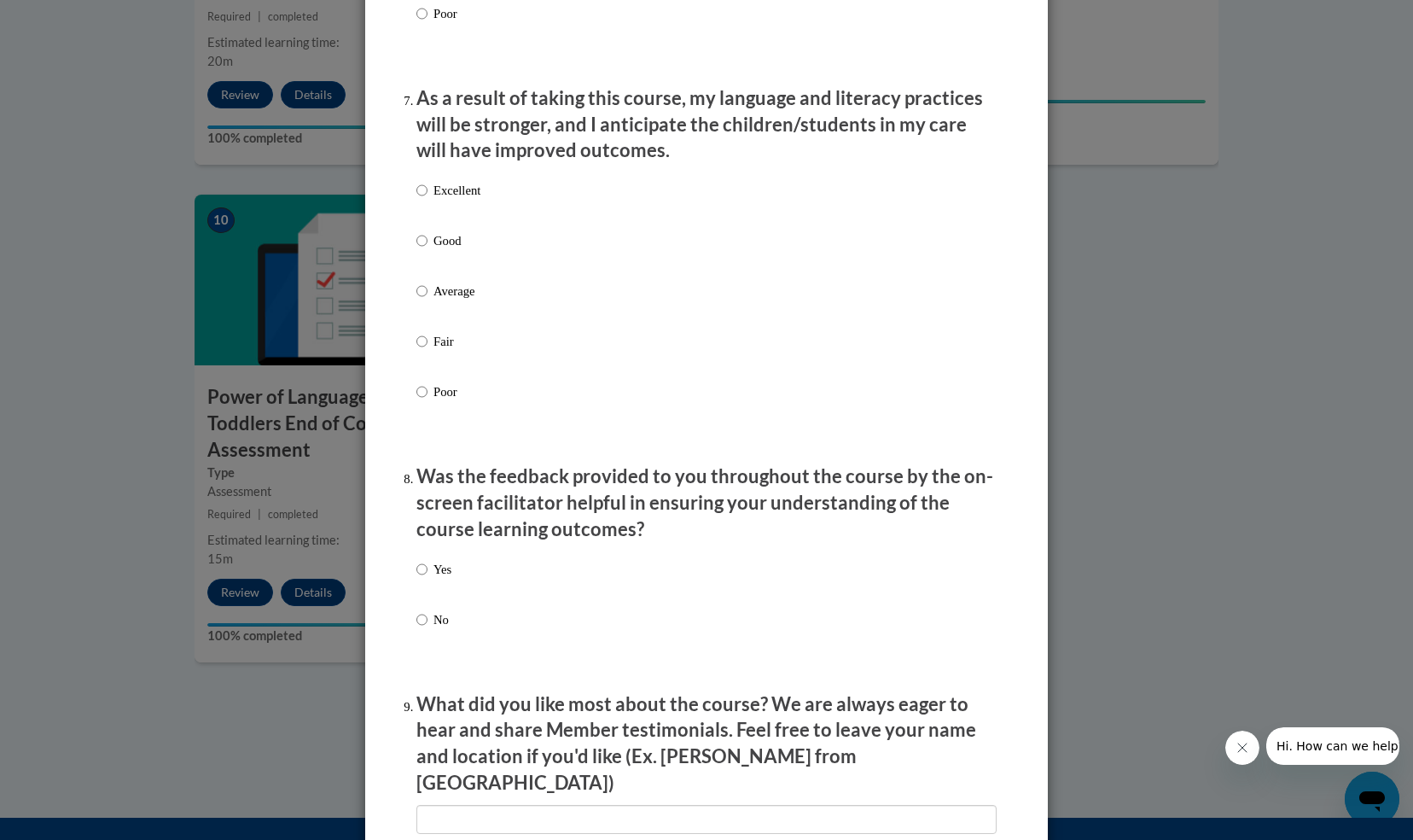
scroll to position [2236, 0]
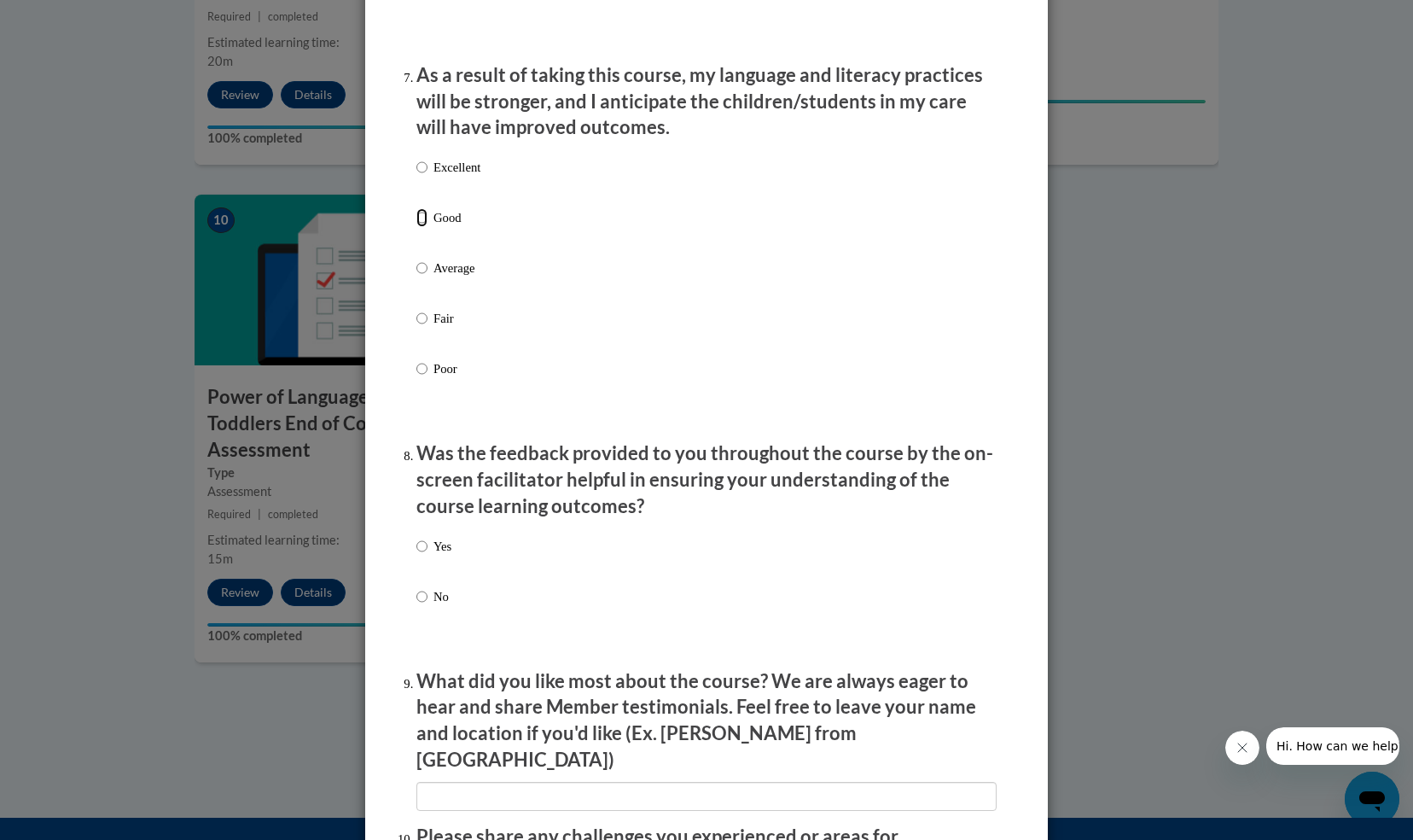
click at [416, 227] on input "Good" at bounding box center [421, 218] width 11 height 19
radio input "true"
click at [416, 556] on input "Yes" at bounding box center [421, 546] width 11 height 19
radio input "true"
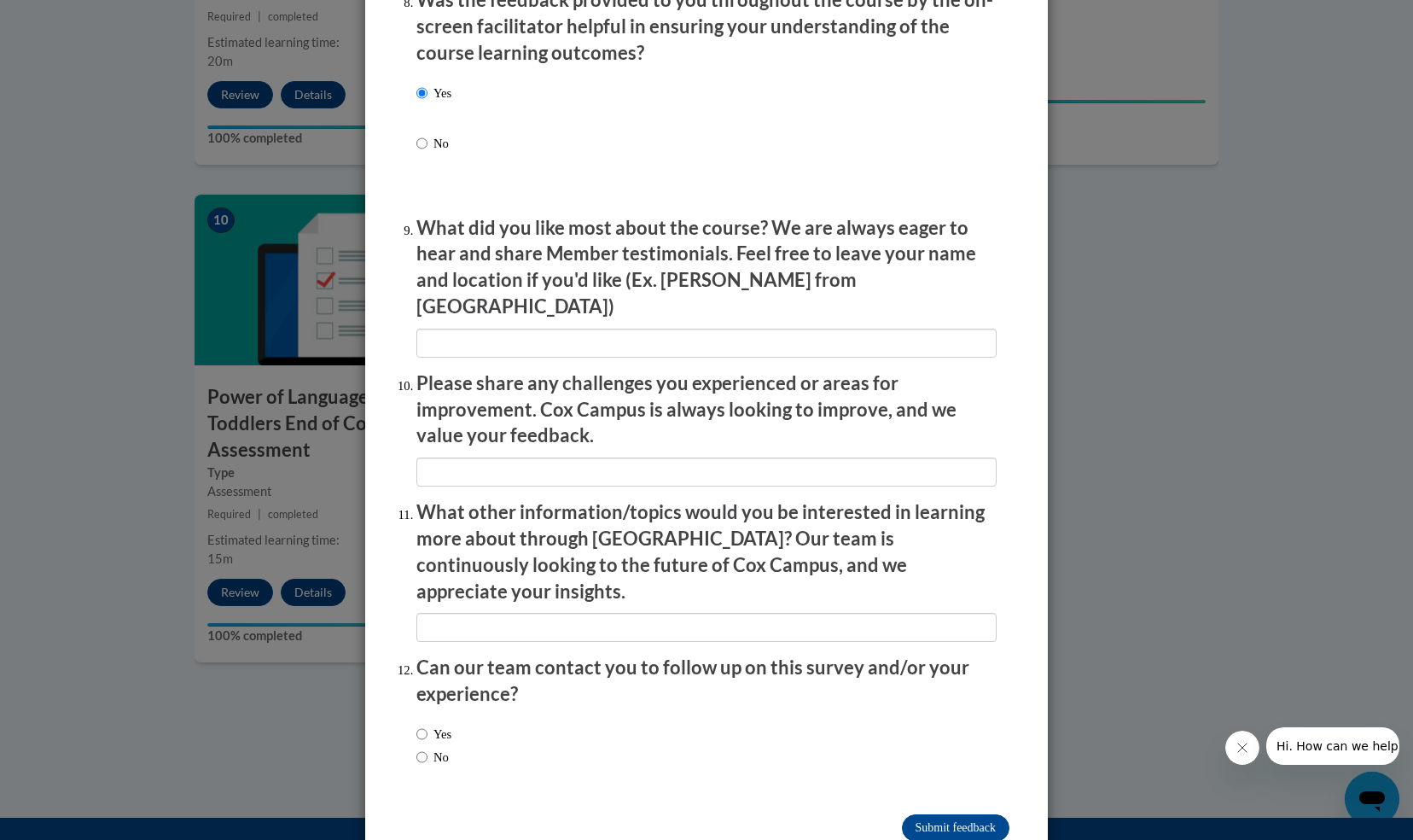
scroll to position [2709, 0]
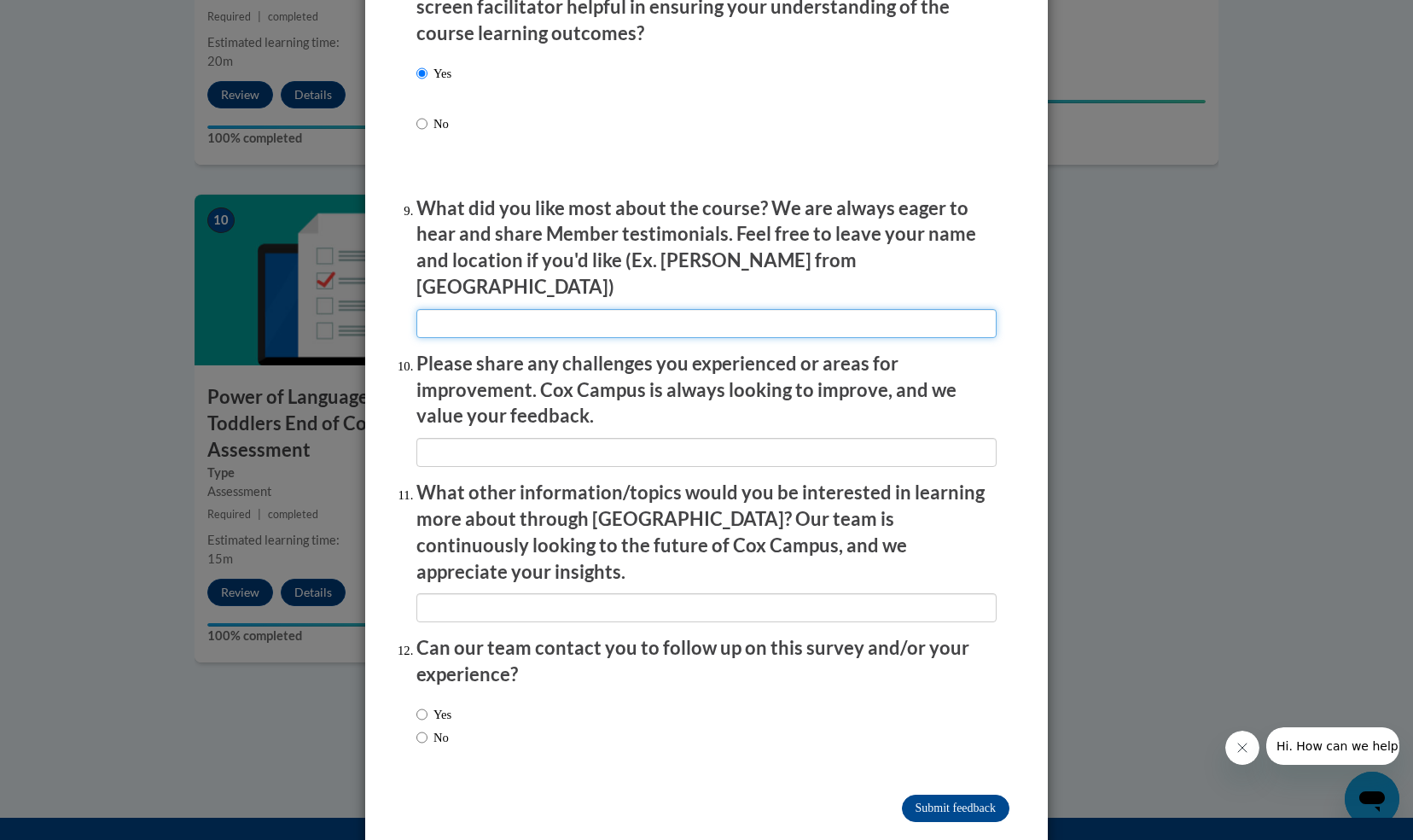
click at [474, 311] on input "textbox" at bounding box center [706, 324] width 581 height 29
type input "very good"
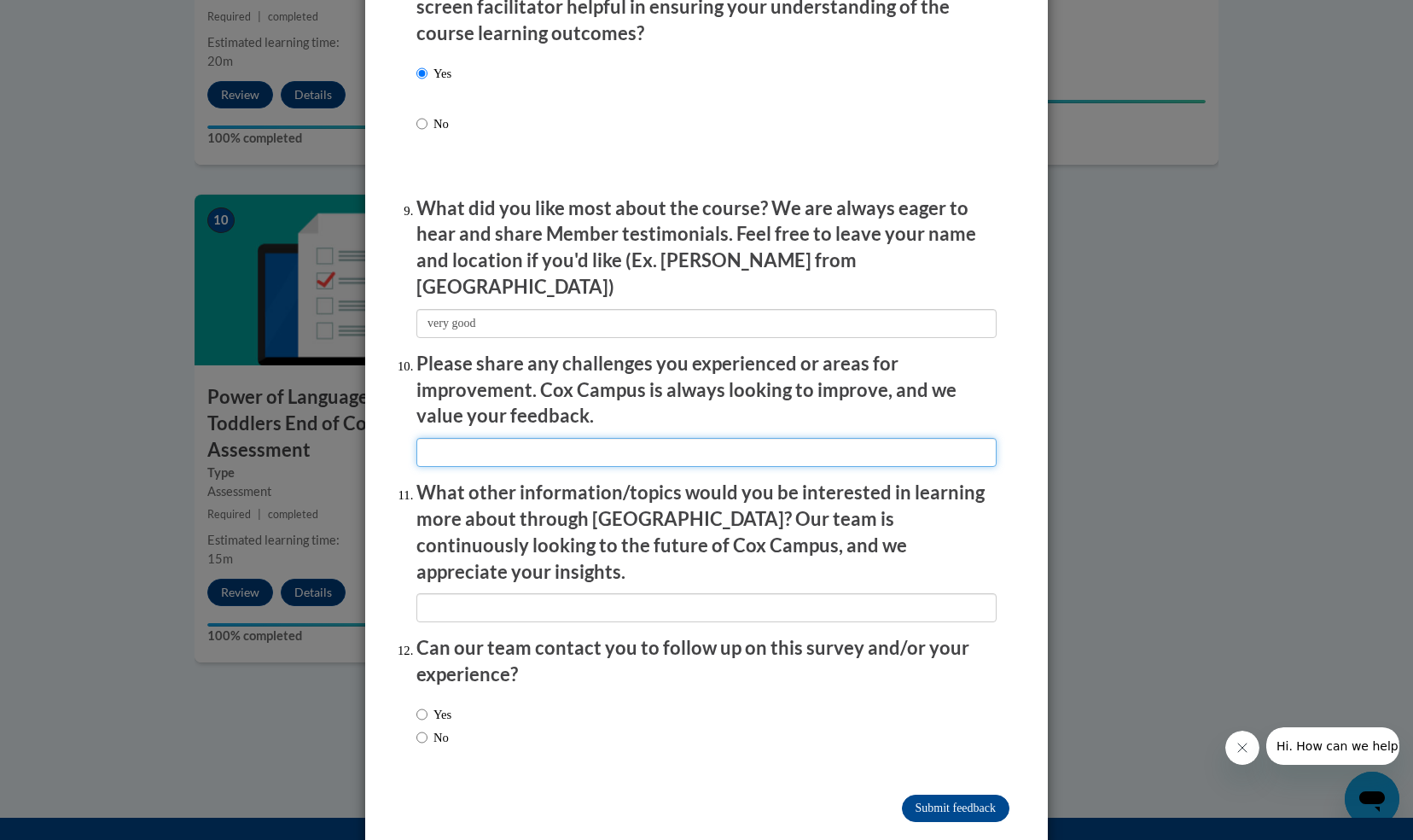
click at [440, 440] on input "textbox" at bounding box center [706, 452] width 581 height 29
type input "none"
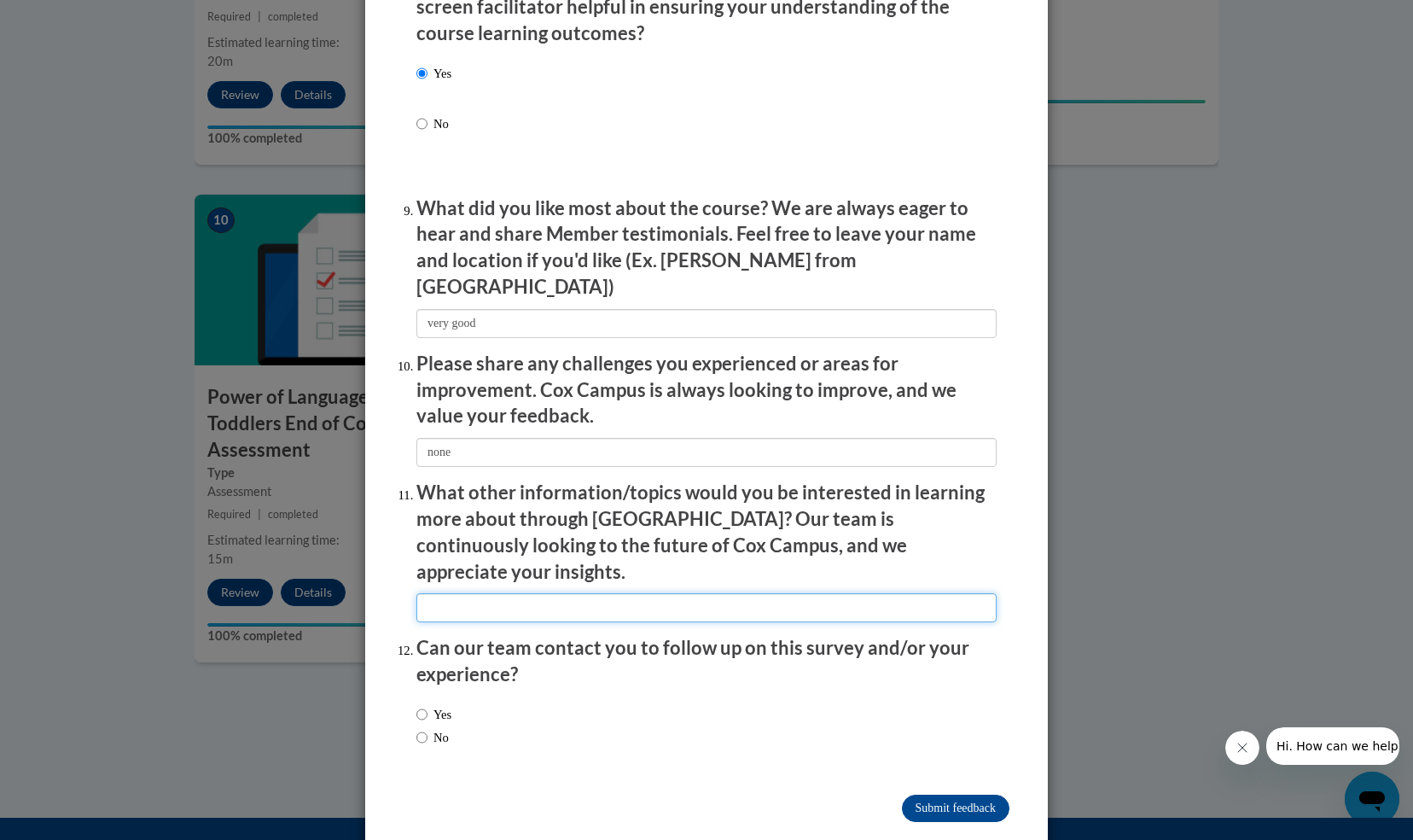
click at [429, 593] on input "textbox" at bounding box center [706, 607] width 581 height 29
type input "not sure"
click at [416, 728] on input "No" at bounding box center [421, 737] width 11 height 19
radio input "true"
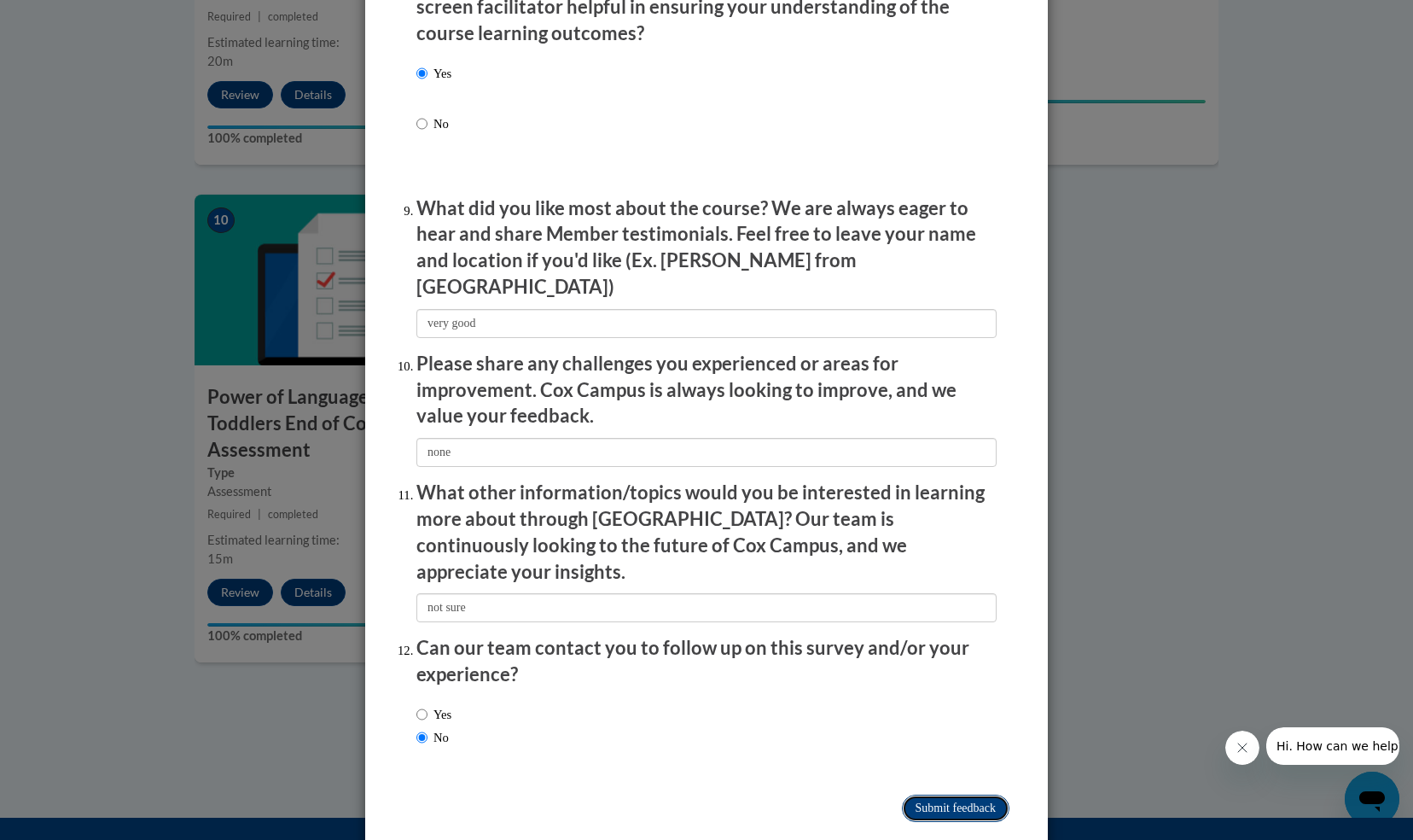
click at [954, 794] on input "Submit feedback" at bounding box center [955, 808] width 108 height 28
